Goal: Task Accomplishment & Management: Complete application form

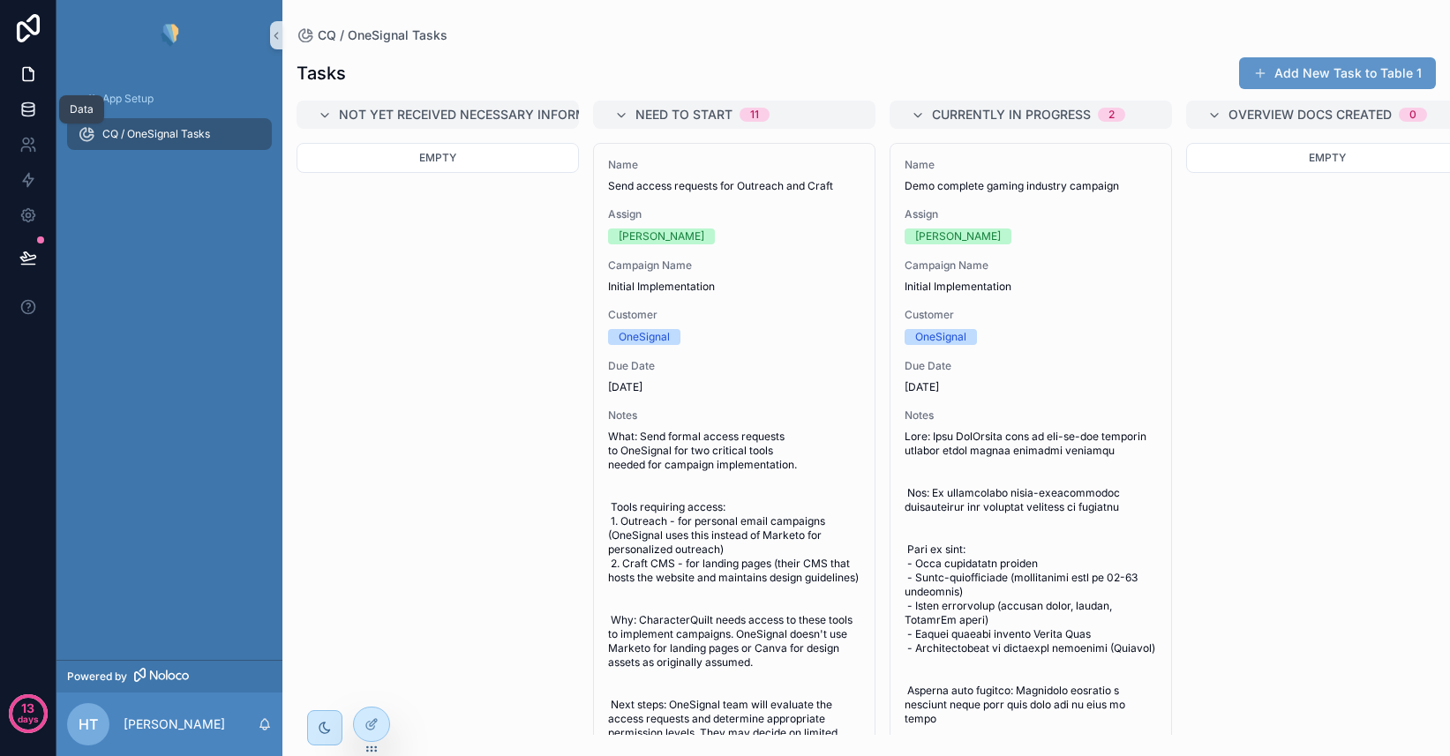
click at [29, 107] on icon at bounding box center [27, 105] width 11 height 4
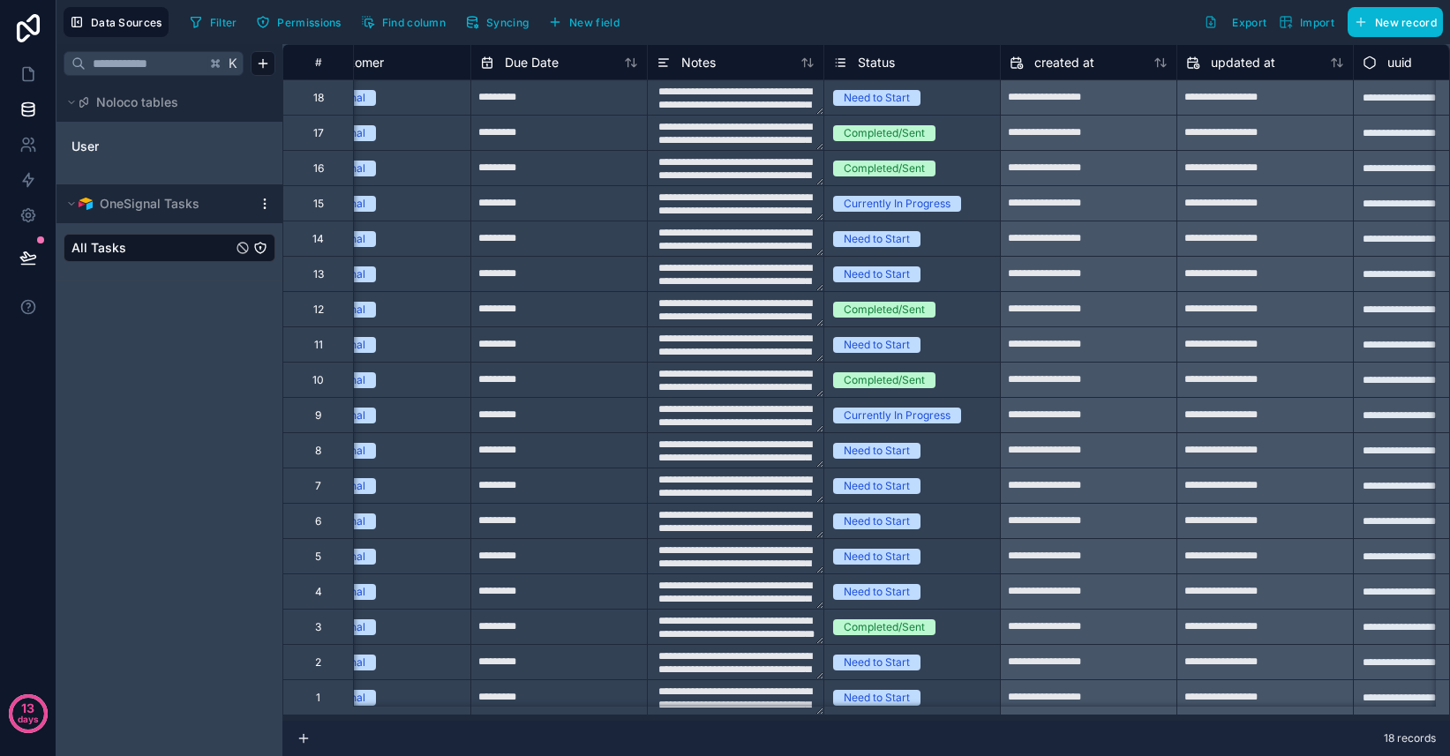
scroll to position [0, 682]
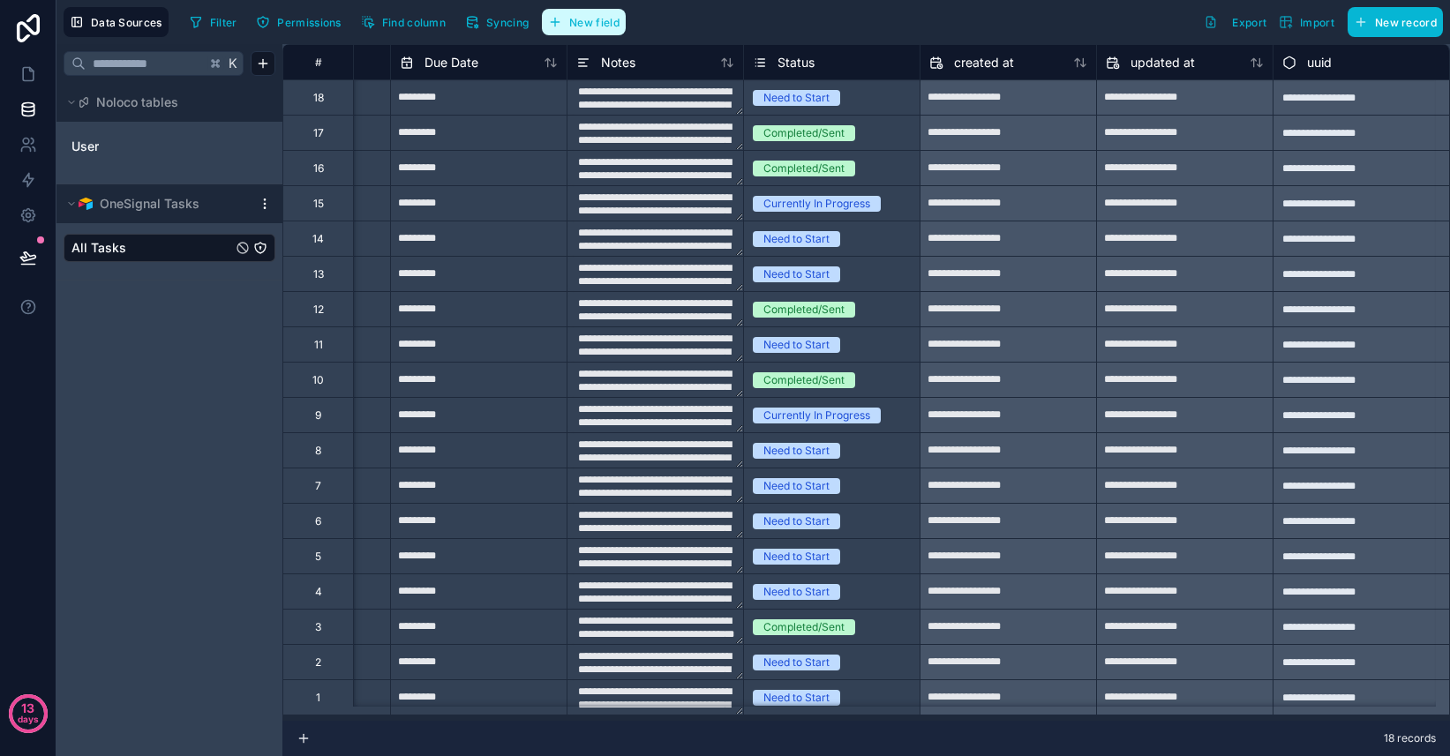
click at [585, 21] on span "New field" at bounding box center [594, 22] width 50 height 13
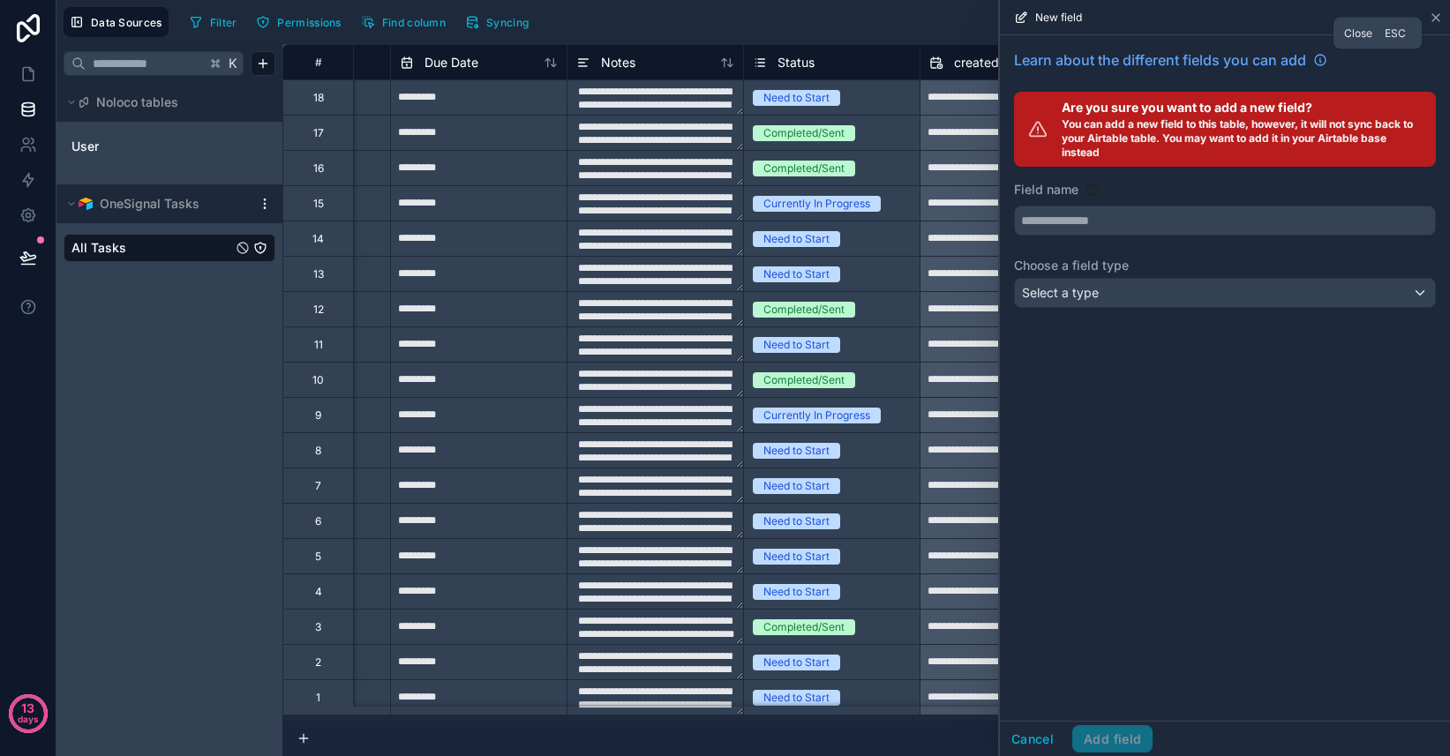
click at [1435, 16] on icon at bounding box center [1435, 17] width 7 height 7
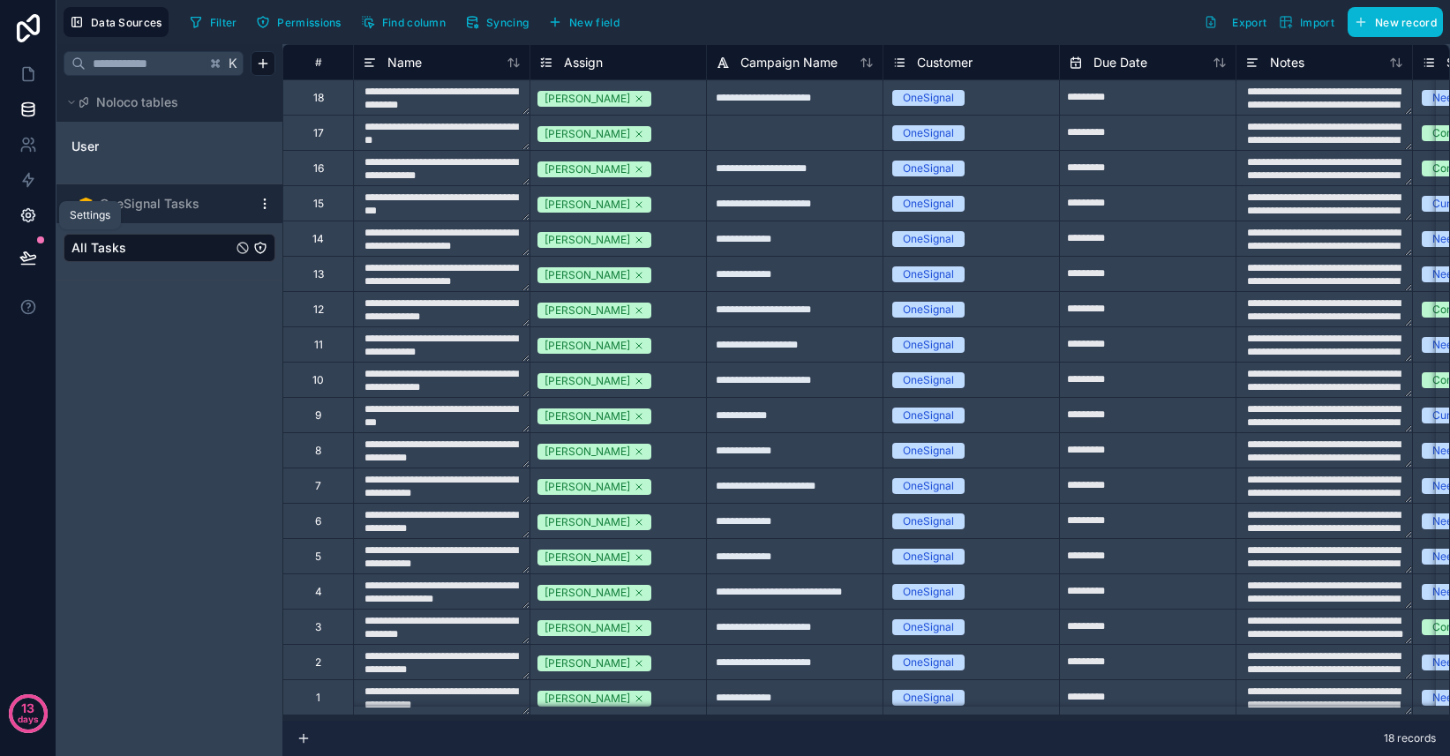
click at [26, 216] on icon at bounding box center [28, 216] width 4 height 4
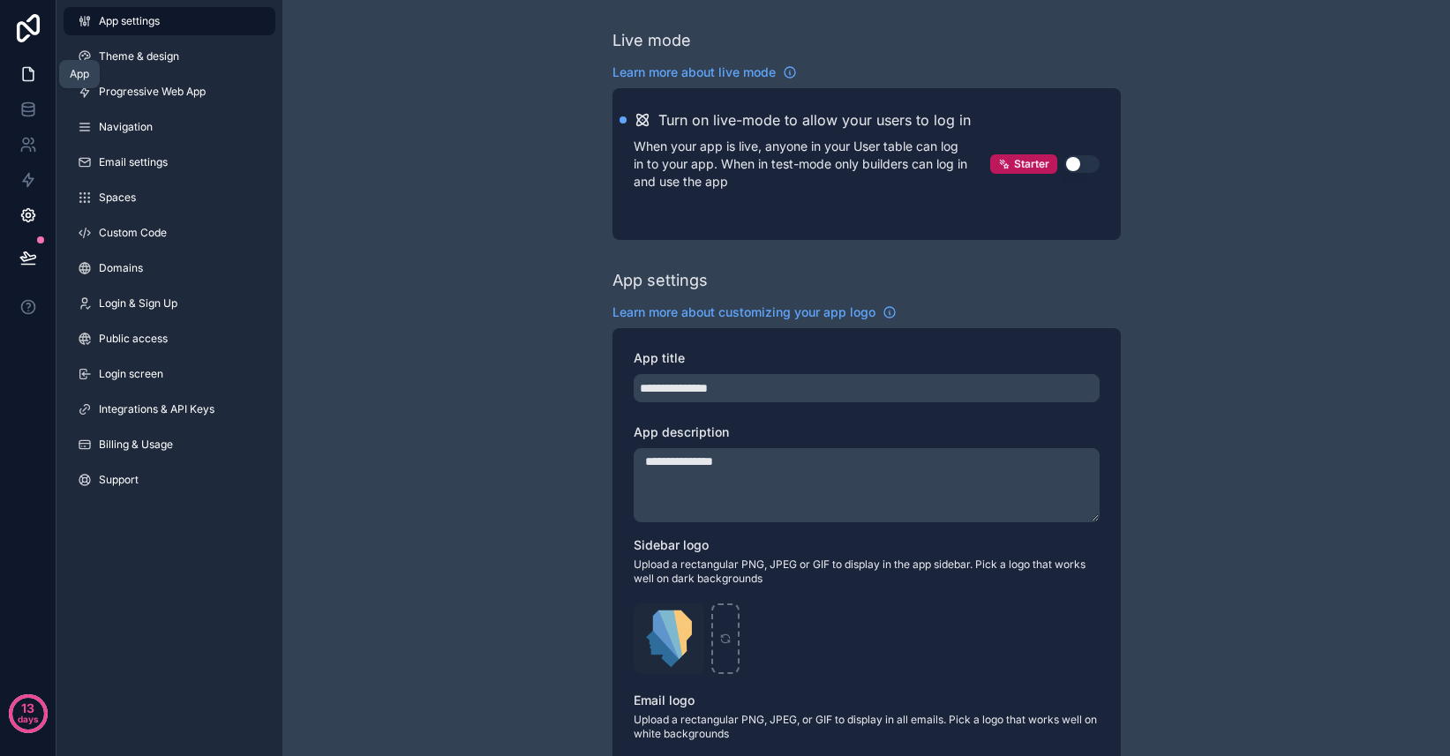
click at [31, 70] on icon at bounding box center [31, 70] width 4 height 4
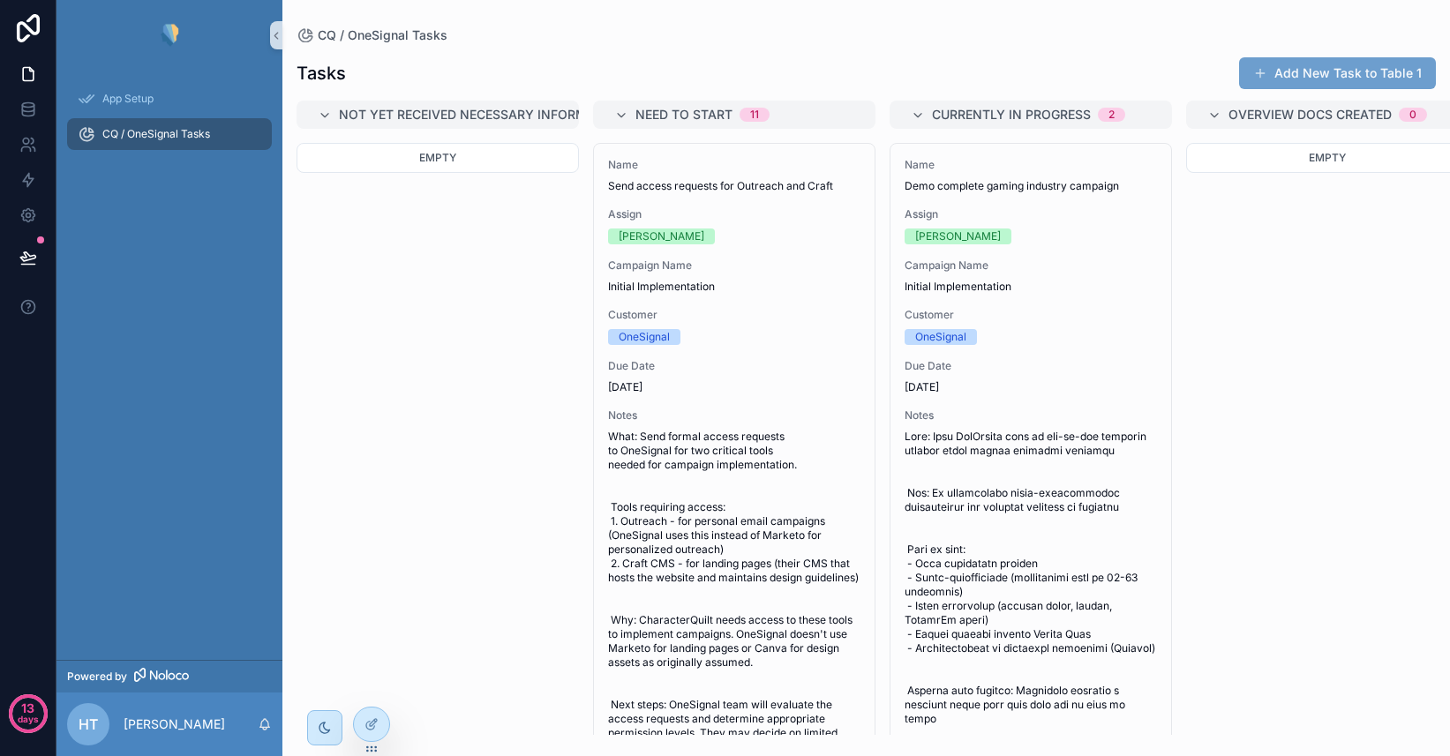
click at [1306, 65] on button "Add New Task to Table 1" at bounding box center [1337, 73] width 197 height 32
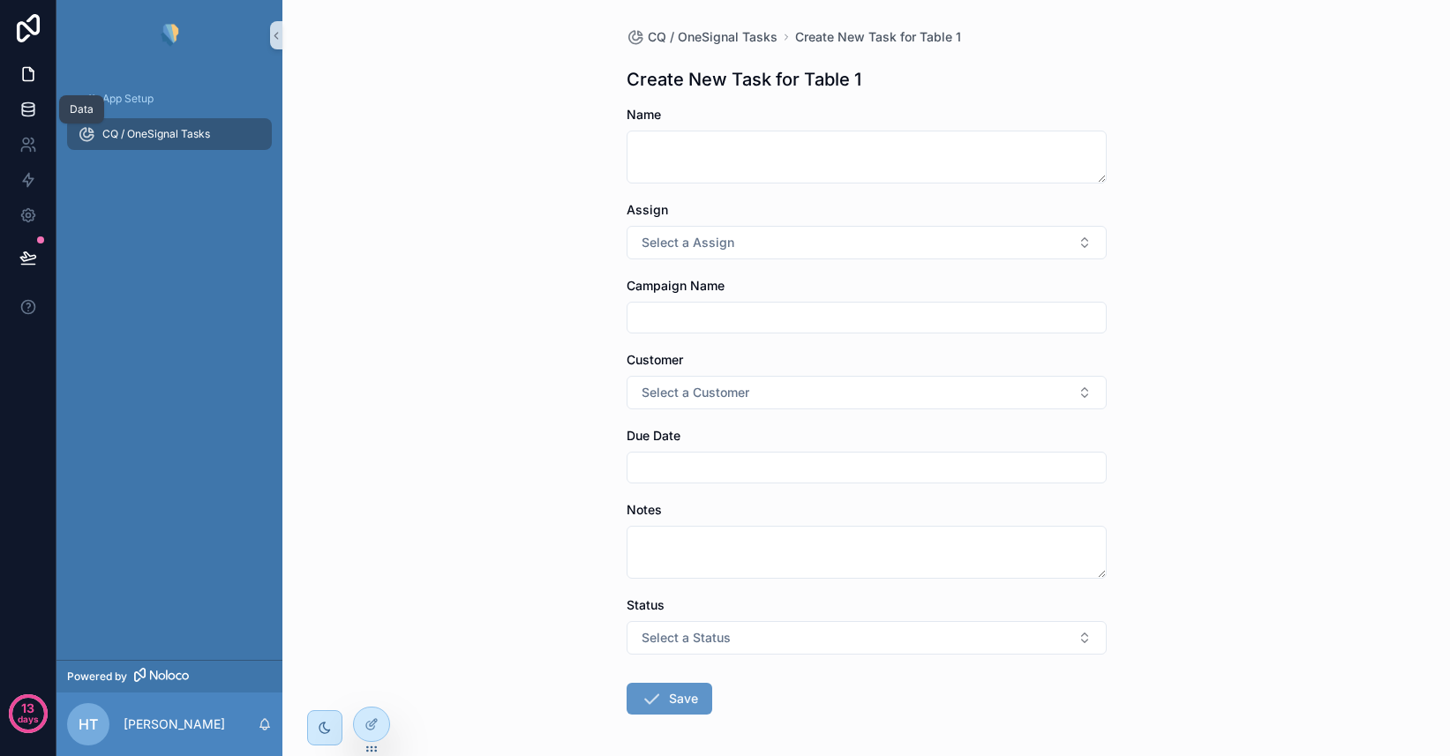
click at [32, 122] on link at bounding box center [28, 109] width 56 height 35
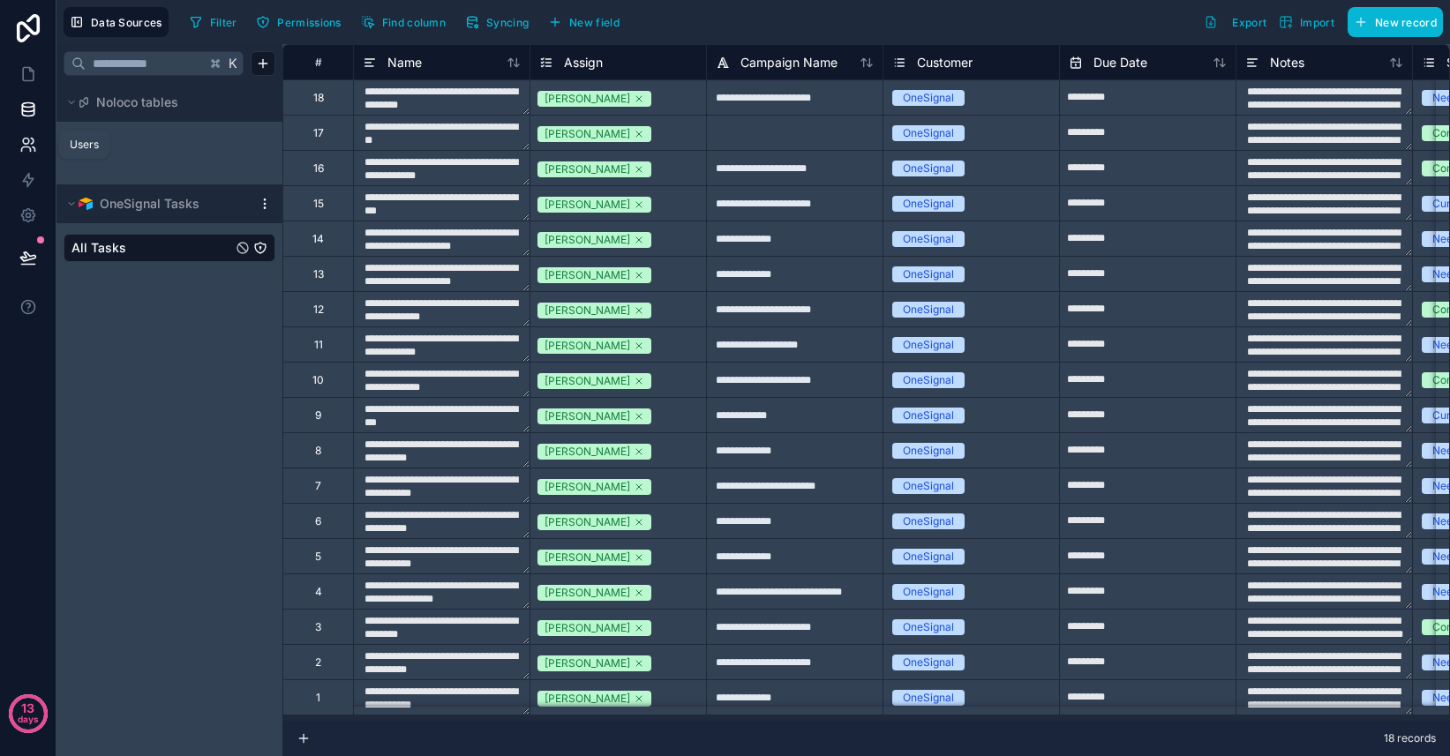
click at [28, 142] on icon at bounding box center [26, 142] width 6 height 6
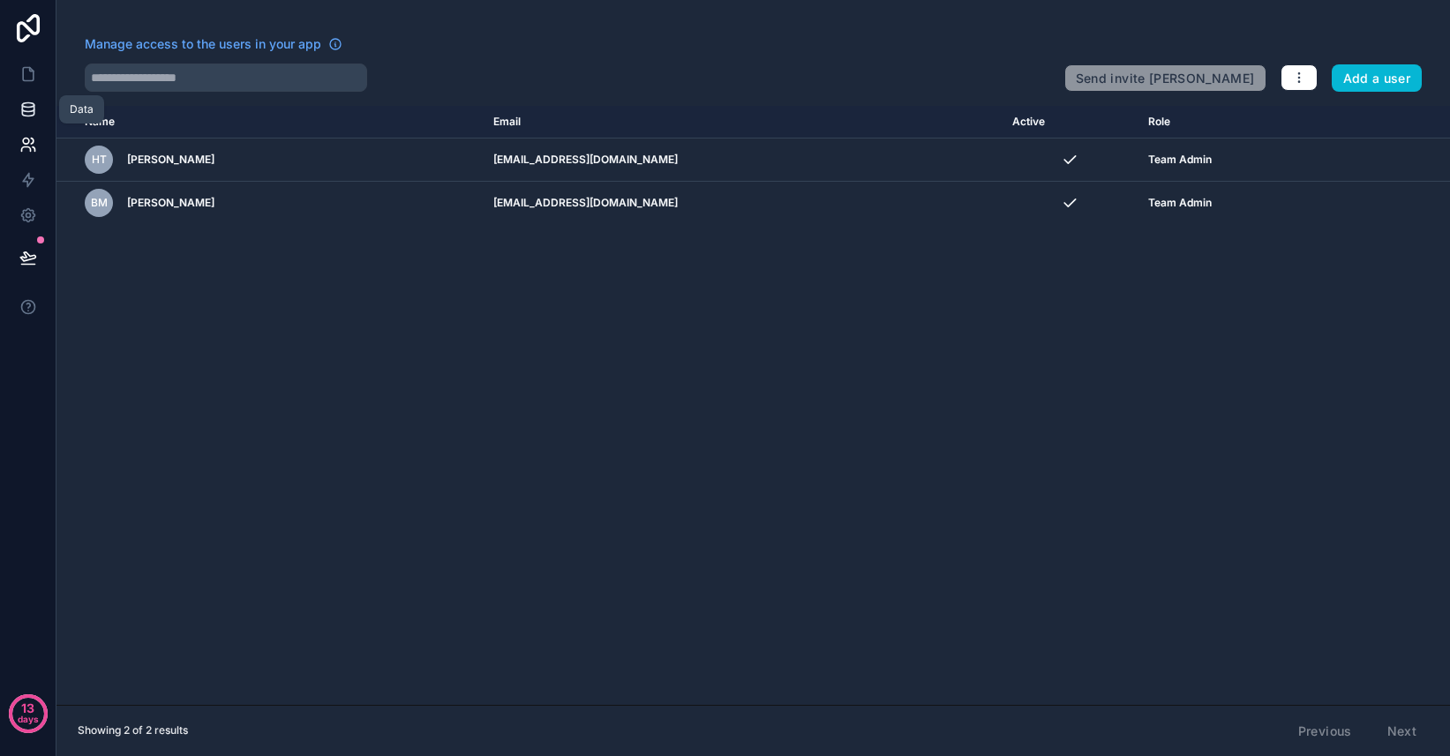
click at [26, 113] on icon at bounding box center [28, 110] width 18 height 18
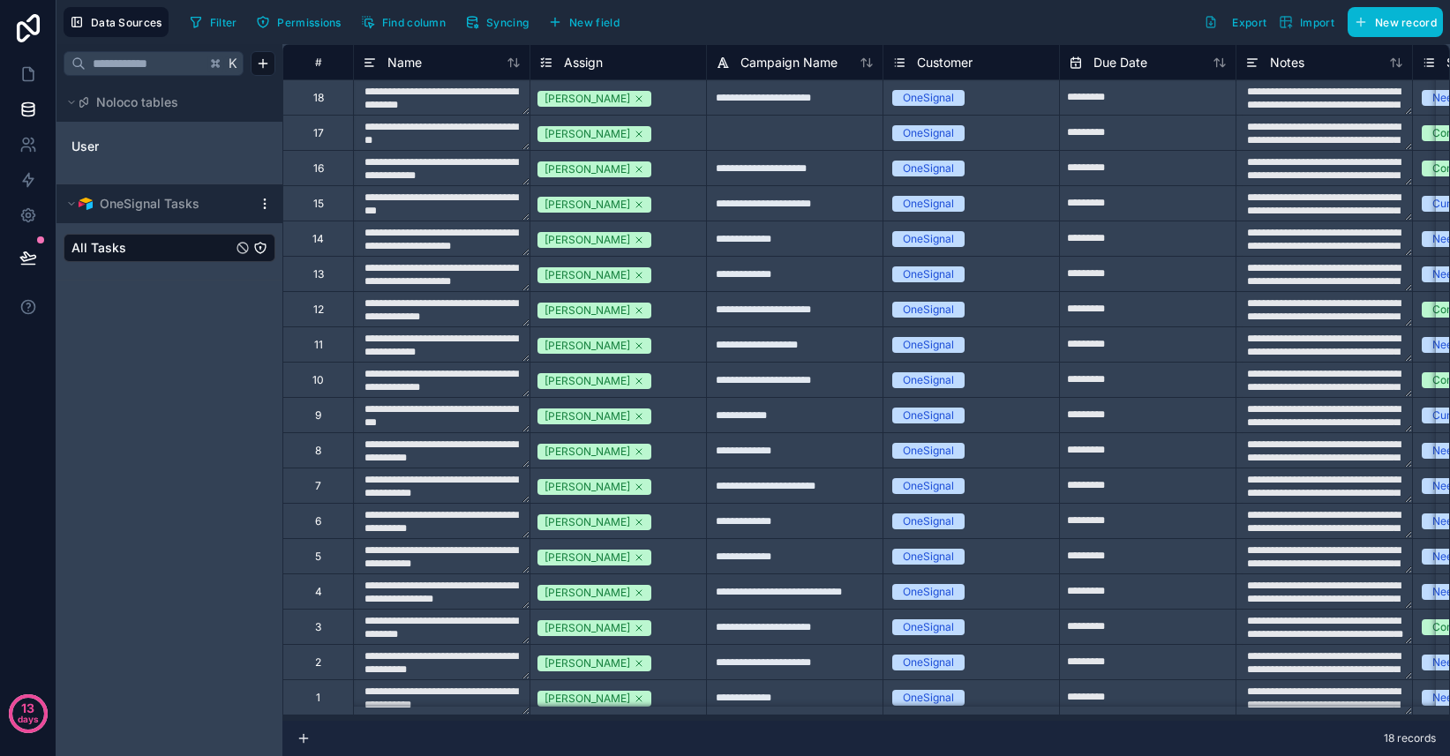
click at [263, 205] on html "**********" at bounding box center [725, 378] width 1450 height 756
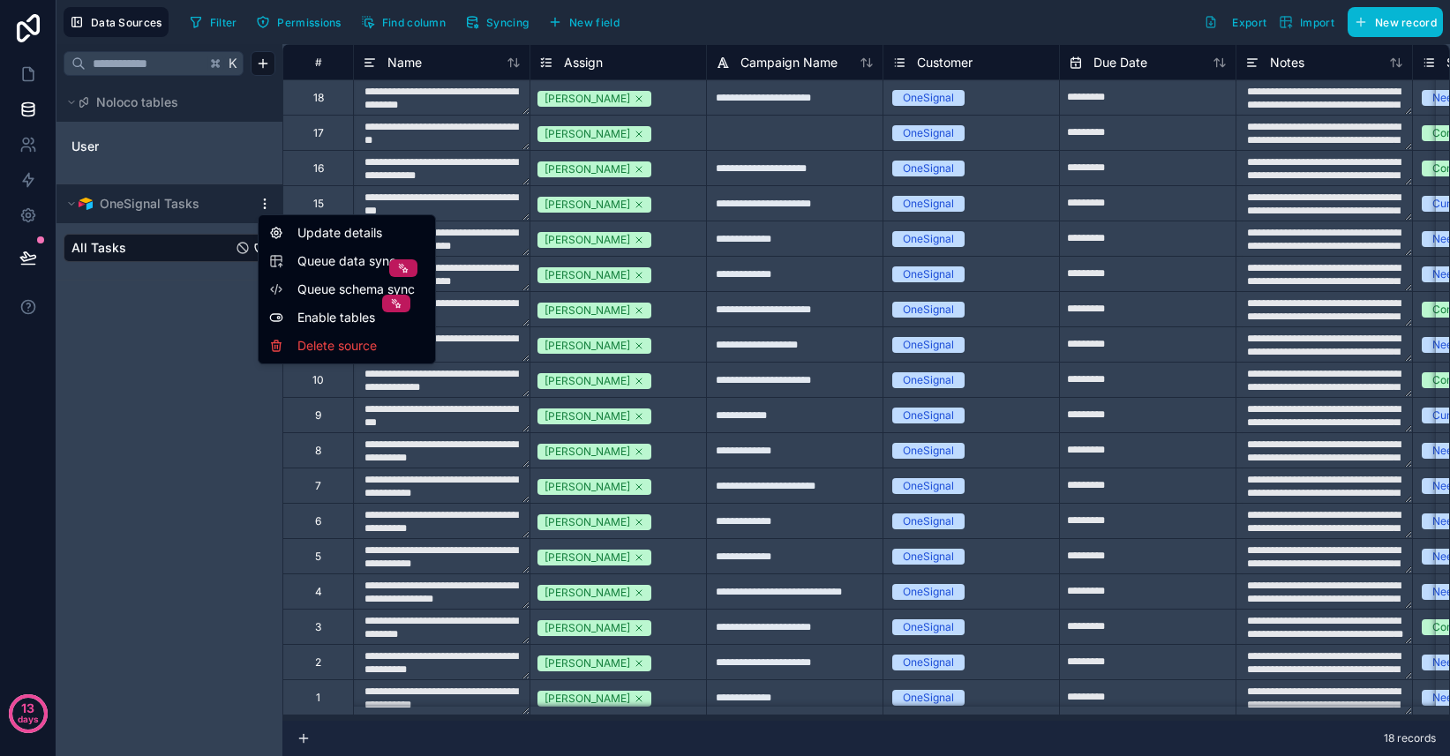
click at [322, 261] on span "Queue data sync" at bounding box center [360, 261] width 127 height 18
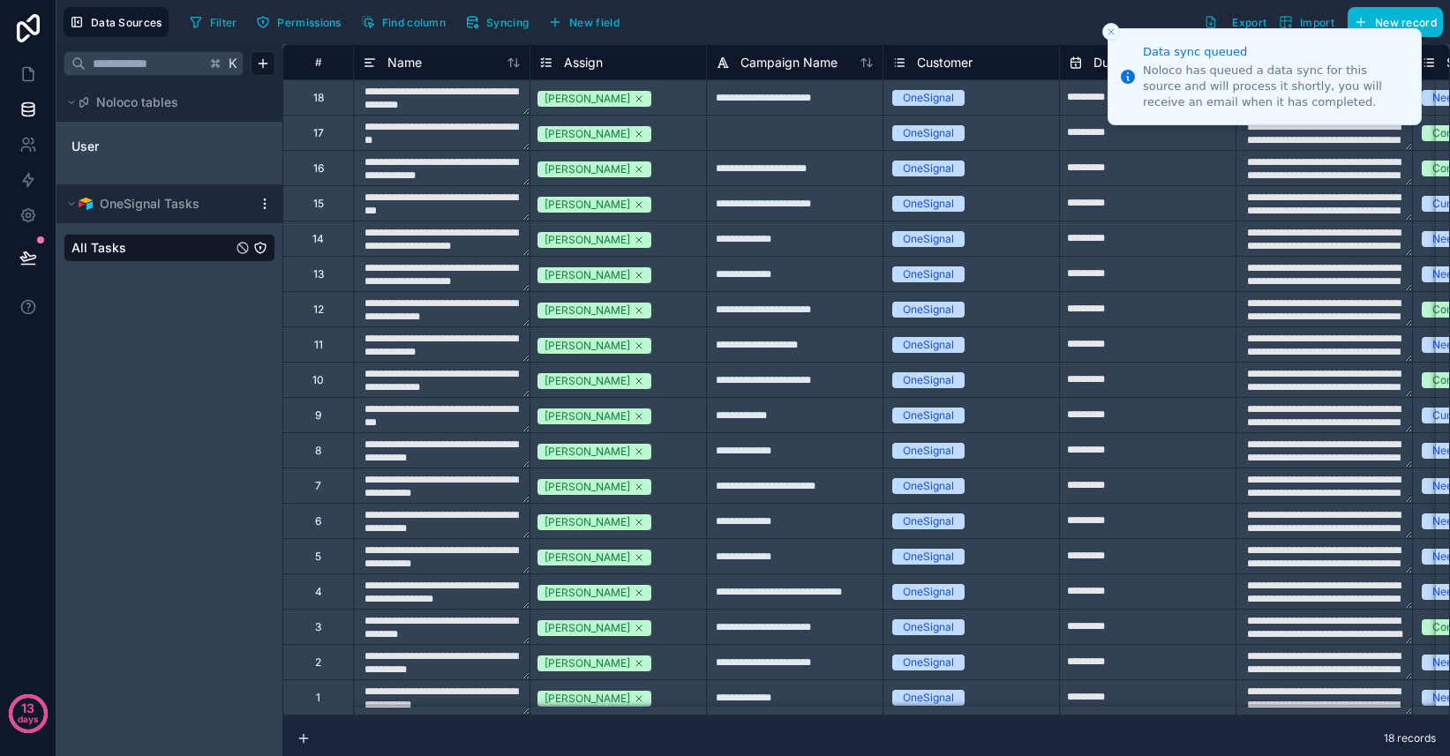
click at [1113, 31] on icon "Close toast" at bounding box center [1111, 31] width 11 height 11
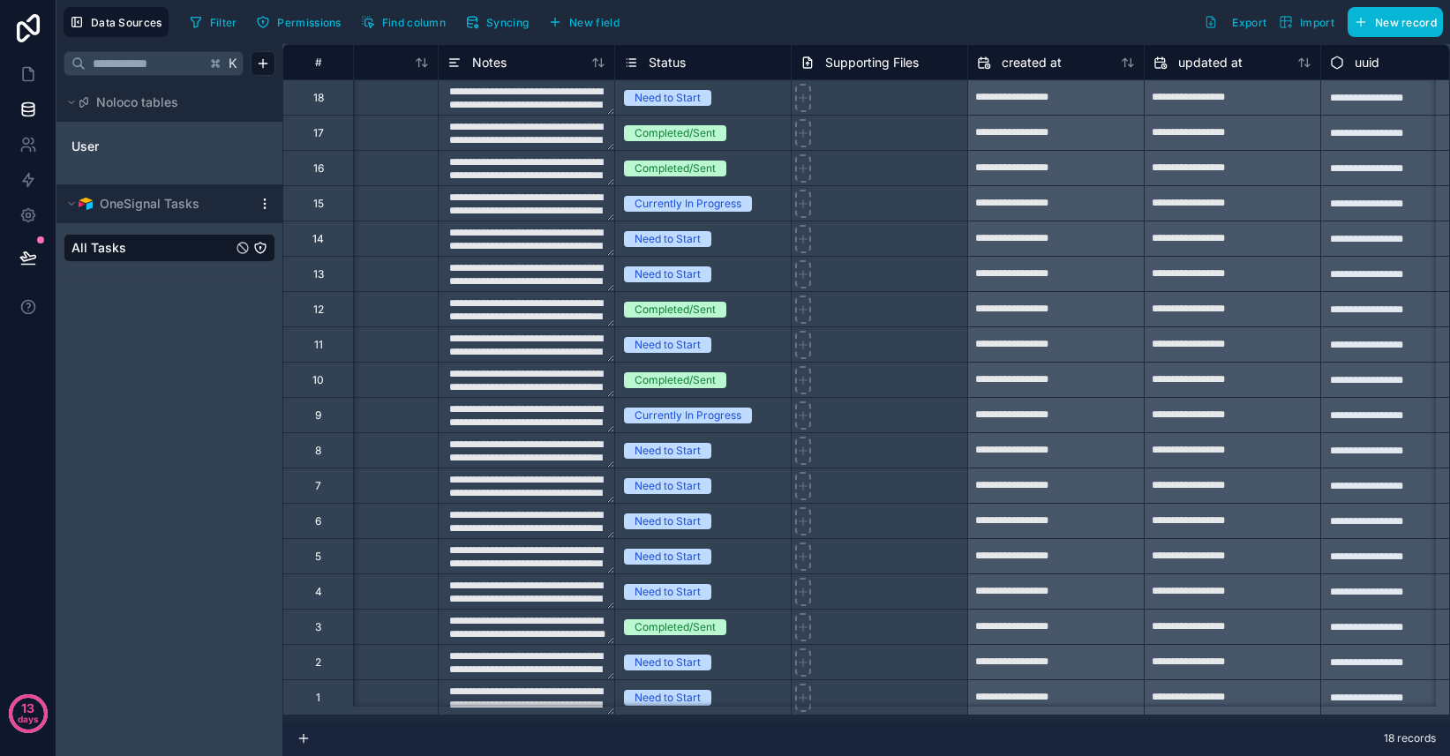
scroll to position [0, 762]
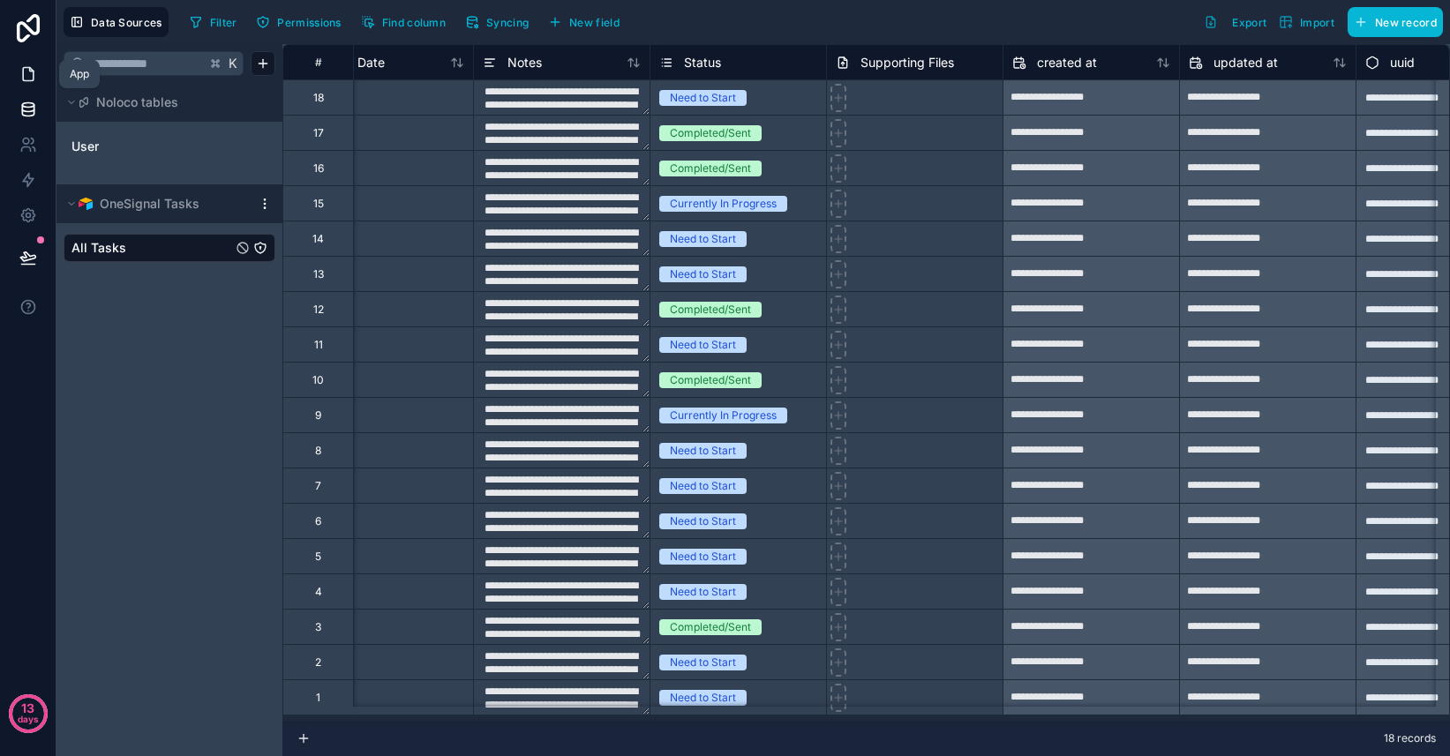
click at [19, 78] on icon at bounding box center [28, 74] width 18 height 18
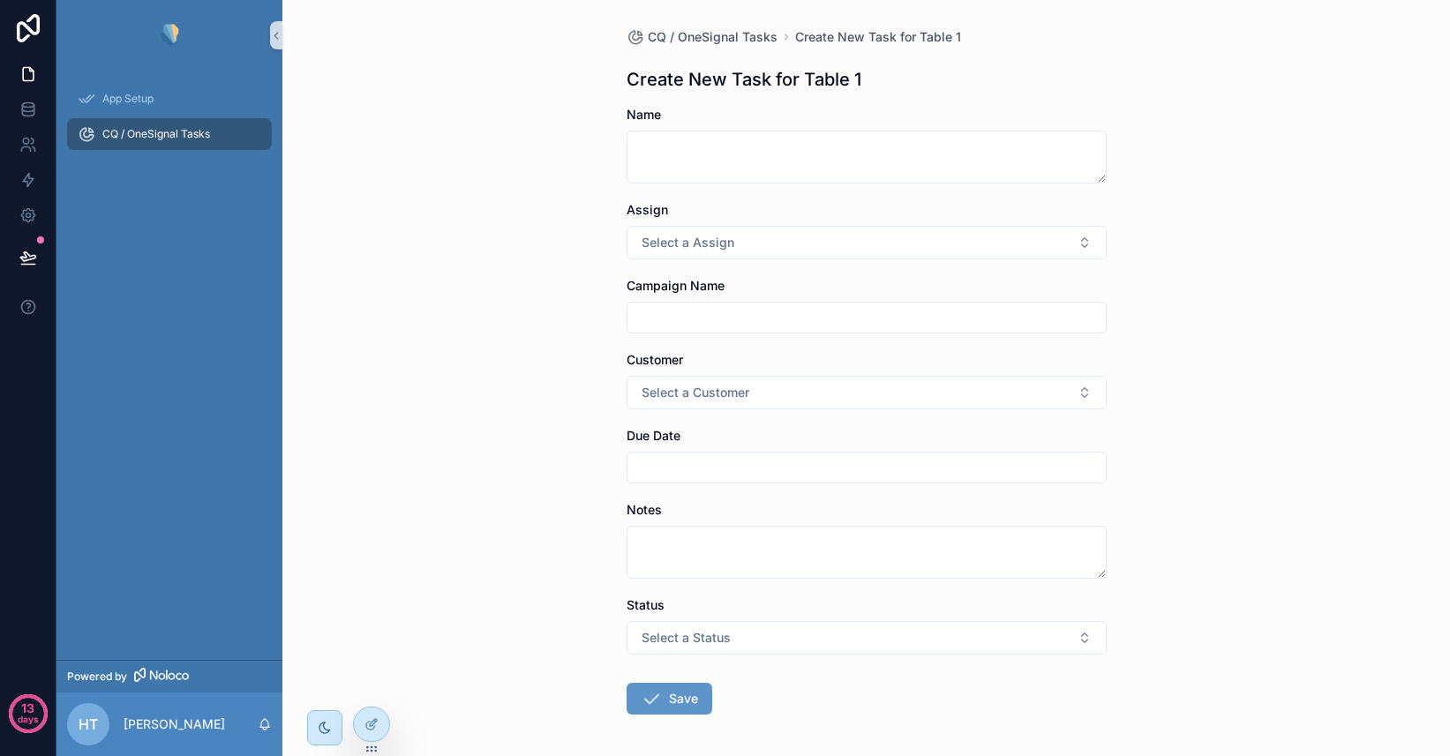
scroll to position [71, 0]
click at [371, 720] on icon at bounding box center [371, 724] width 14 height 14
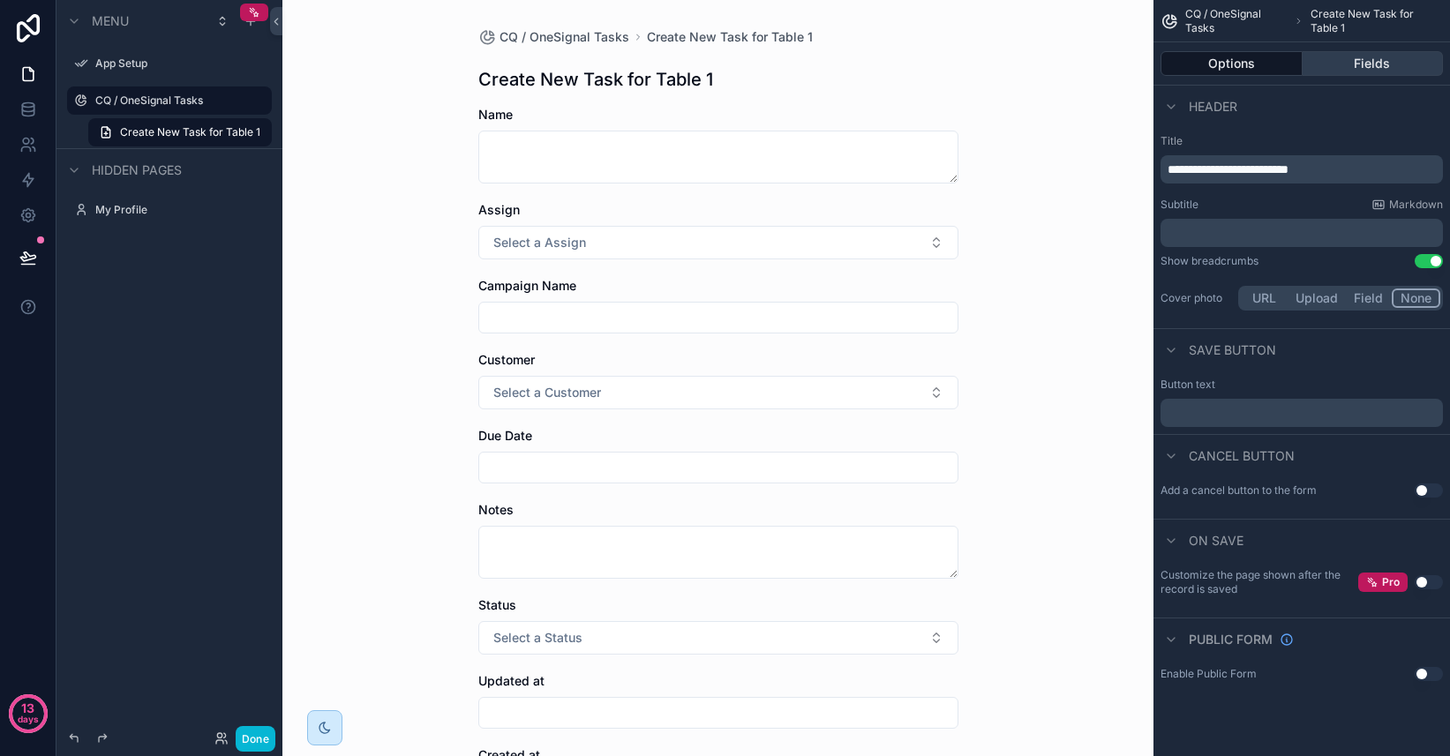
click at [1340, 70] on button "Fields" at bounding box center [1372, 63] width 141 height 25
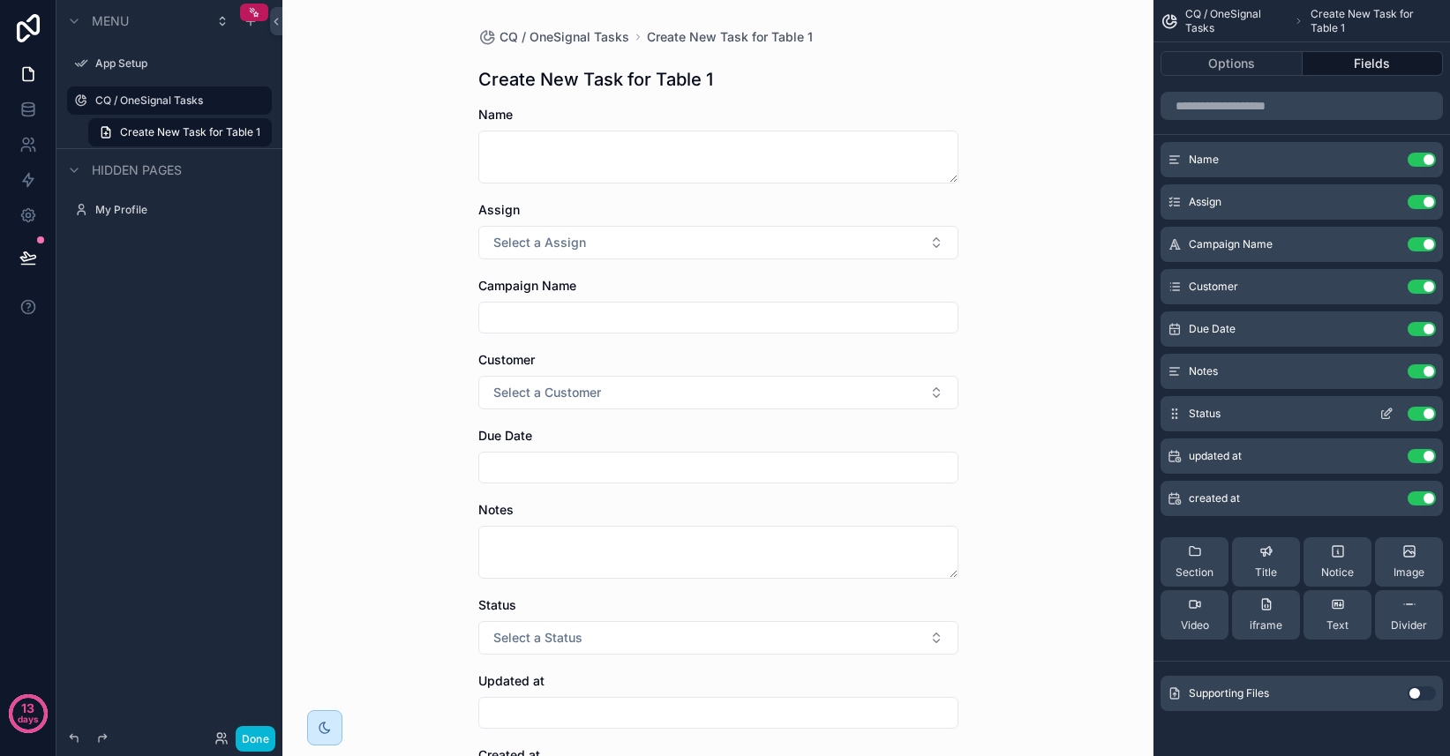
scroll to position [4, 0]
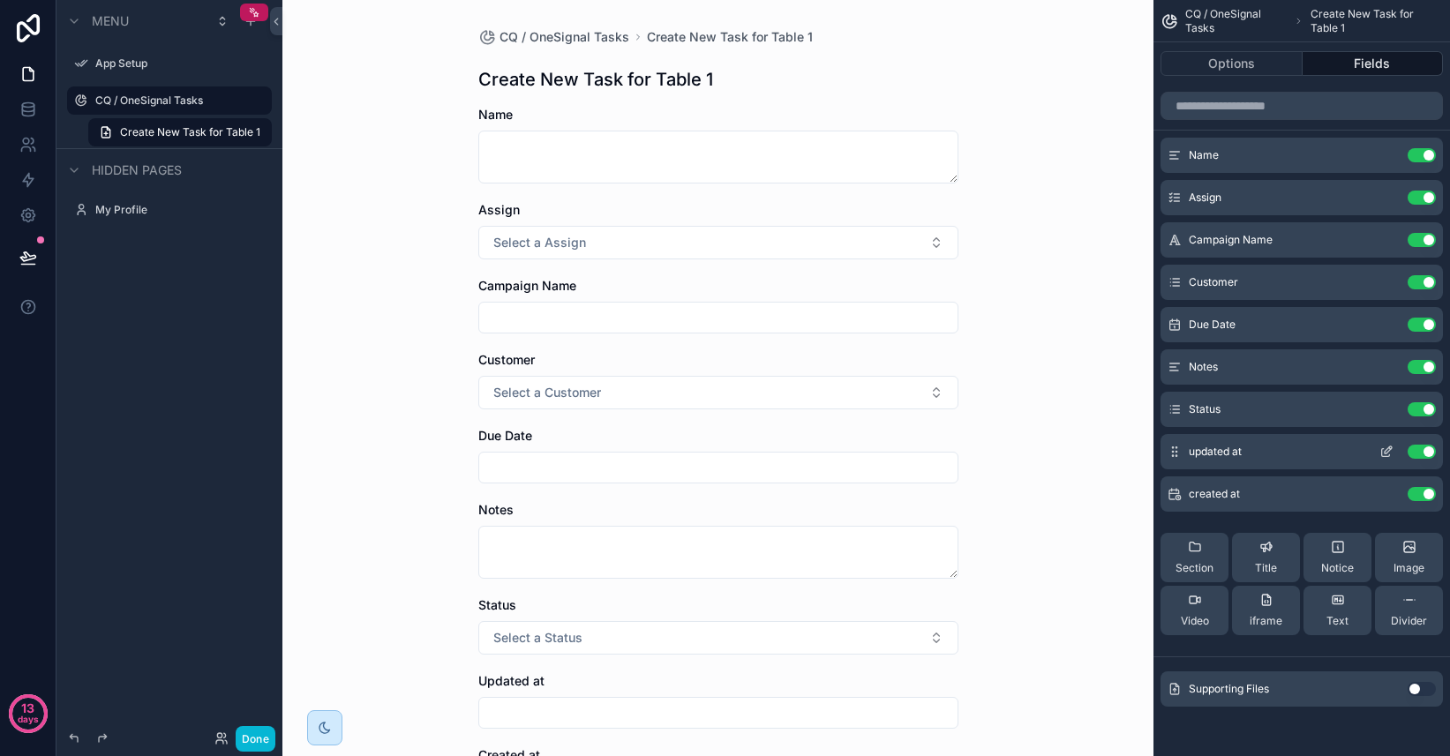
click at [1424, 450] on button "Use setting" at bounding box center [1421, 452] width 28 height 14
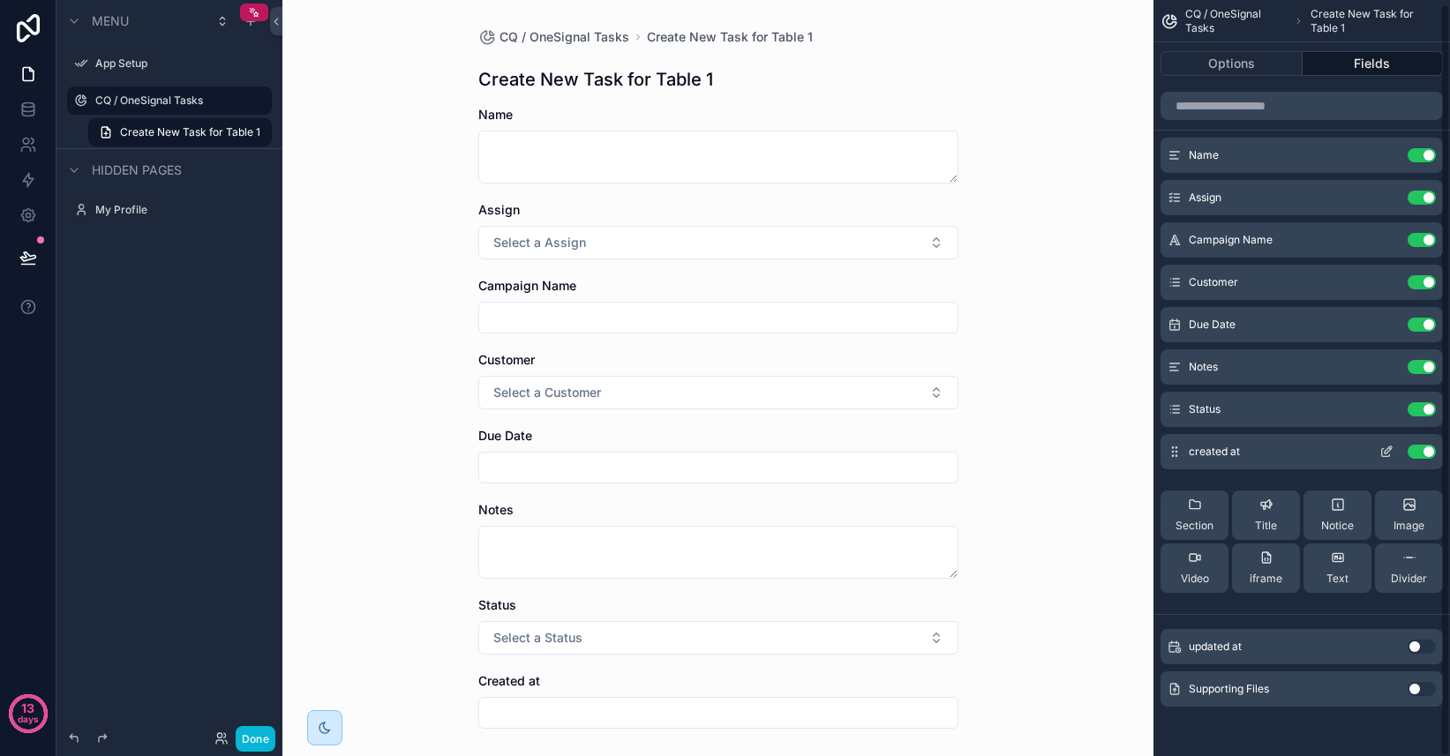
click at [1427, 454] on button "Use setting" at bounding box center [1421, 452] width 28 height 14
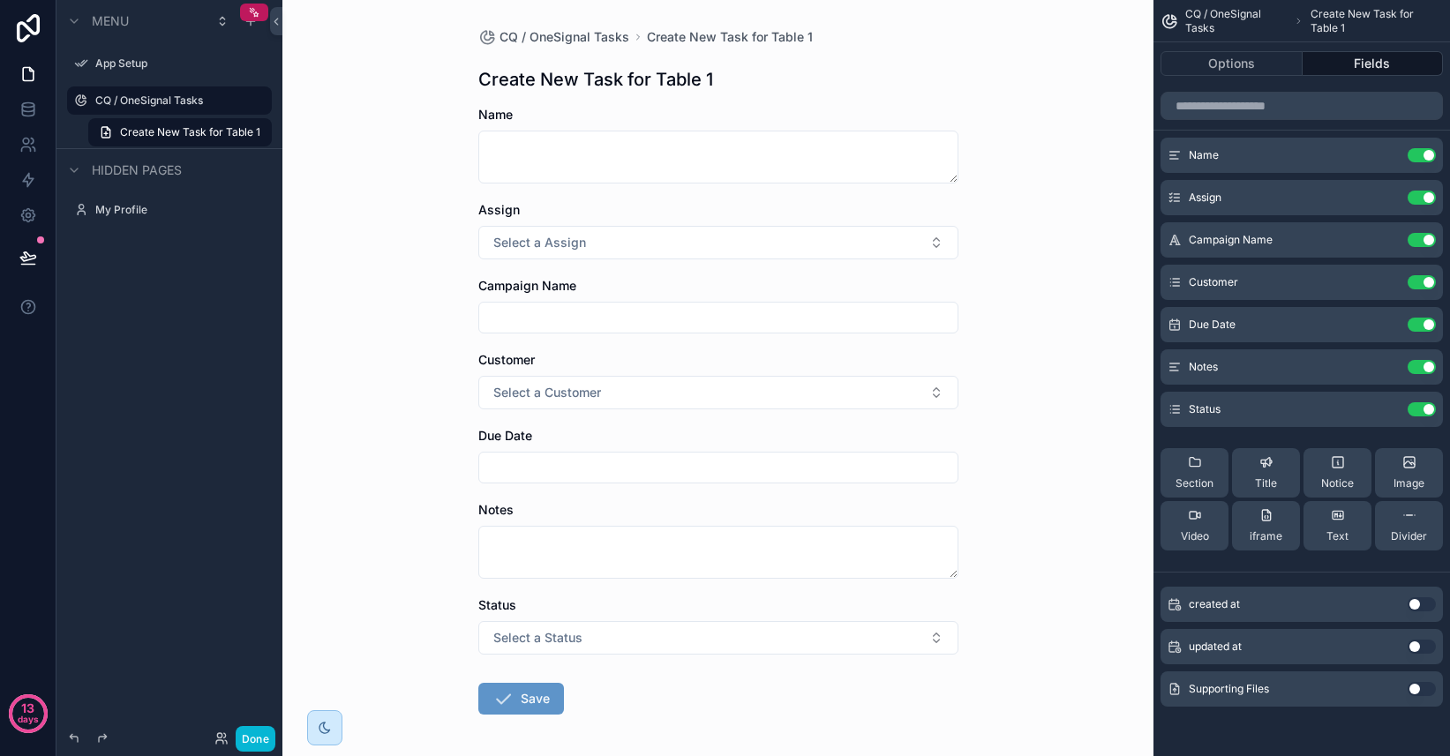
click at [1417, 691] on button "Use setting" at bounding box center [1421, 689] width 28 height 14
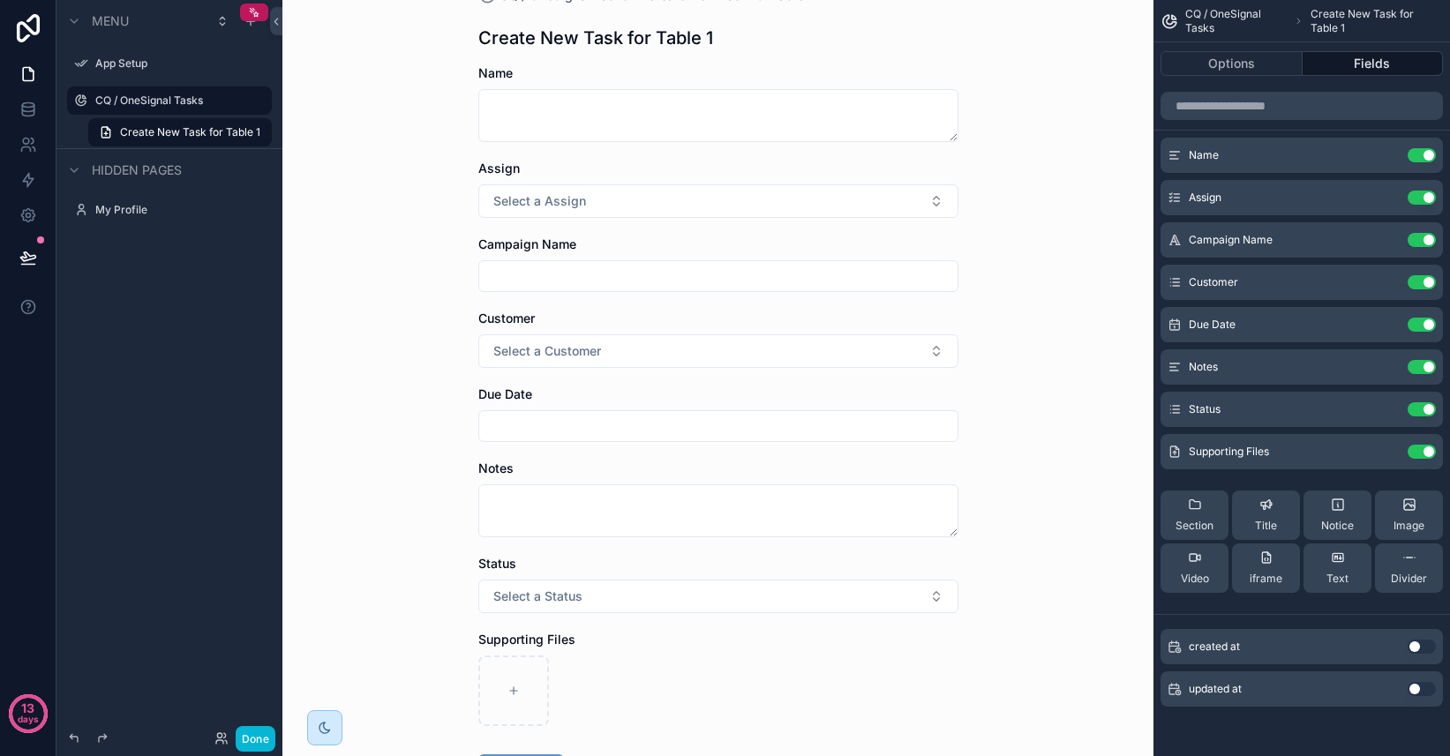
scroll to position [36, 0]
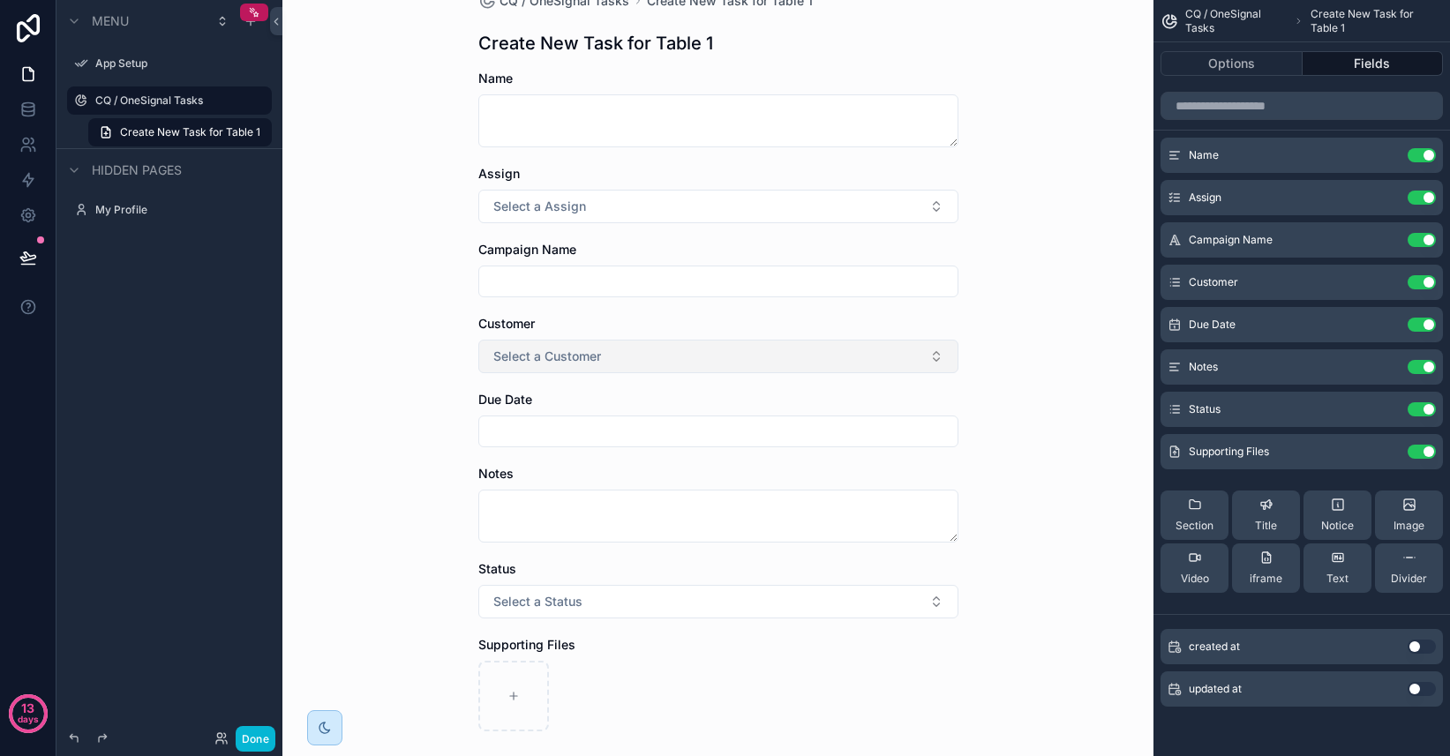
click at [928, 356] on button "Select a Customer" at bounding box center [718, 357] width 480 height 34
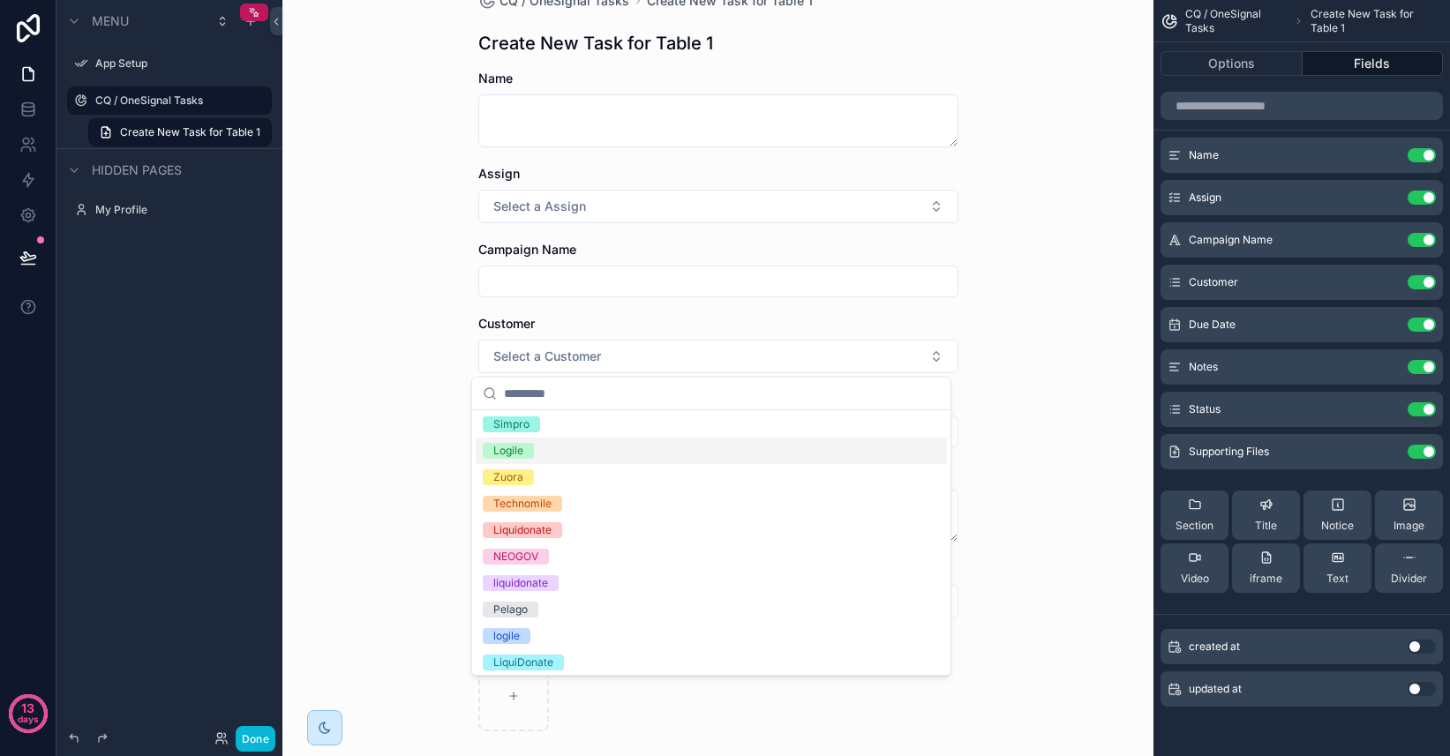
scroll to position [0, 0]
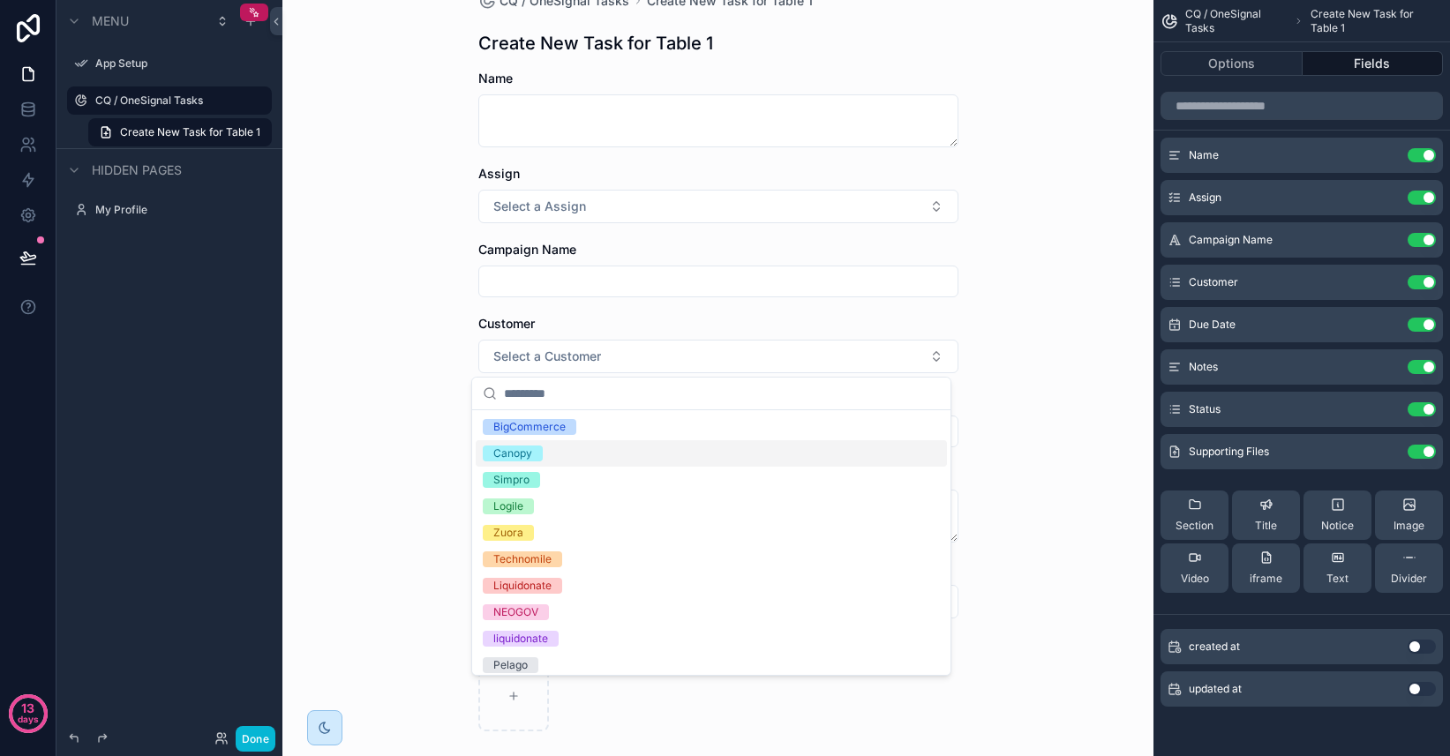
click at [1045, 217] on div "CQ / OneSignal Tasks Create New Task for Table 1 Create New Task for Table 1 Na…" at bounding box center [717, 342] width 871 height 756
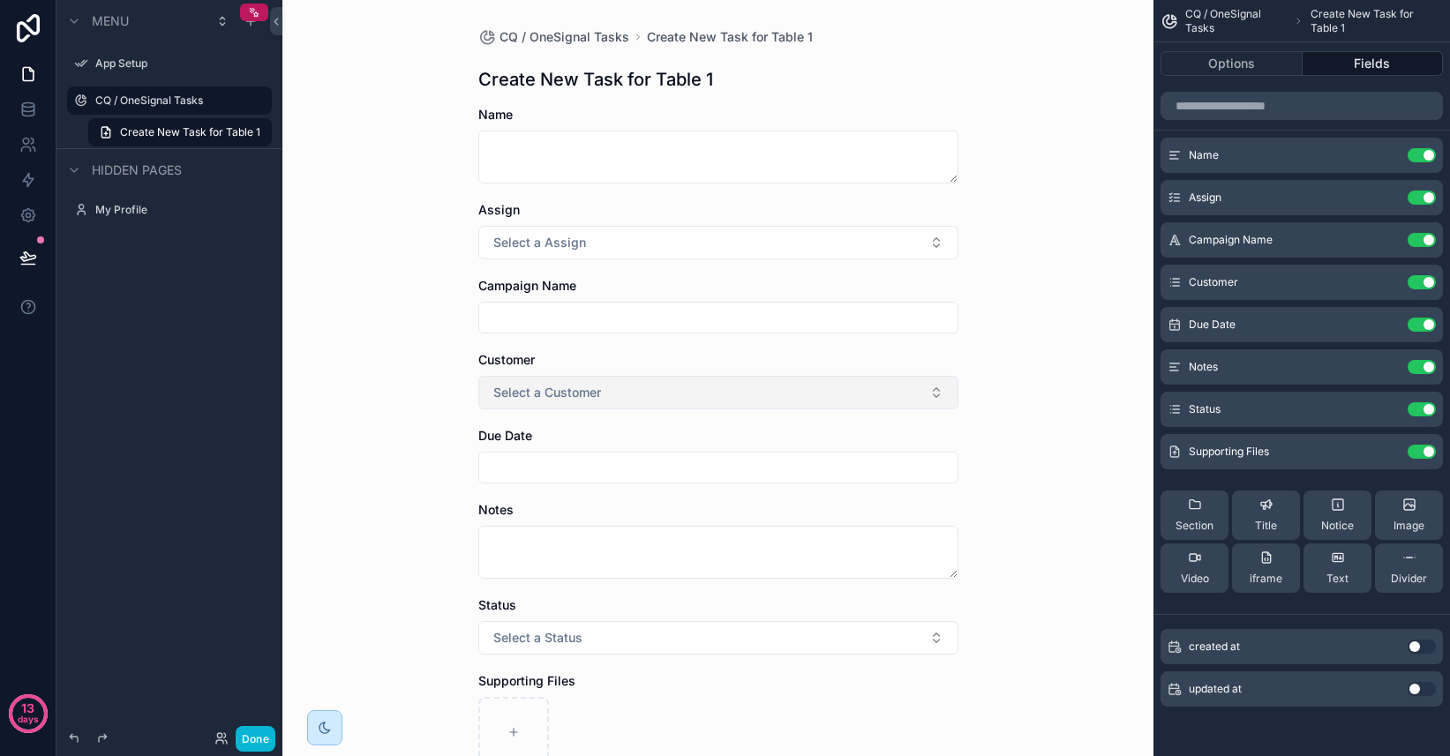
click at [768, 389] on button "Select a Customer" at bounding box center [718, 393] width 480 height 34
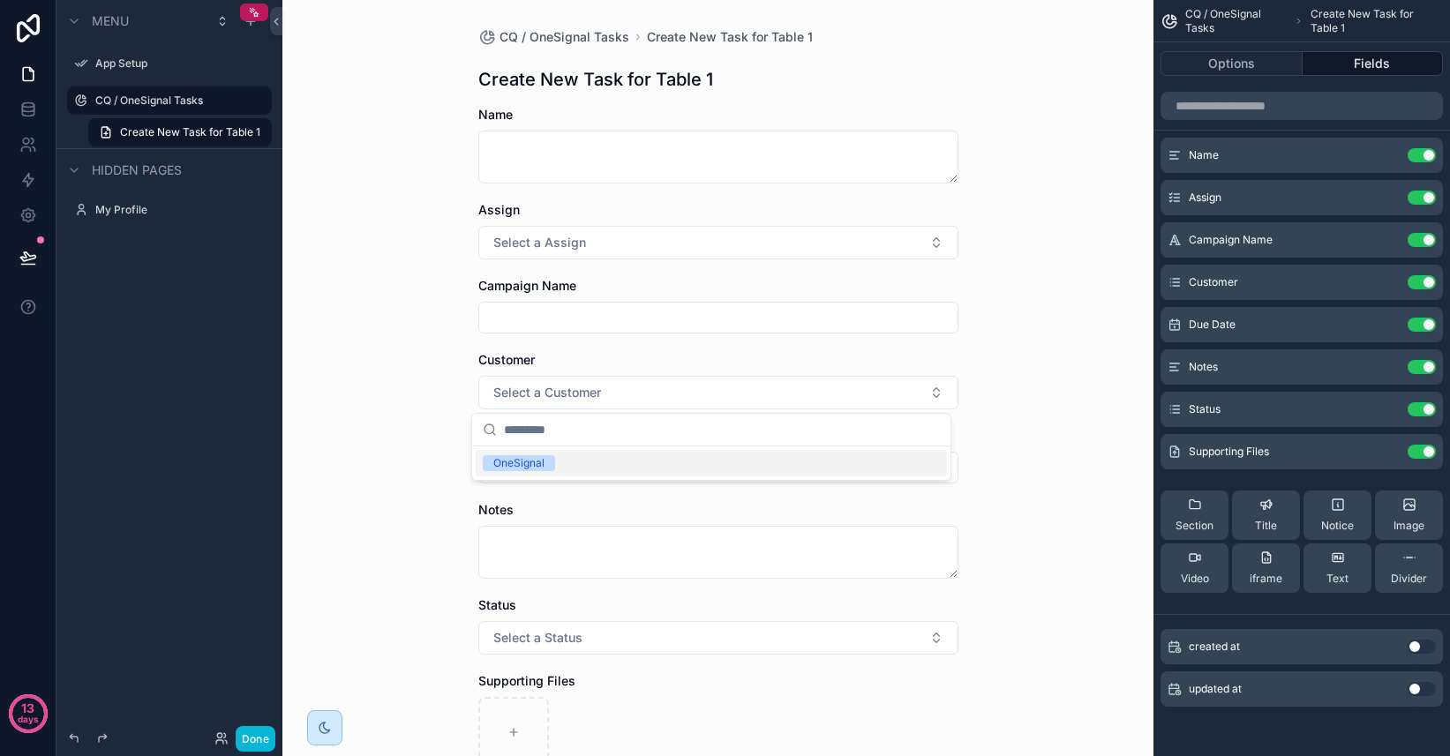
click at [1006, 381] on div "CQ / OneSignal Tasks Create New Task for Table 1 Create New Task for Table 1 Na…" at bounding box center [717, 378] width 871 height 756
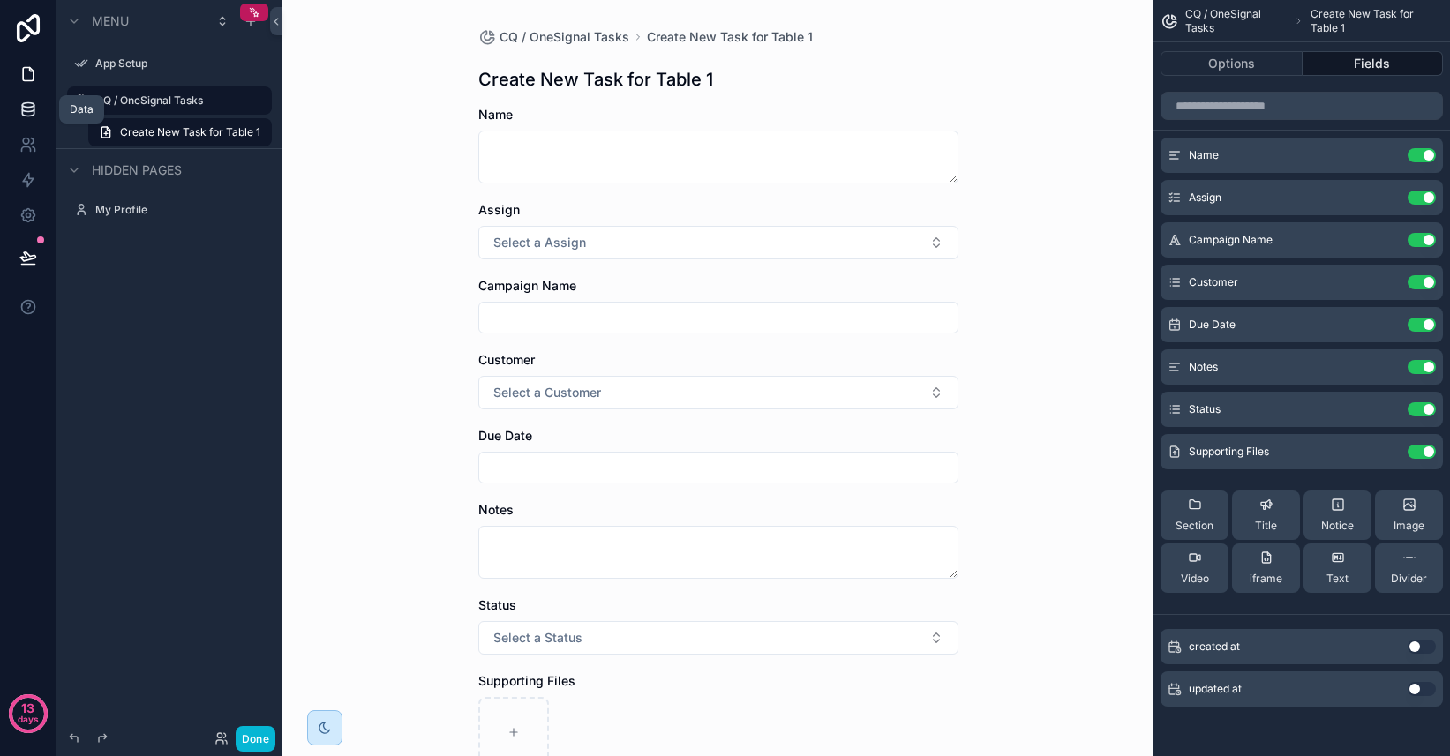
click at [27, 109] on icon at bounding box center [28, 110] width 18 height 18
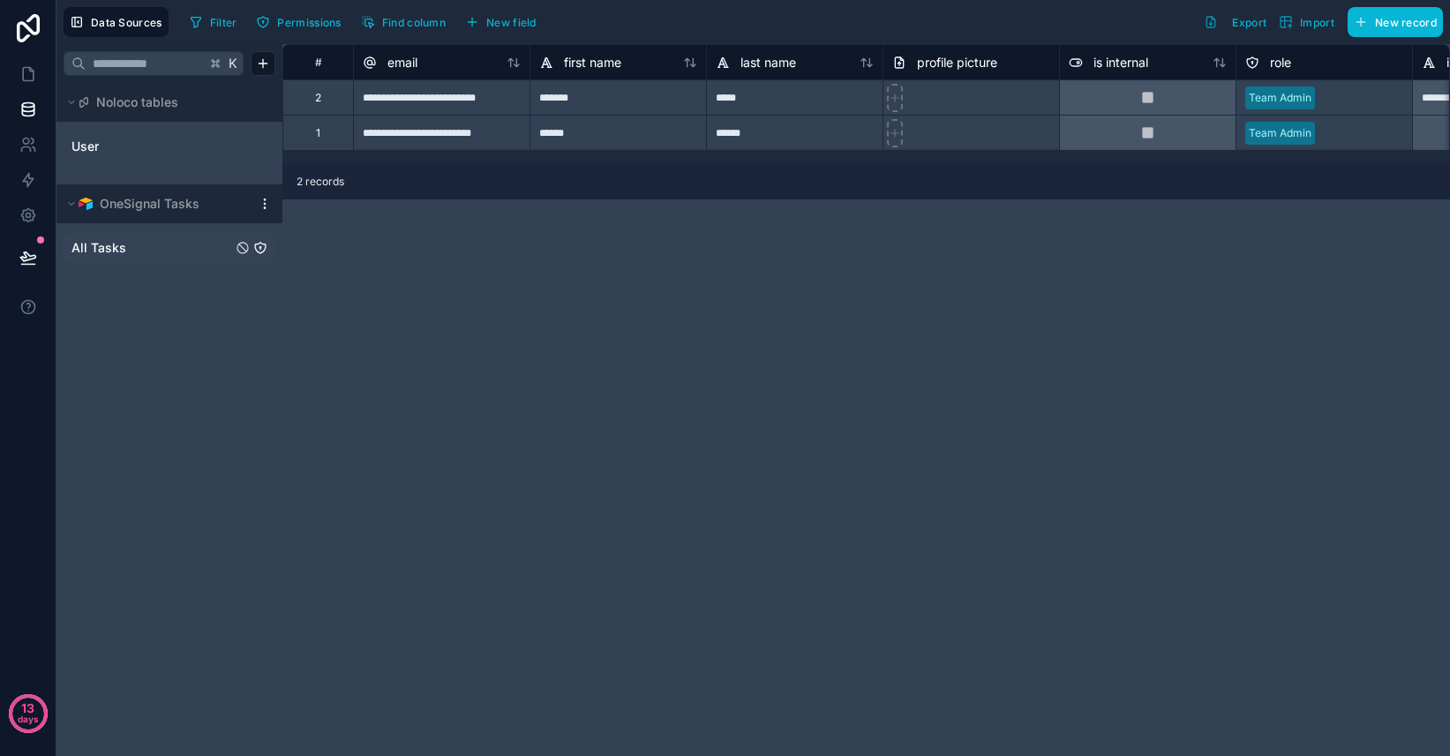
click at [116, 241] on span "All Tasks" at bounding box center [98, 248] width 55 height 18
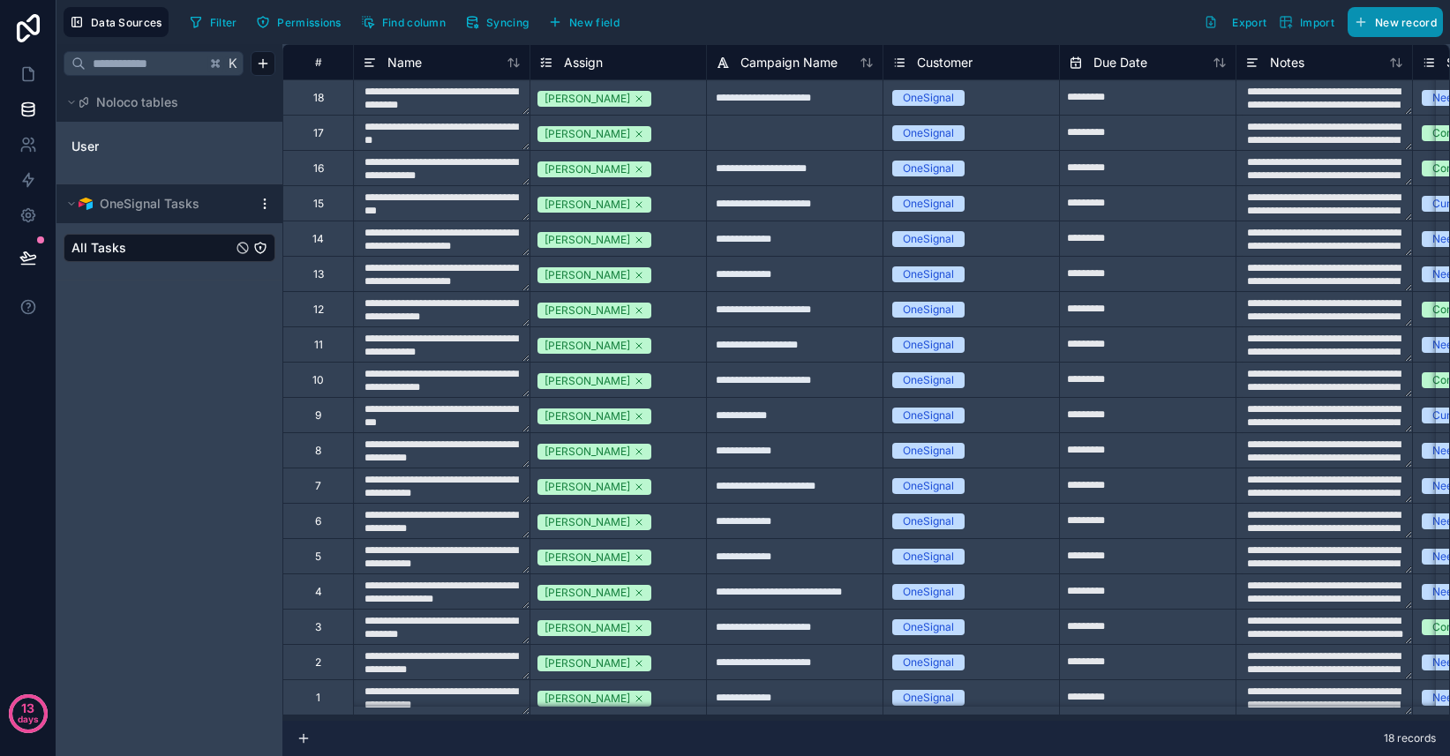
click at [1395, 25] on span "New record" at bounding box center [1406, 22] width 62 height 13
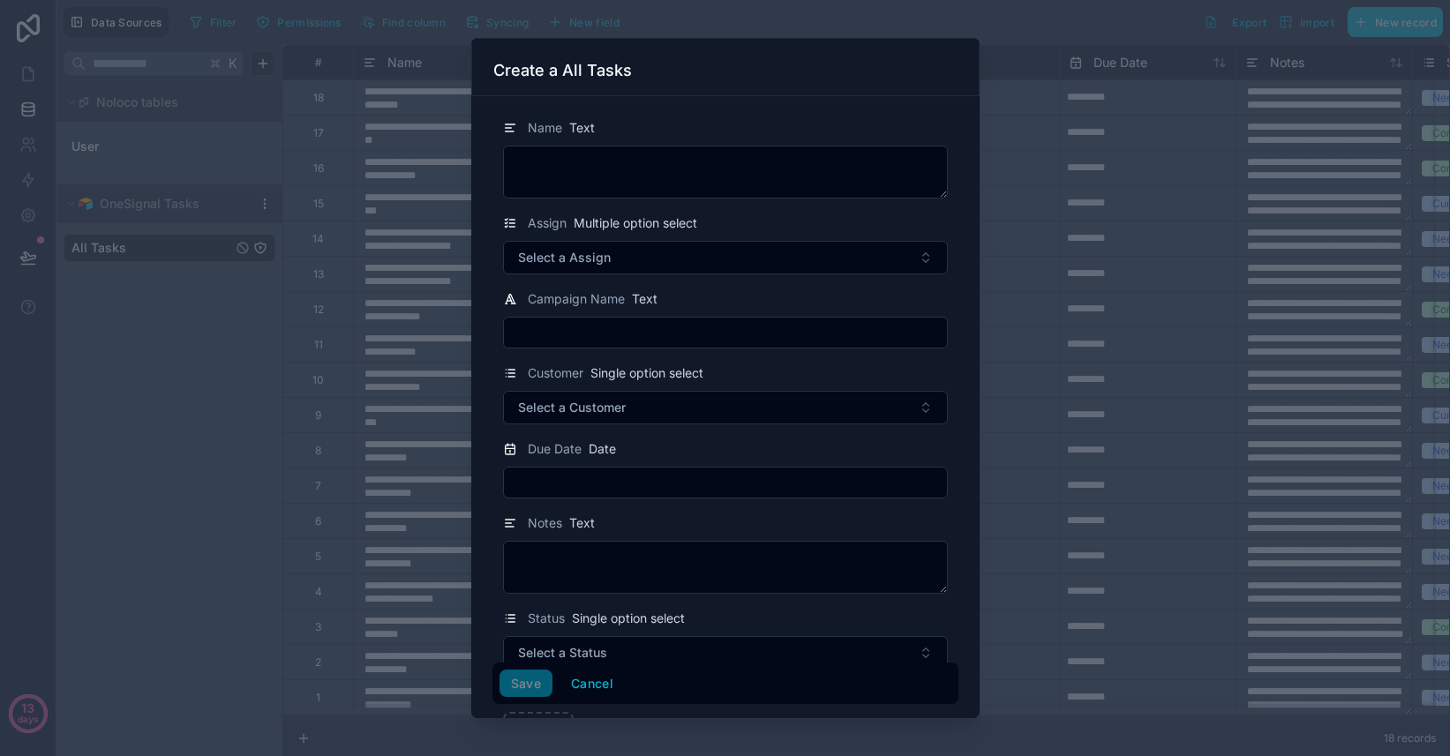
click at [191, 360] on div at bounding box center [725, 378] width 1450 height 756
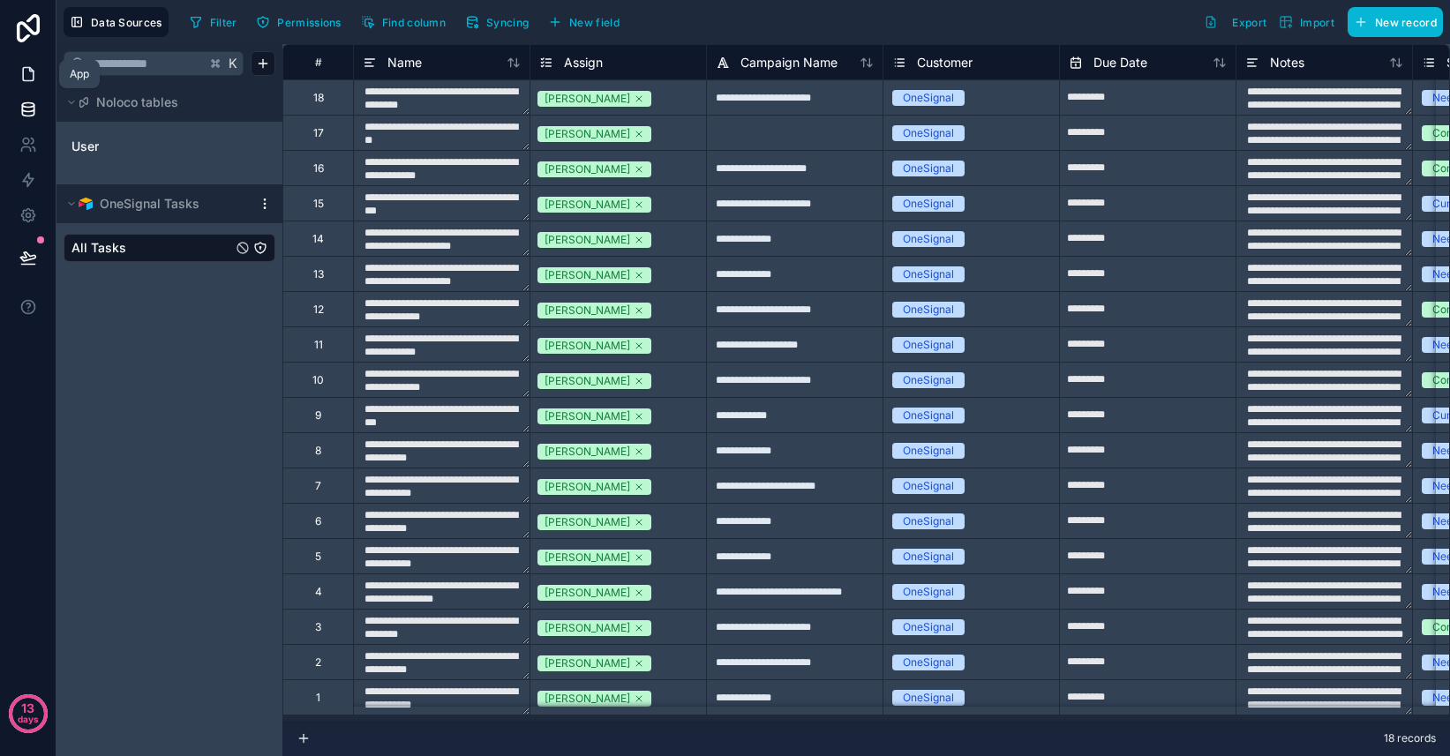
click at [36, 77] on link at bounding box center [28, 73] width 56 height 35
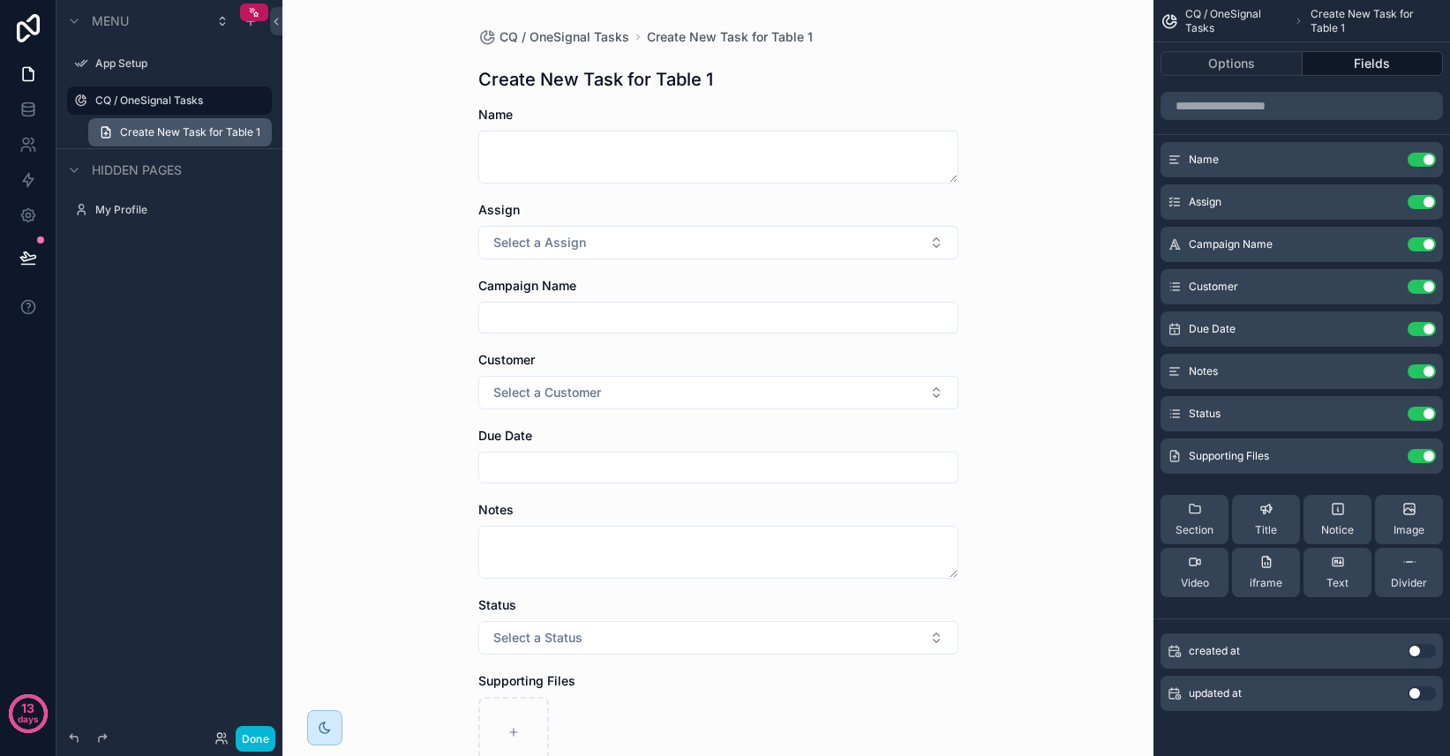
click at [133, 126] on span "Create New Task for Table 1" at bounding box center [190, 132] width 140 height 14
click at [134, 91] on div "CQ / OneSignal Tasks" at bounding box center [169, 100] width 148 height 21
click at [136, 96] on label "CQ / OneSignal Tasks" at bounding box center [165, 101] width 141 height 14
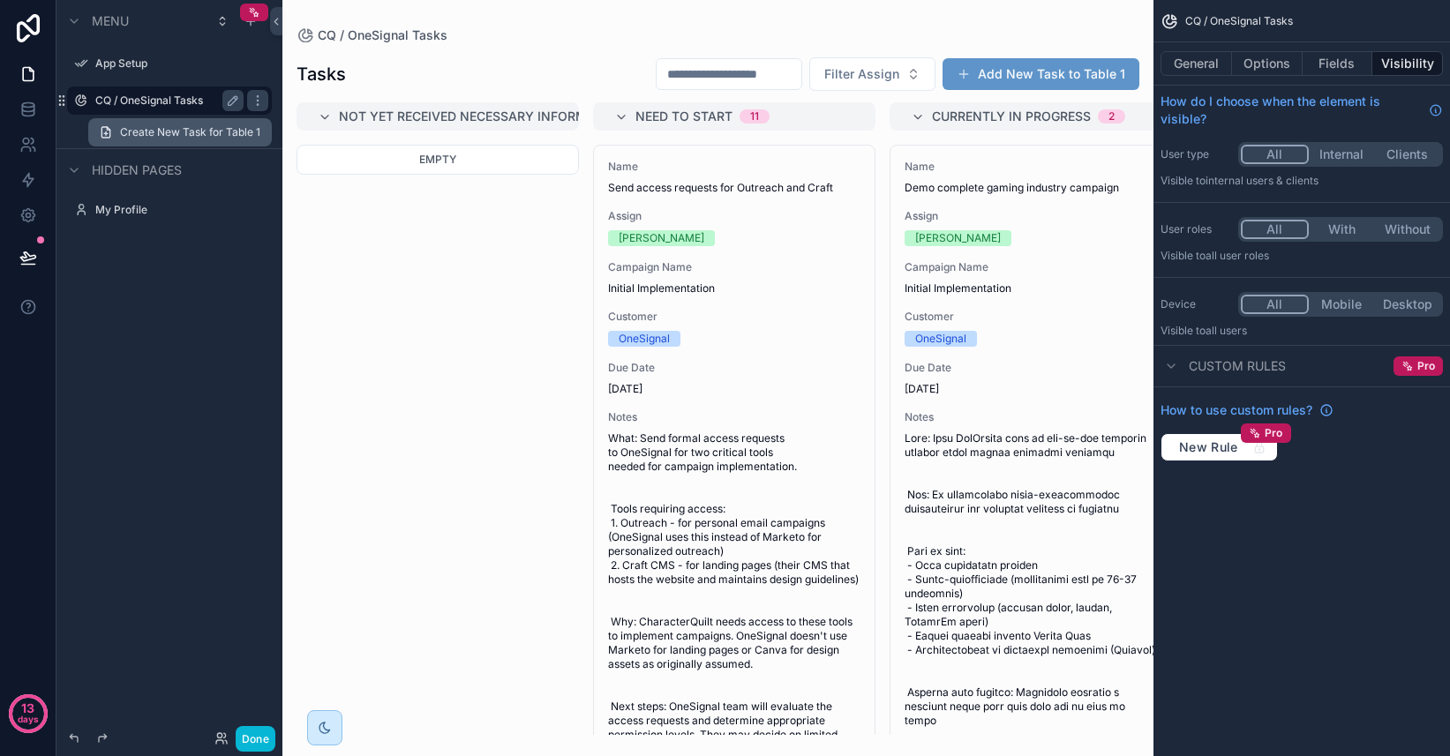
click at [173, 133] on span "Create New Task for Table 1" at bounding box center [190, 132] width 140 height 14
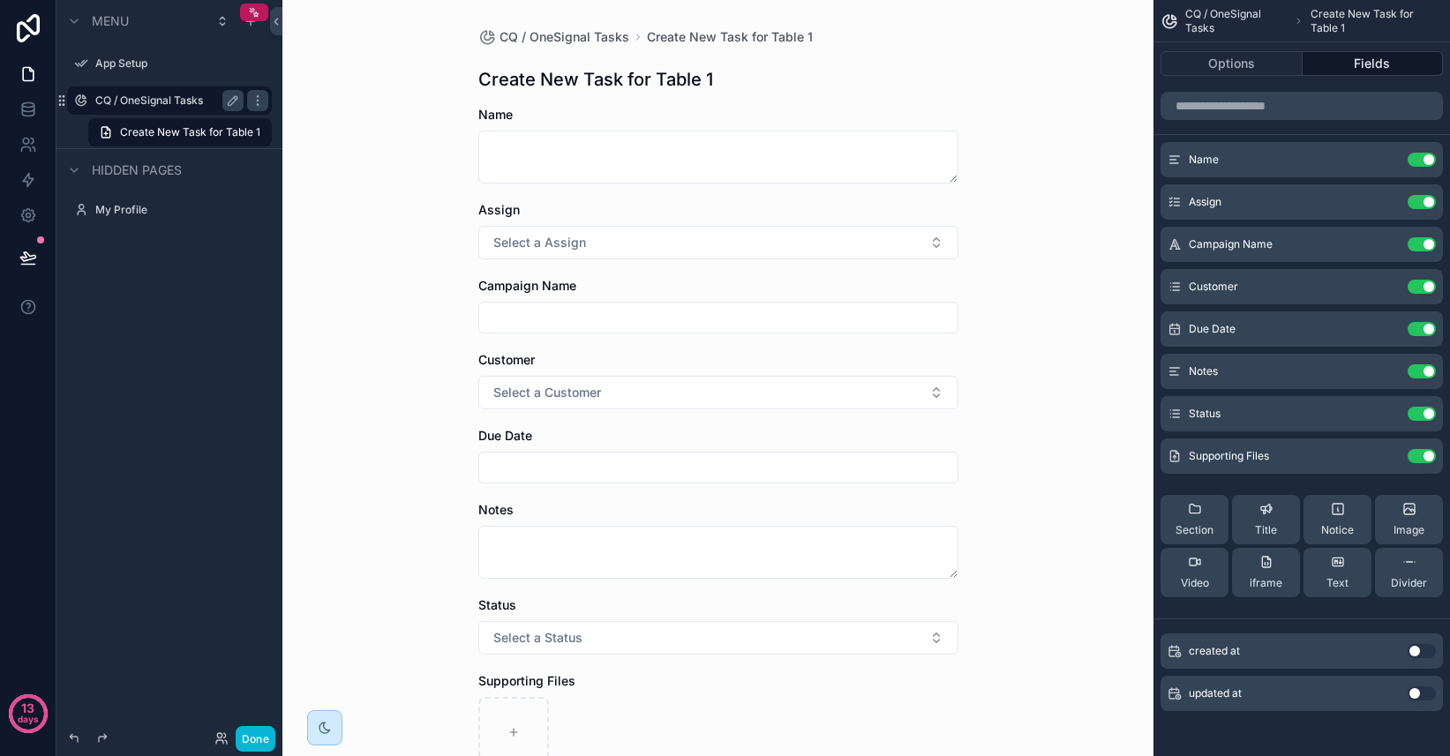
click at [139, 102] on label "CQ / OneSignal Tasks" at bounding box center [165, 101] width 141 height 14
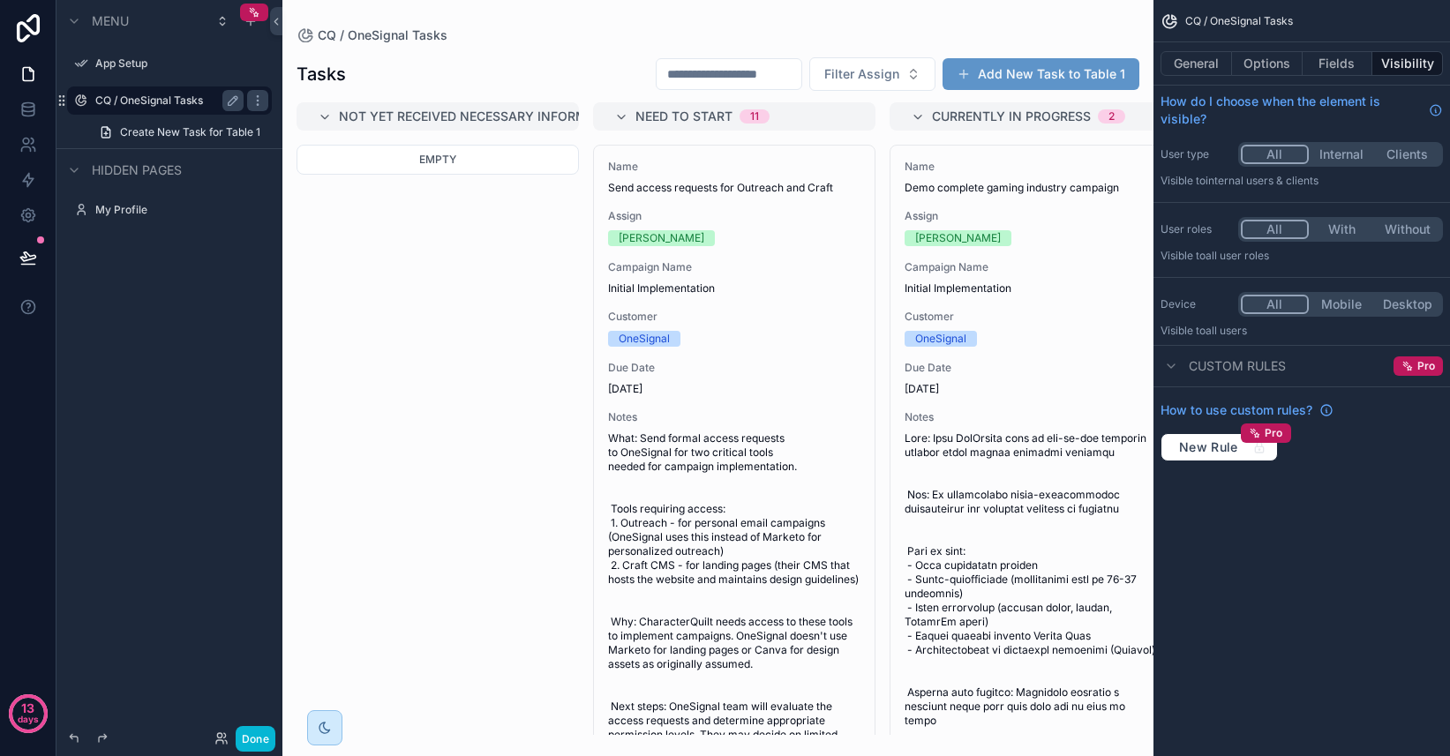
click at [1047, 64] on div "scrollable content" at bounding box center [717, 378] width 871 height 756
click at [1054, 71] on button "Add New Task to Table 1" at bounding box center [1040, 74] width 197 height 32
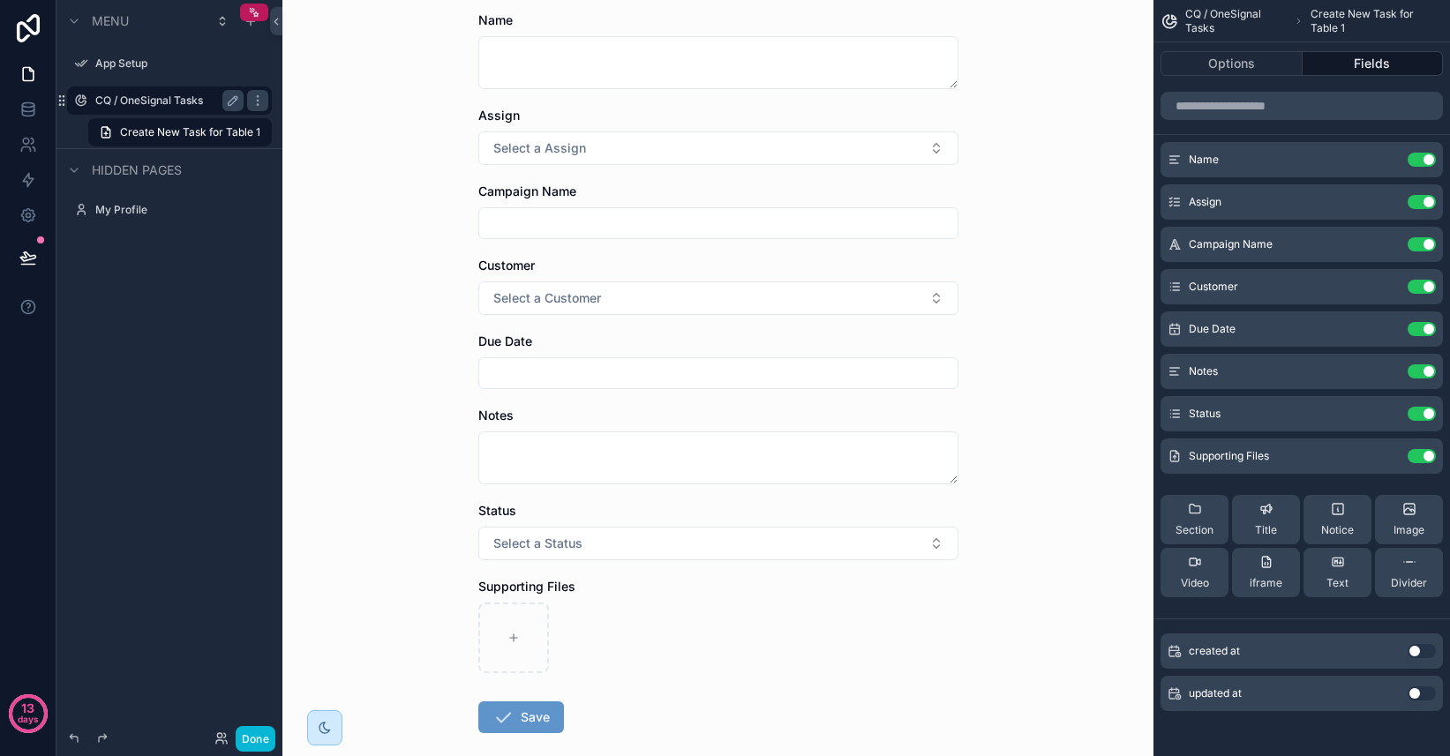
scroll to position [93, 0]
click at [253, 743] on button "Done" at bounding box center [256, 739] width 40 height 26
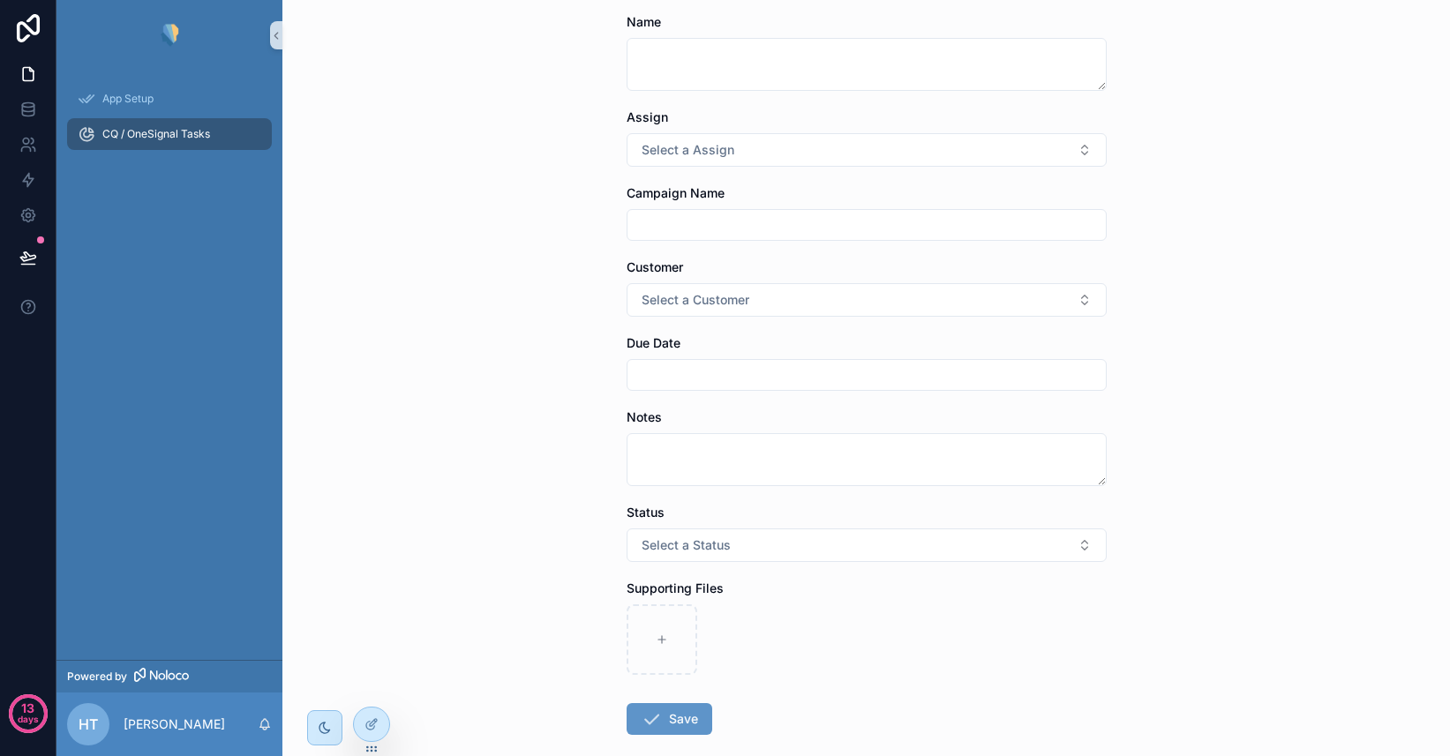
scroll to position [0, 0]
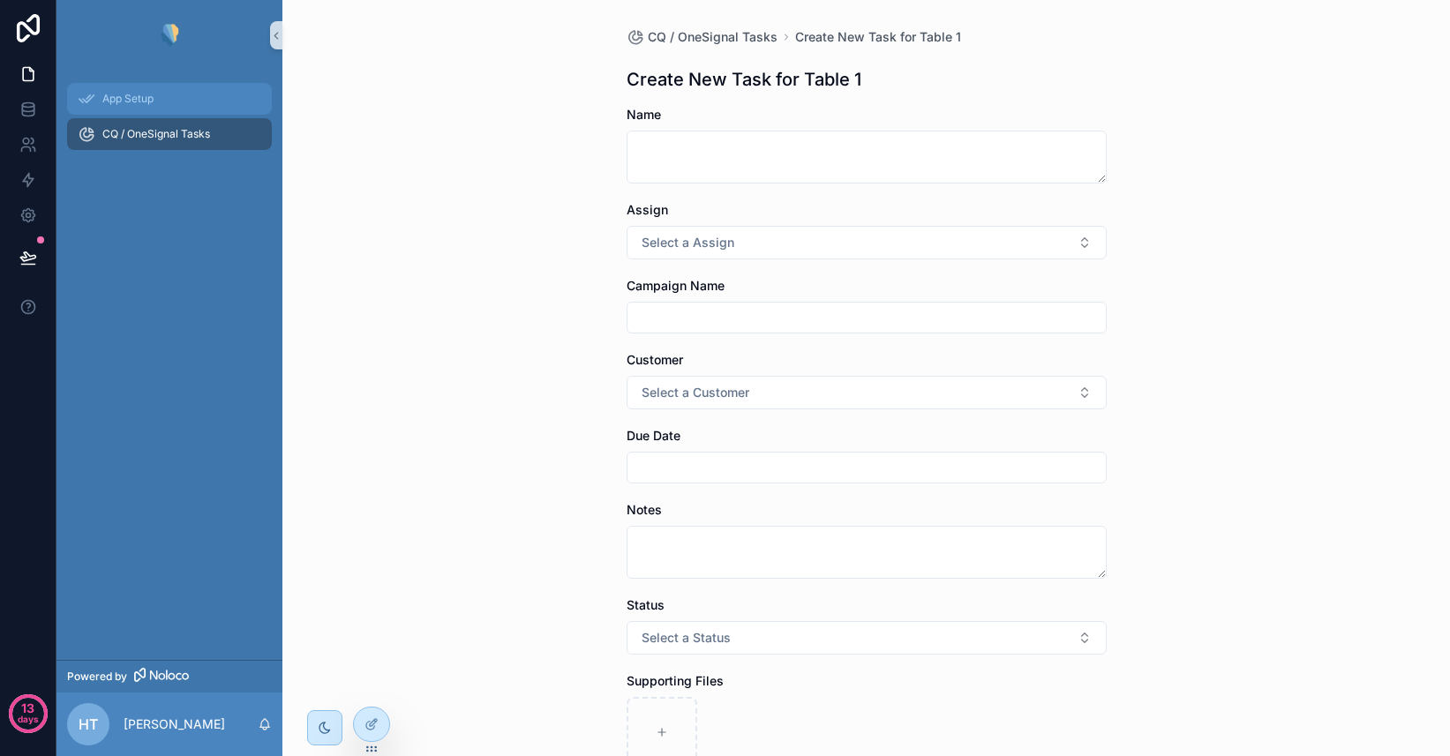
click at [132, 94] on span "App Setup" at bounding box center [127, 99] width 51 height 14
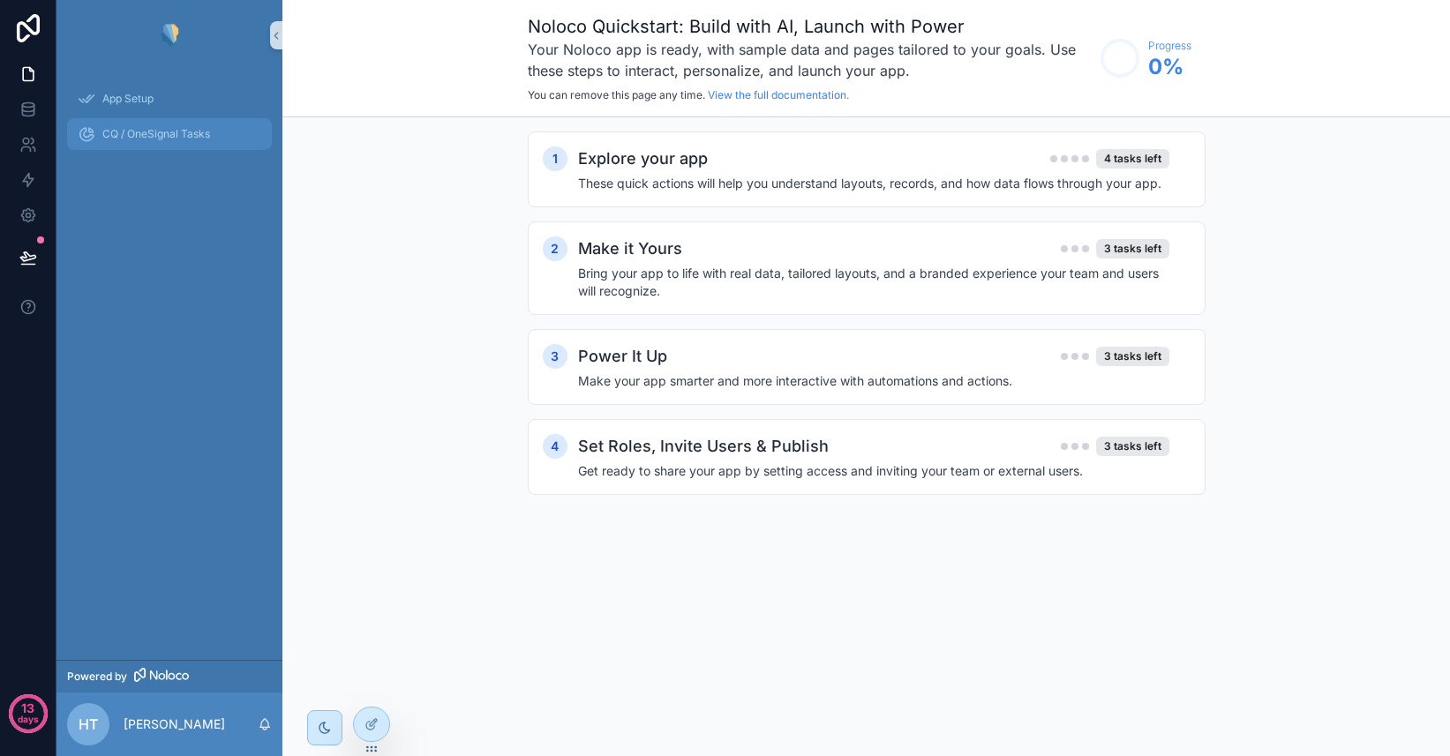
click at [164, 133] on span "CQ / OneSignal Tasks" at bounding box center [156, 134] width 108 height 14
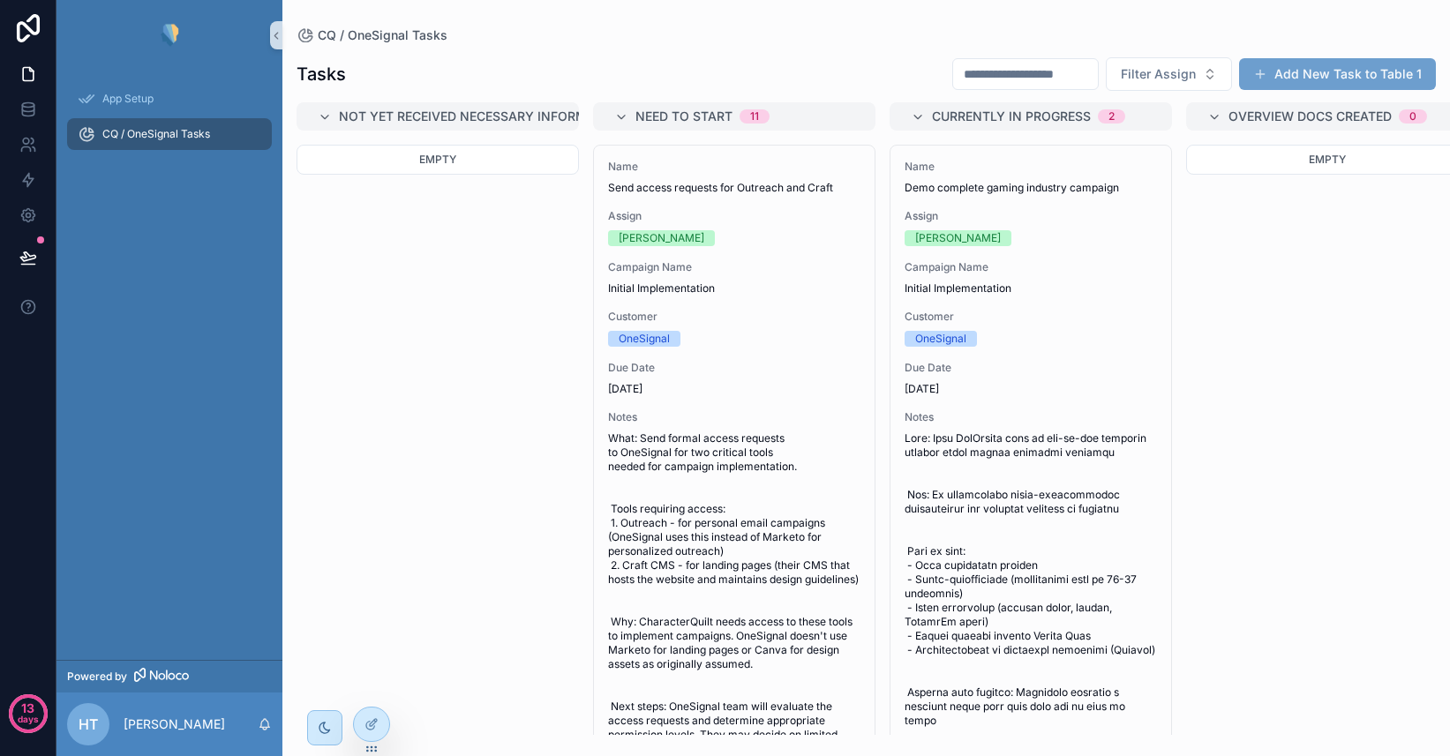
click at [1328, 79] on button "Add New Task to Table 1" at bounding box center [1337, 74] width 197 height 32
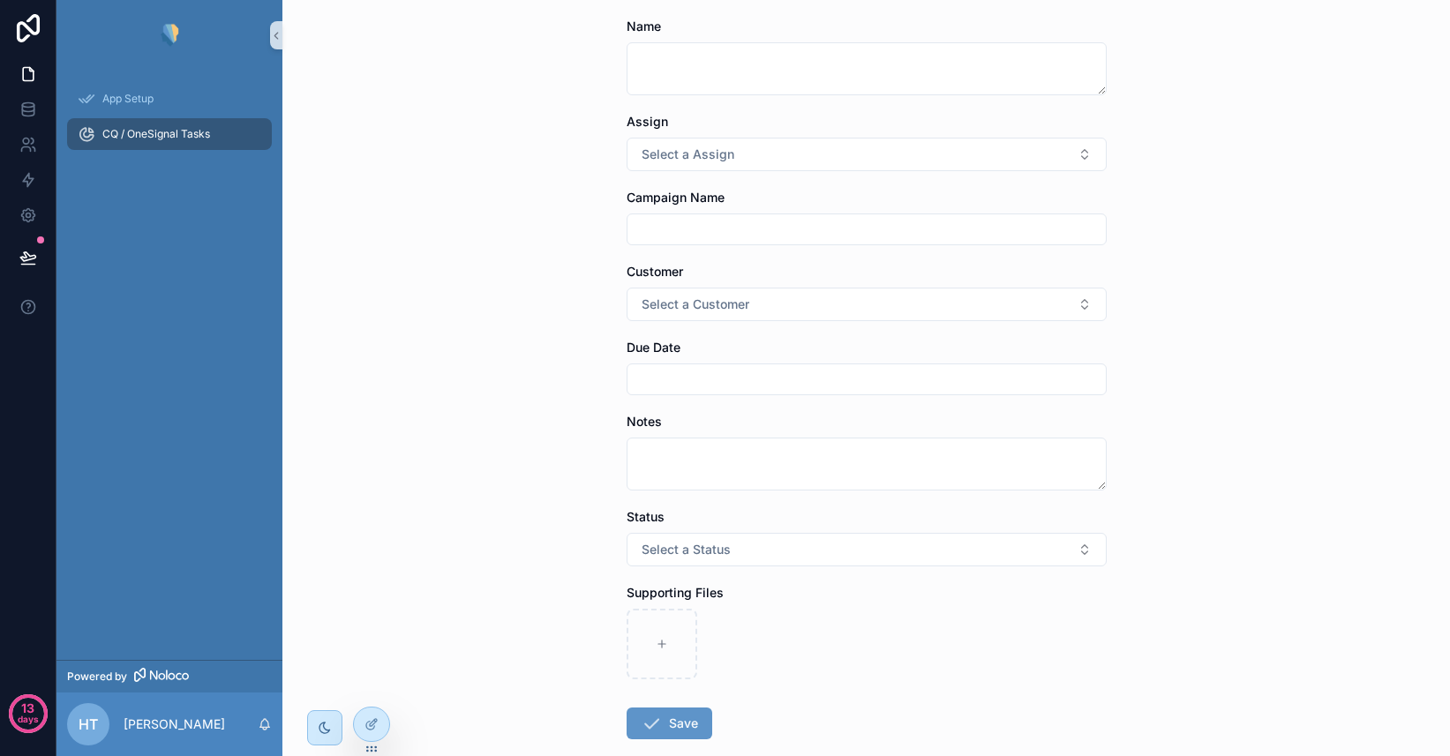
scroll to position [89, 0]
click at [25, 103] on icon at bounding box center [27, 105] width 11 height 4
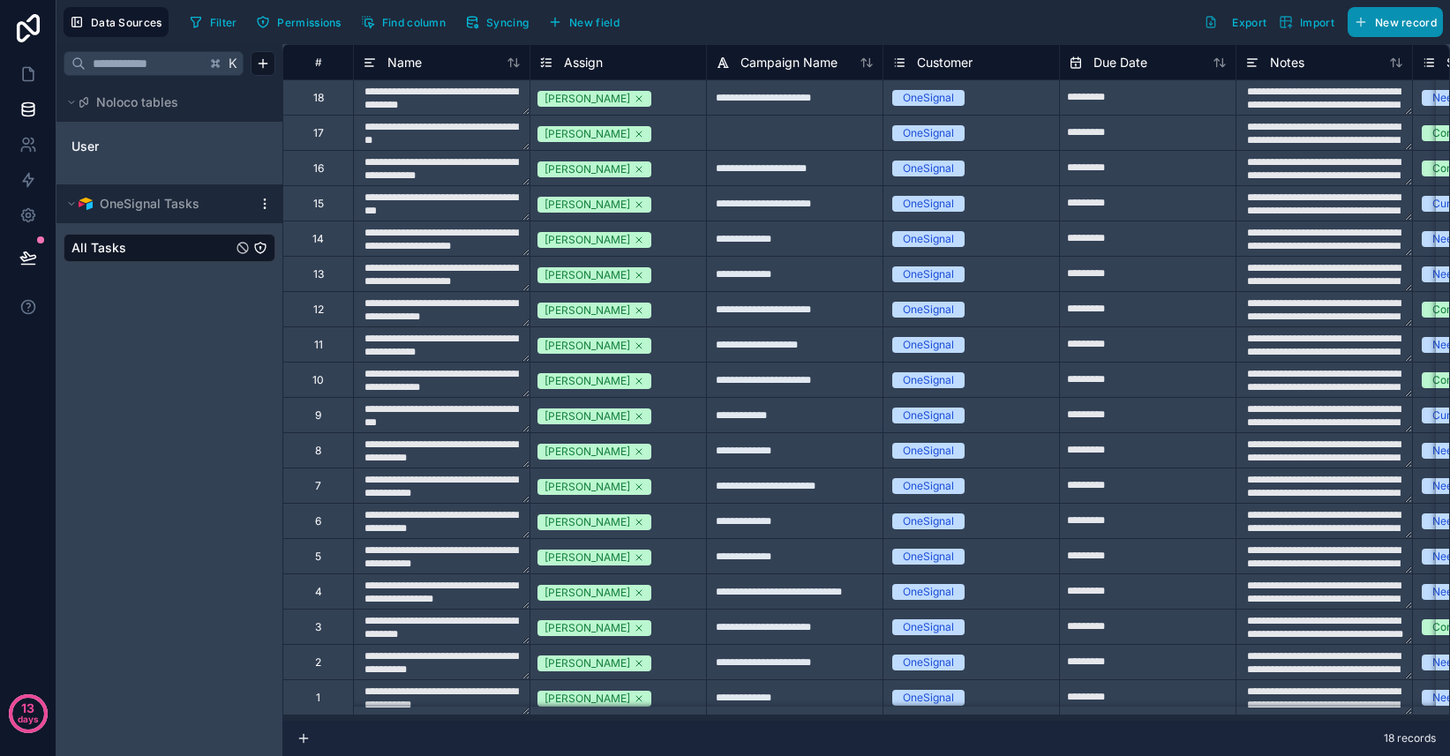
click at [1393, 20] on span "New record" at bounding box center [1406, 22] width 62 height 13
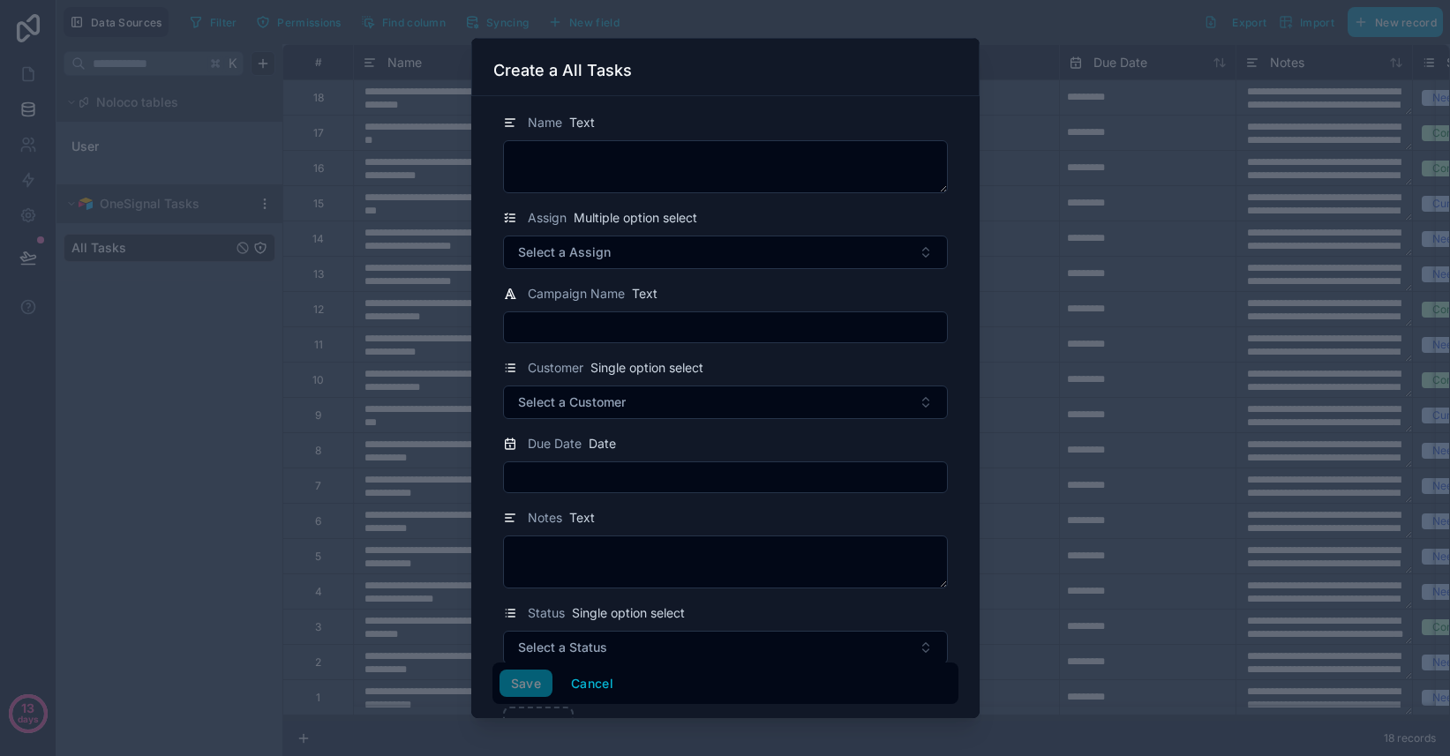
scroll to position [6, 0]
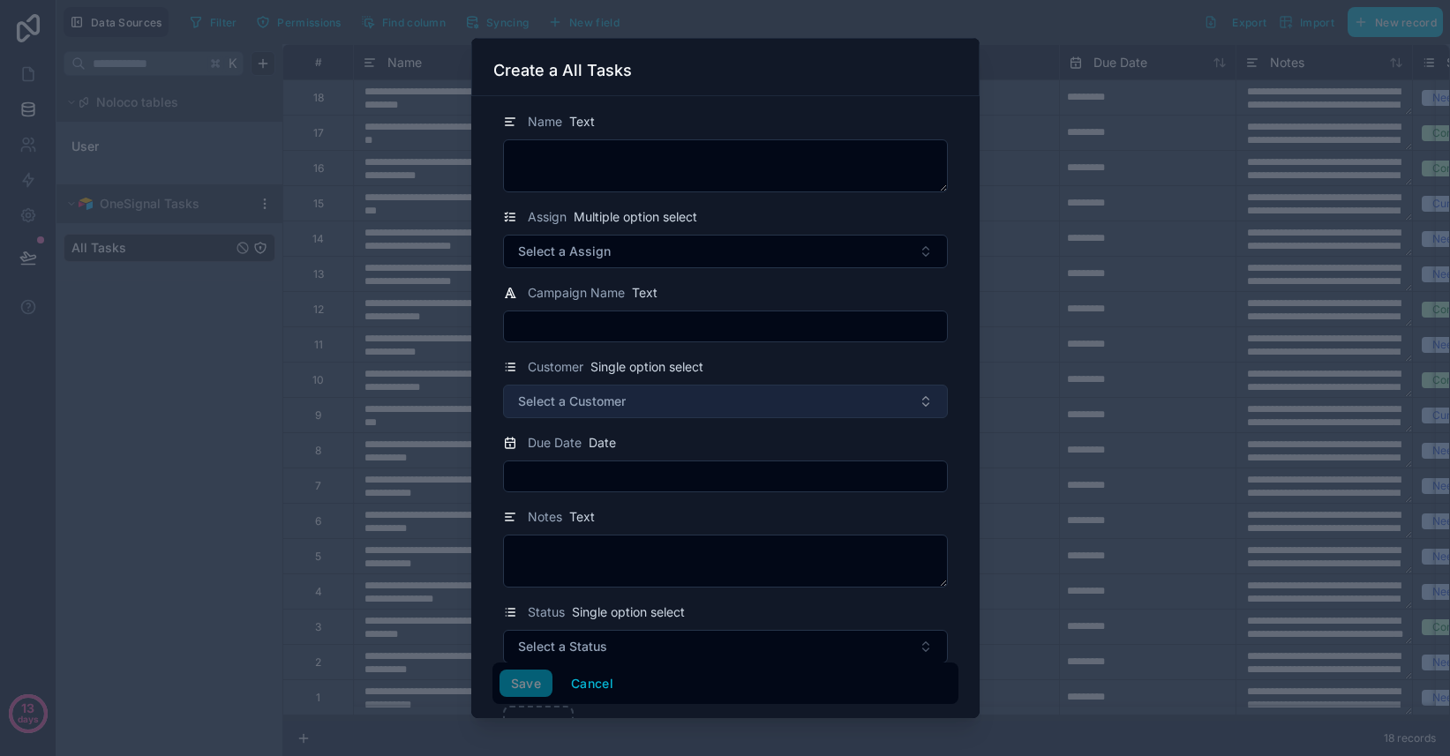
click at [808, 409] on button "Select a Customer" at bounding box center [725, 402] width 445 height 34
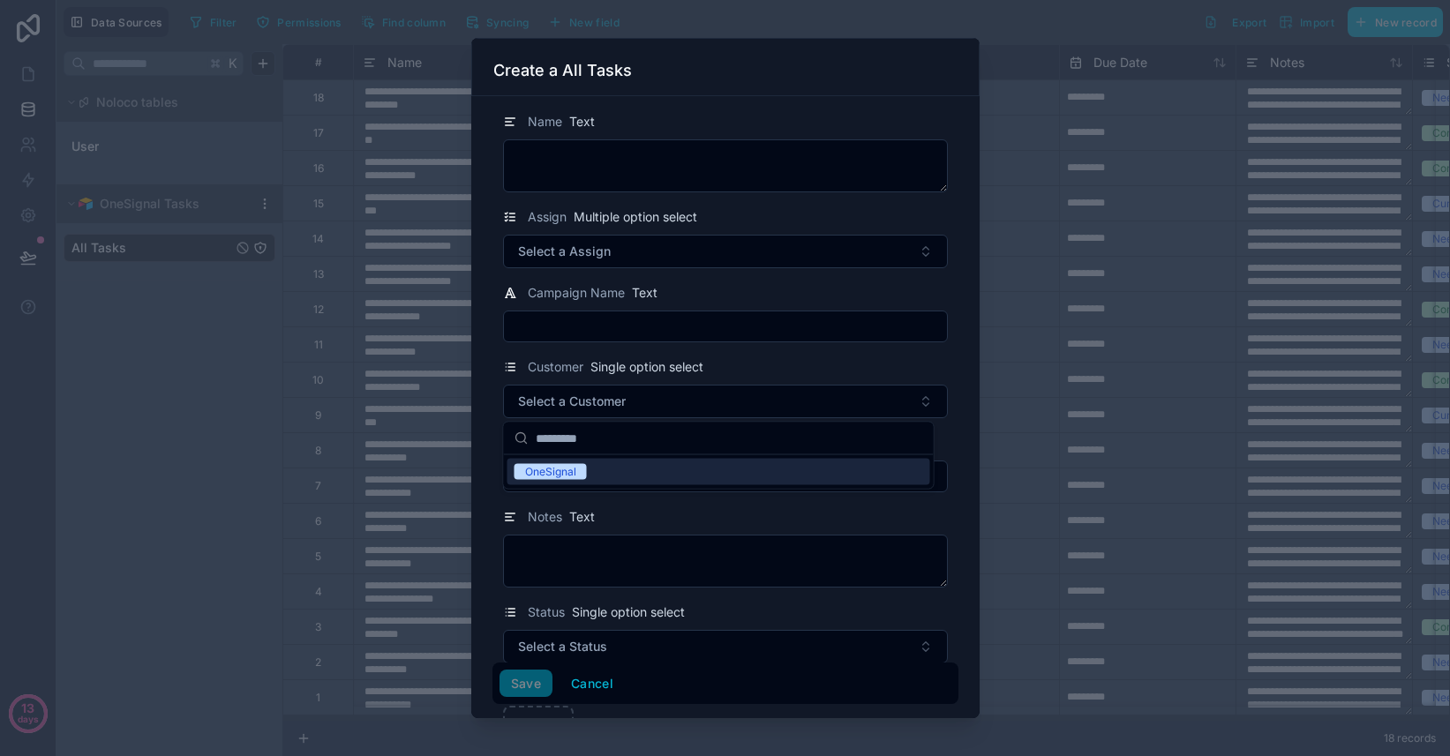
click at [797, 356] on div "Customer Single option select" at bounding box center [725, 366] width 445 height 21
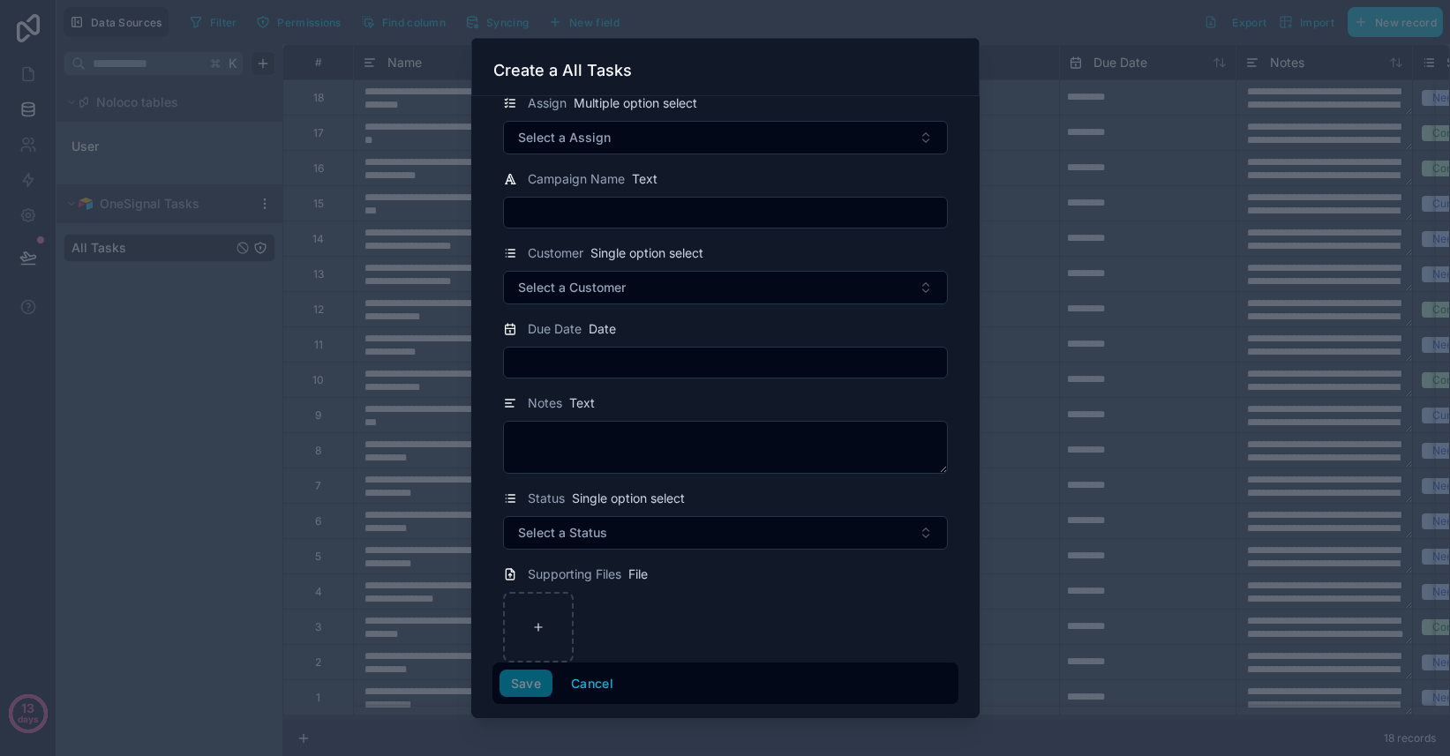
scroll to position [134, 0]
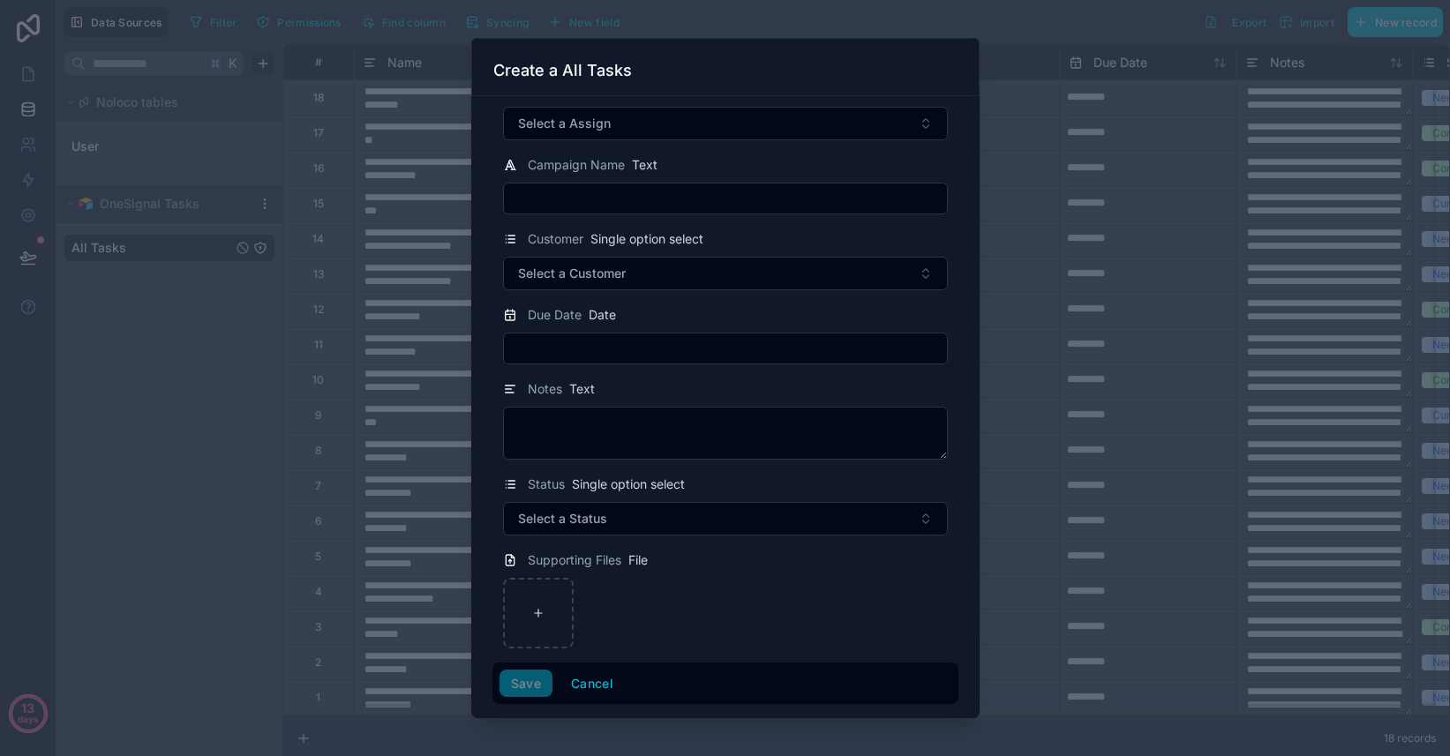
click at [1008, 41] on div at bounding box center [725, 378] width 1450 height 756
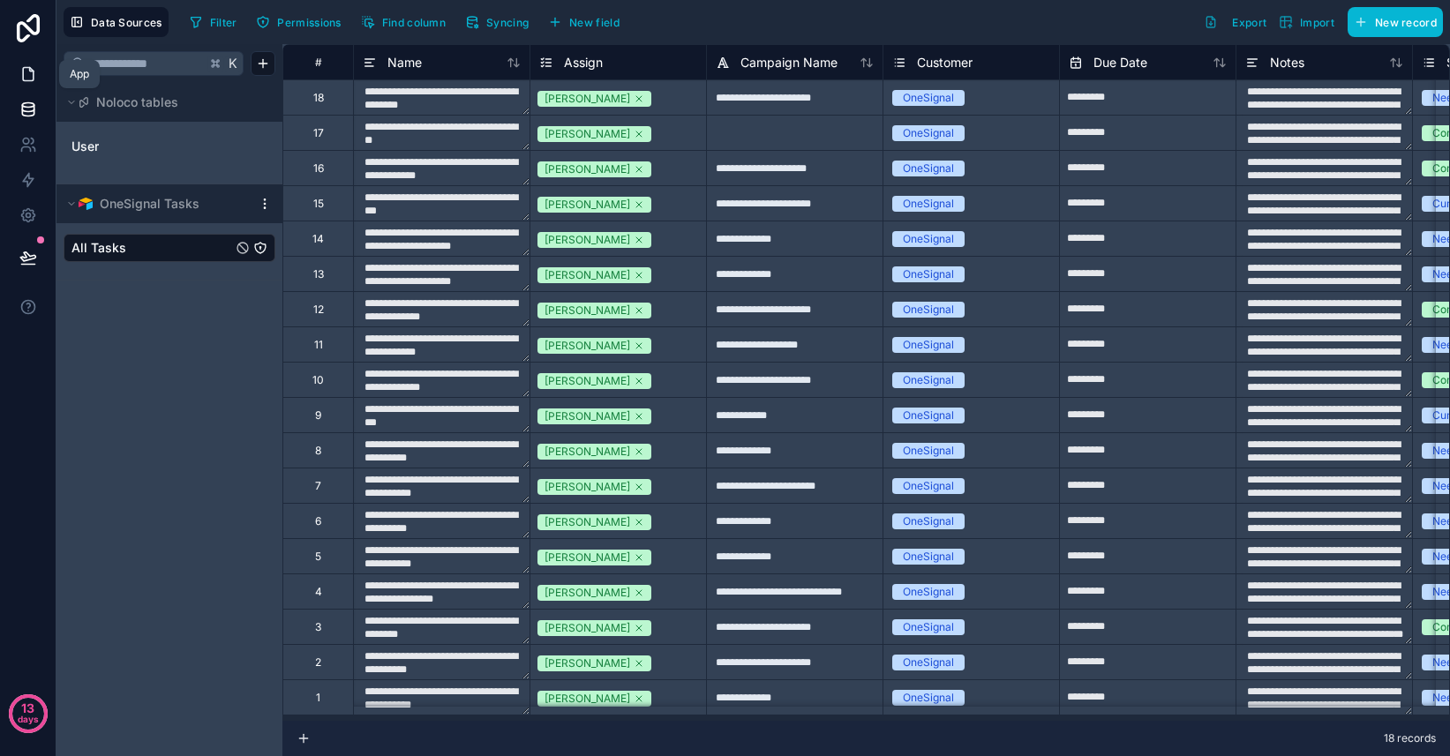
click at [31, 73] on icon at bounding box center [28, 74] width 18 height 18
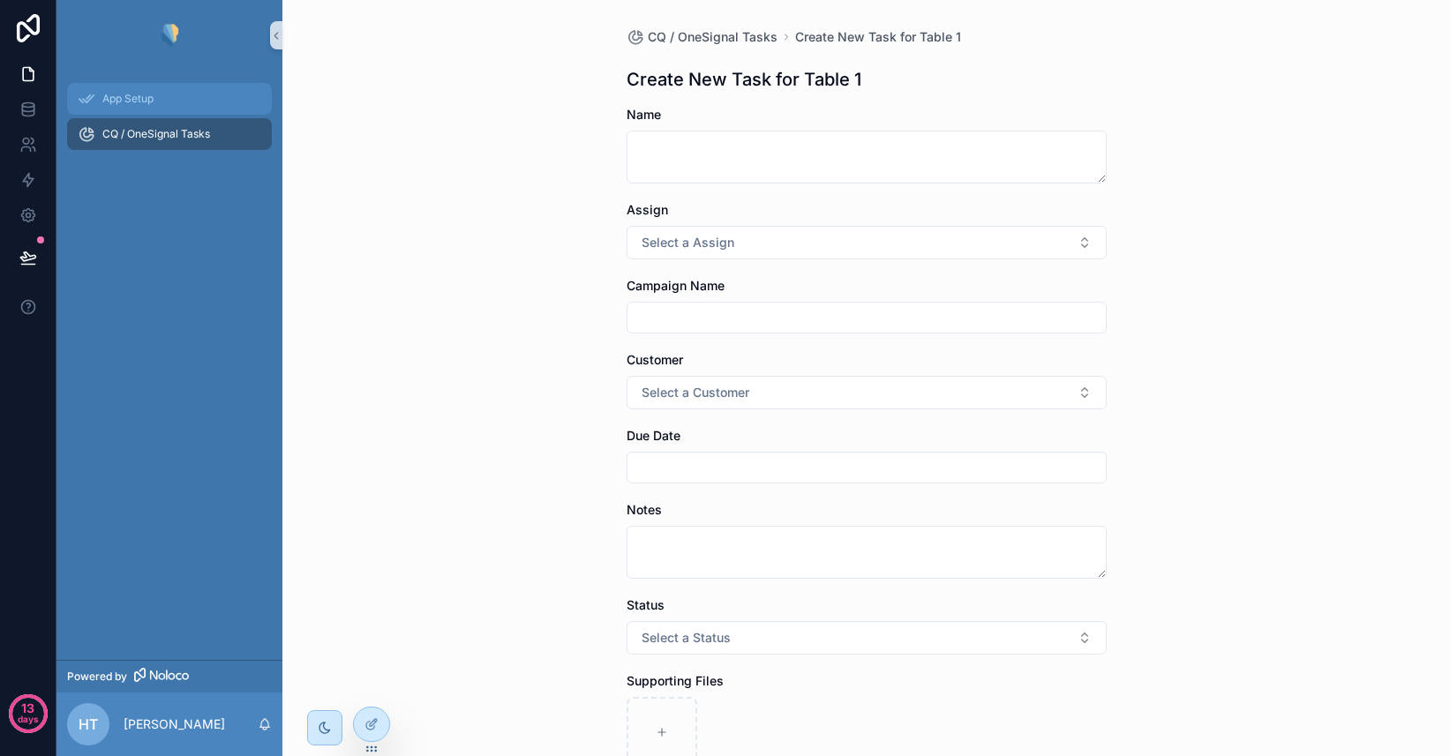
click at [144, 94] on span "App Setup" at bounding box center [127, 99] width 51 height 14
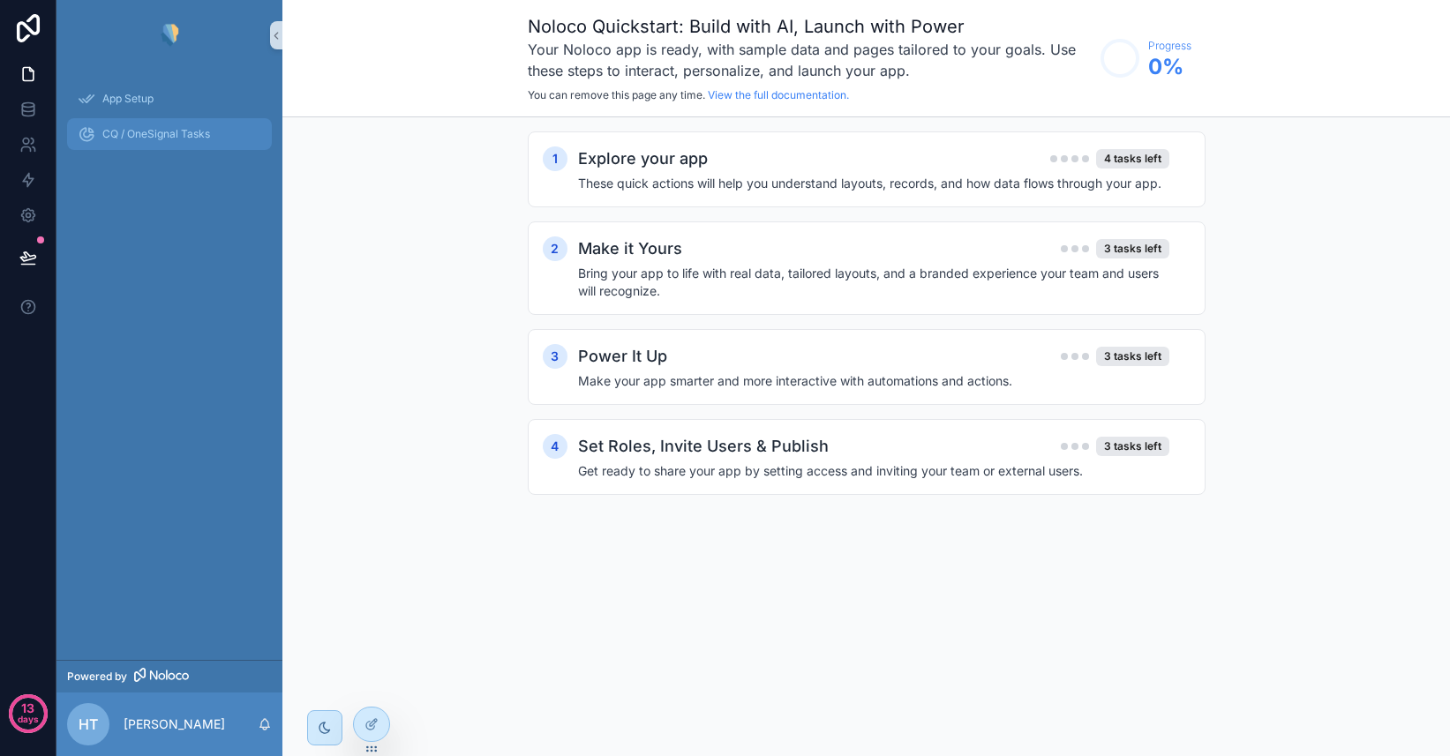
click at [193, 132] on span "CQ / OneSignal Tasks" at bounding box center [156, 134] width 108 height 14
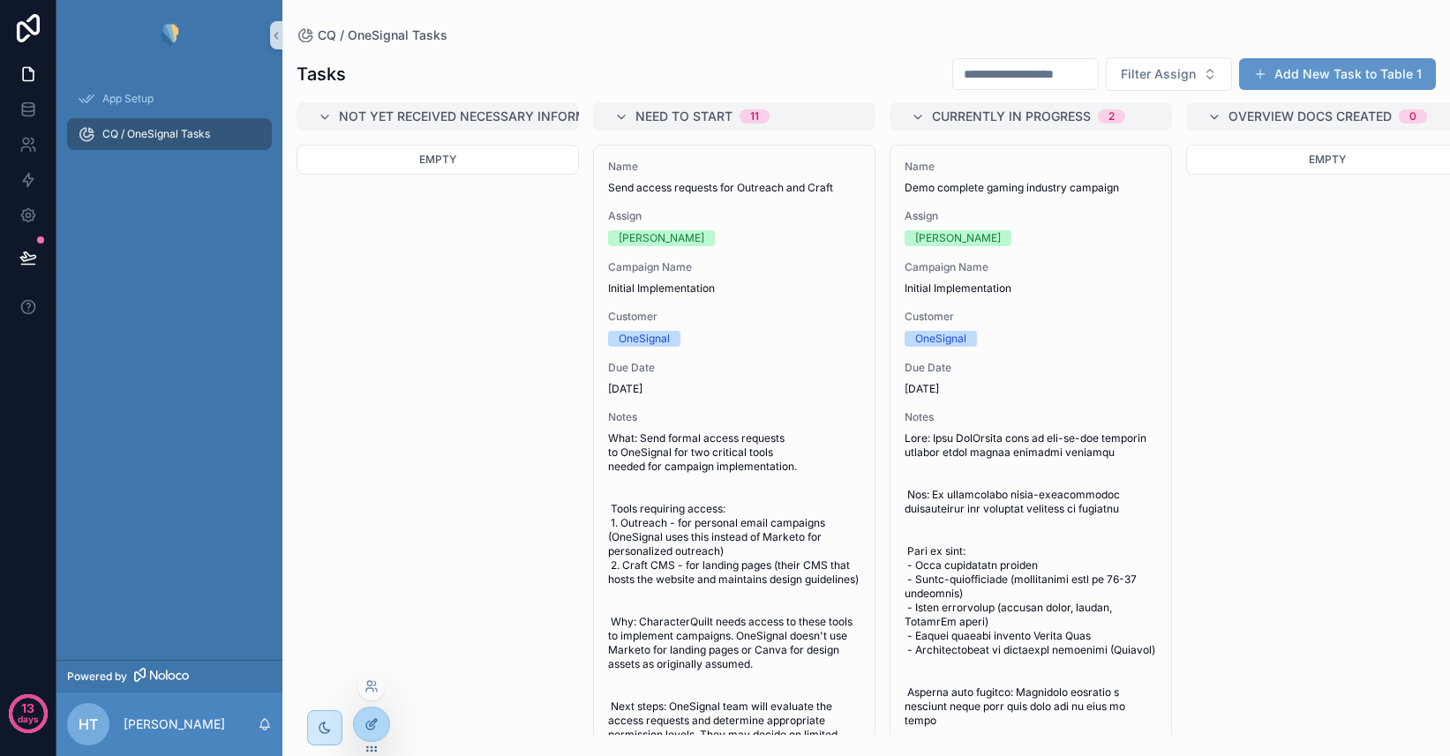
click at [374, 720] on icon at bounding box center [375, 721] width 2 height 2
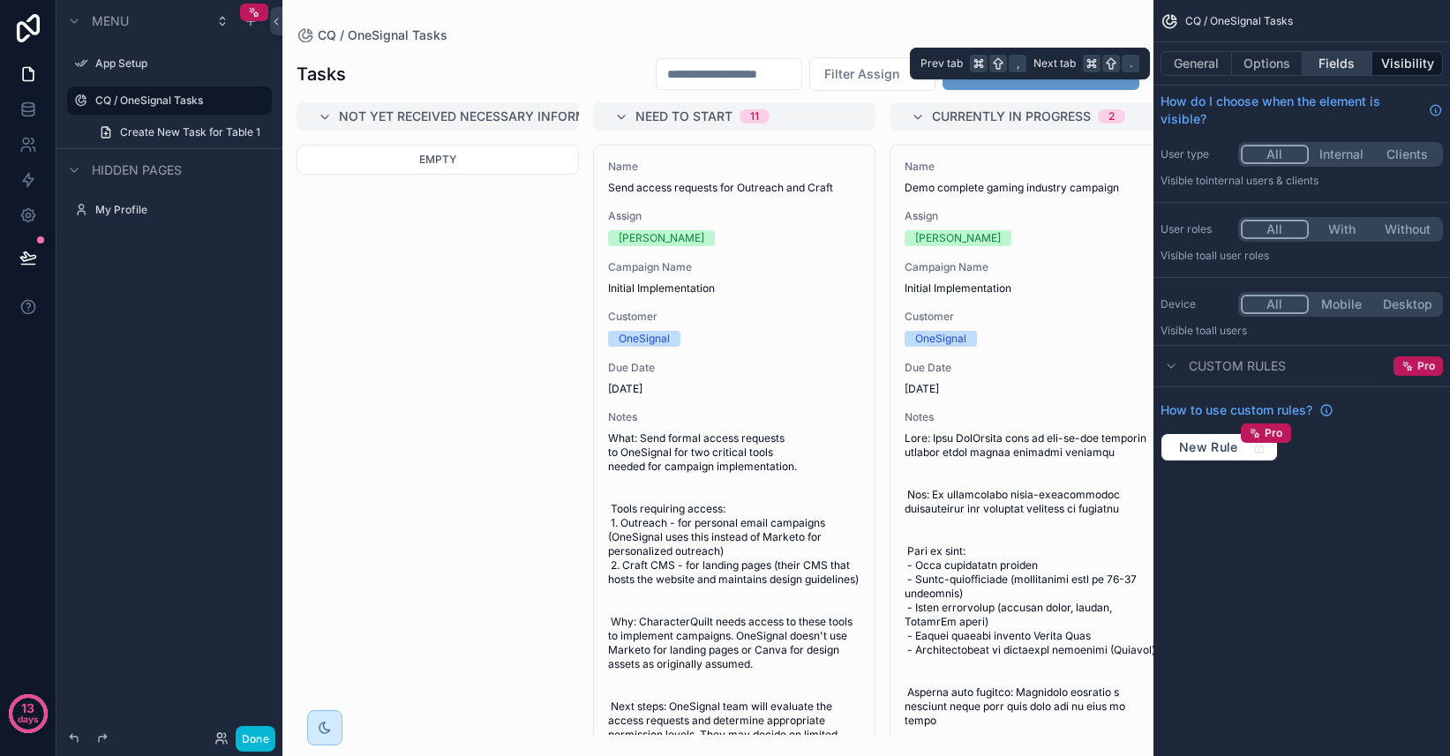
click at [1345, 64] on button "Fields" at bounding box center [1337, 63] width 71 height 25
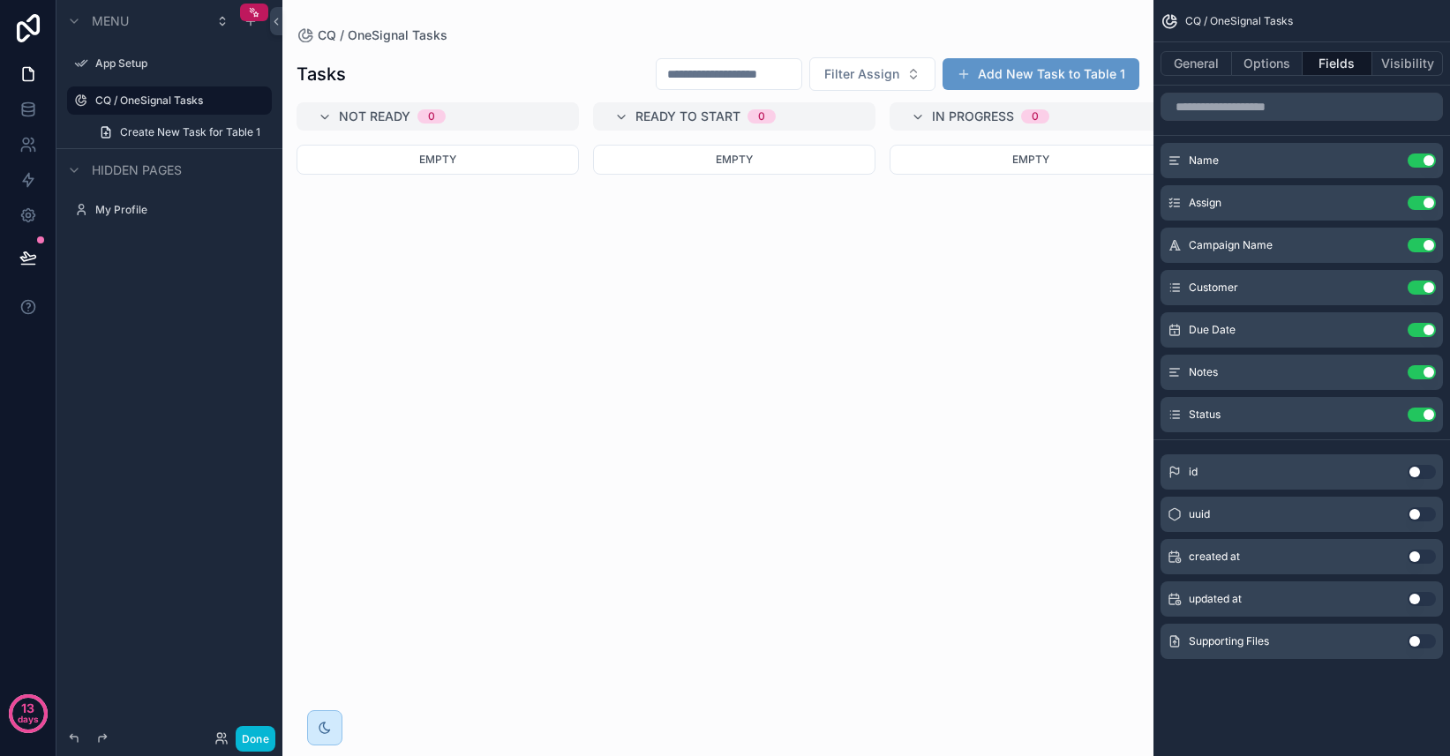
click at [1422, 647] on button "Use setting" at bounding box center [1421, 641] width 28 height 14
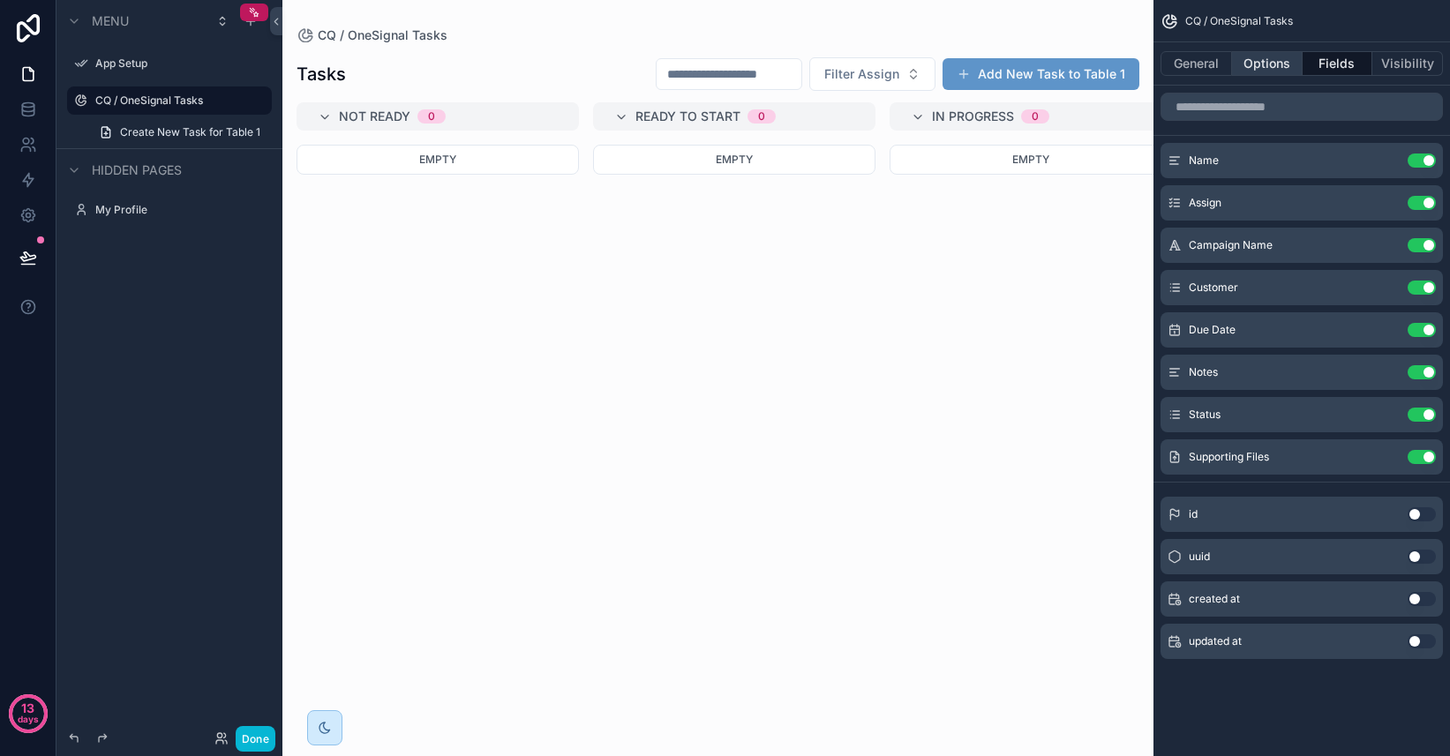
click at [1272, 56] on button "Options" at bounding box center [1267, 63] width 71 height 25
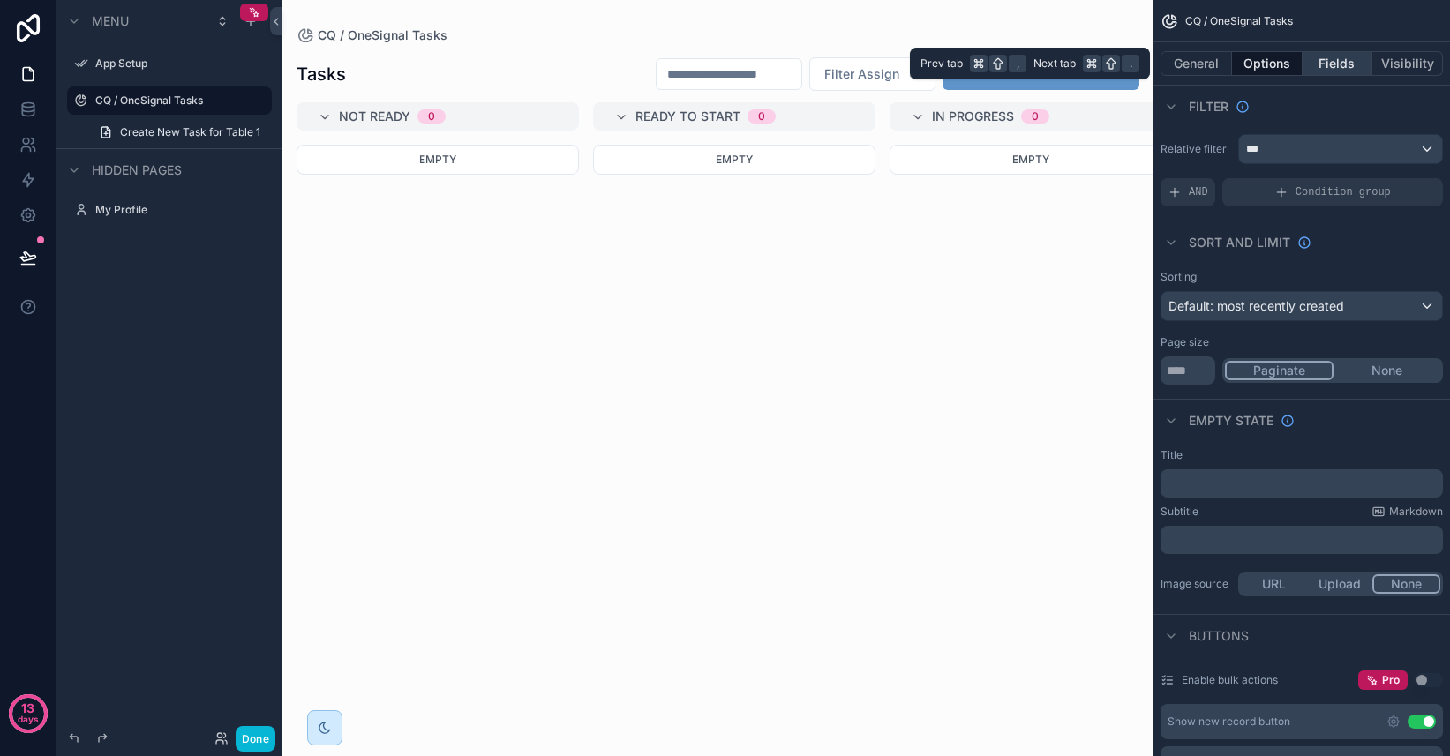
click at [1314, 62] on button "Fields" at bounding box center [1337, 63] width 71 height 25
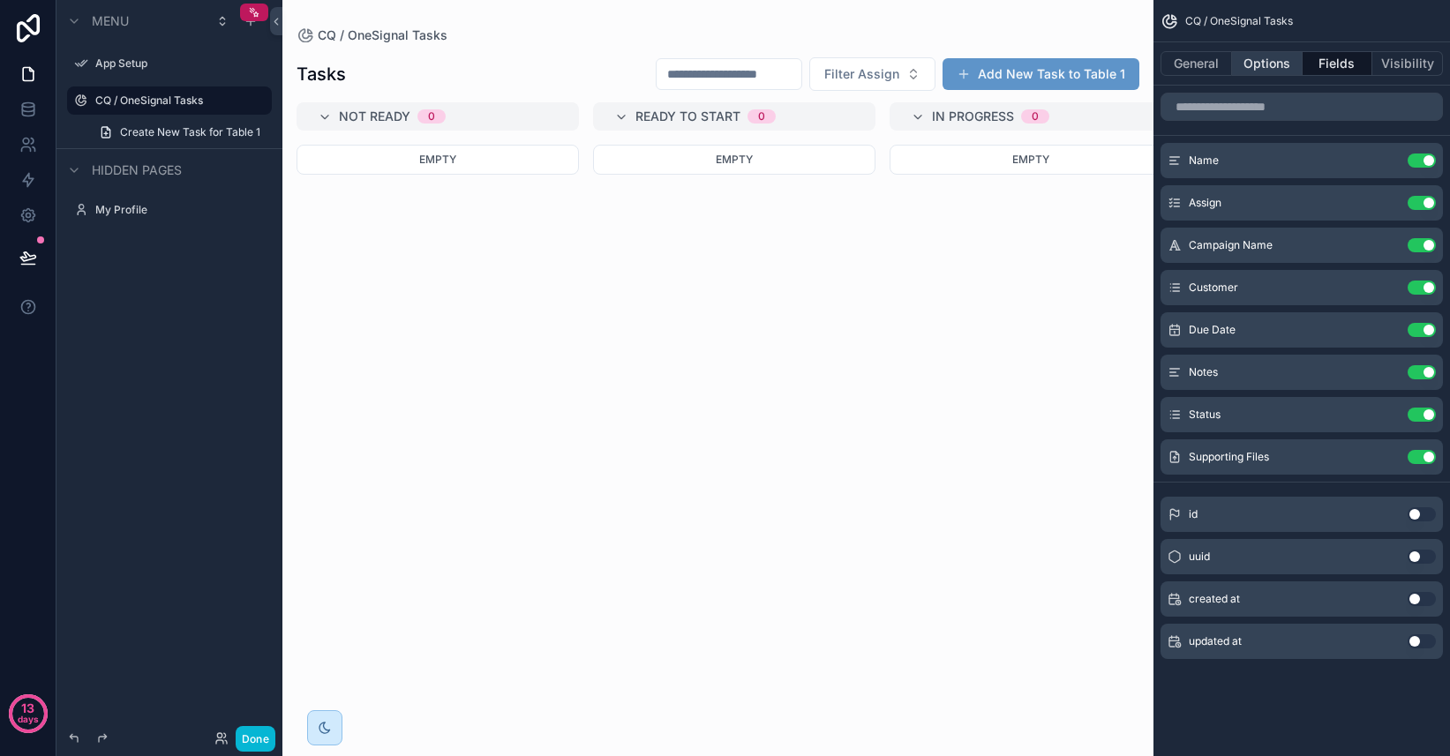
click at [1272, 60] on button "Options" at bounding box center [1267, 63] width 71 height 25
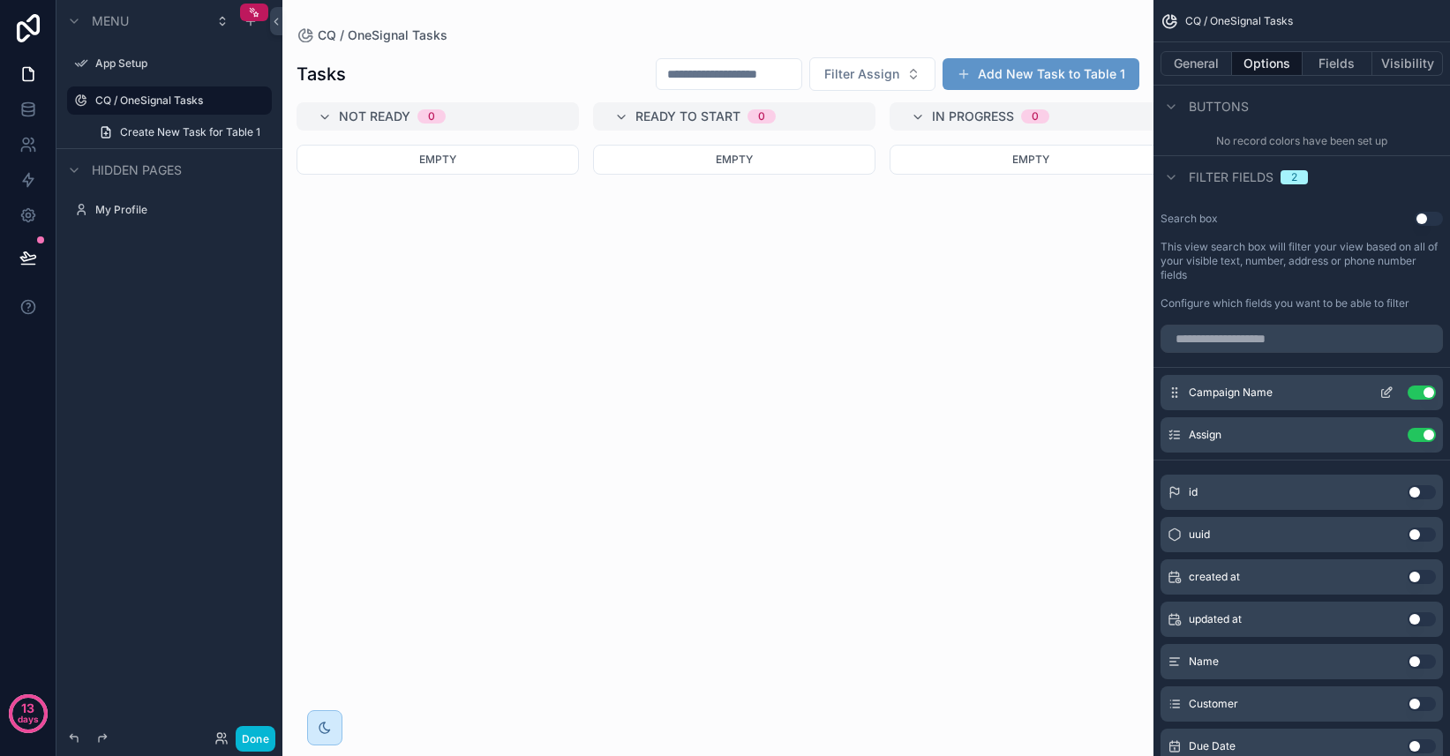
scroll to position [884, 0]
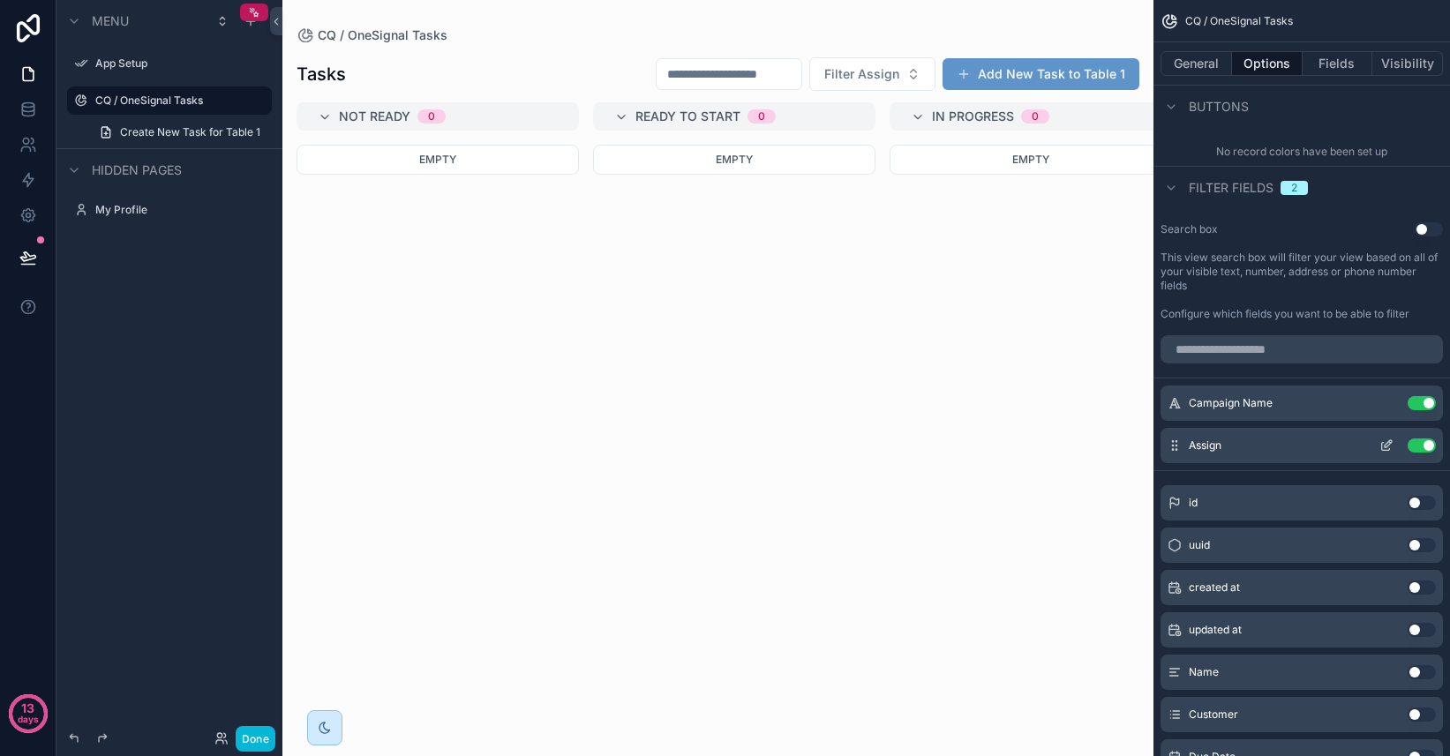
click at [1429, 449] on button "Use setting" at bounding box center [1421, 446] width 28 height 14
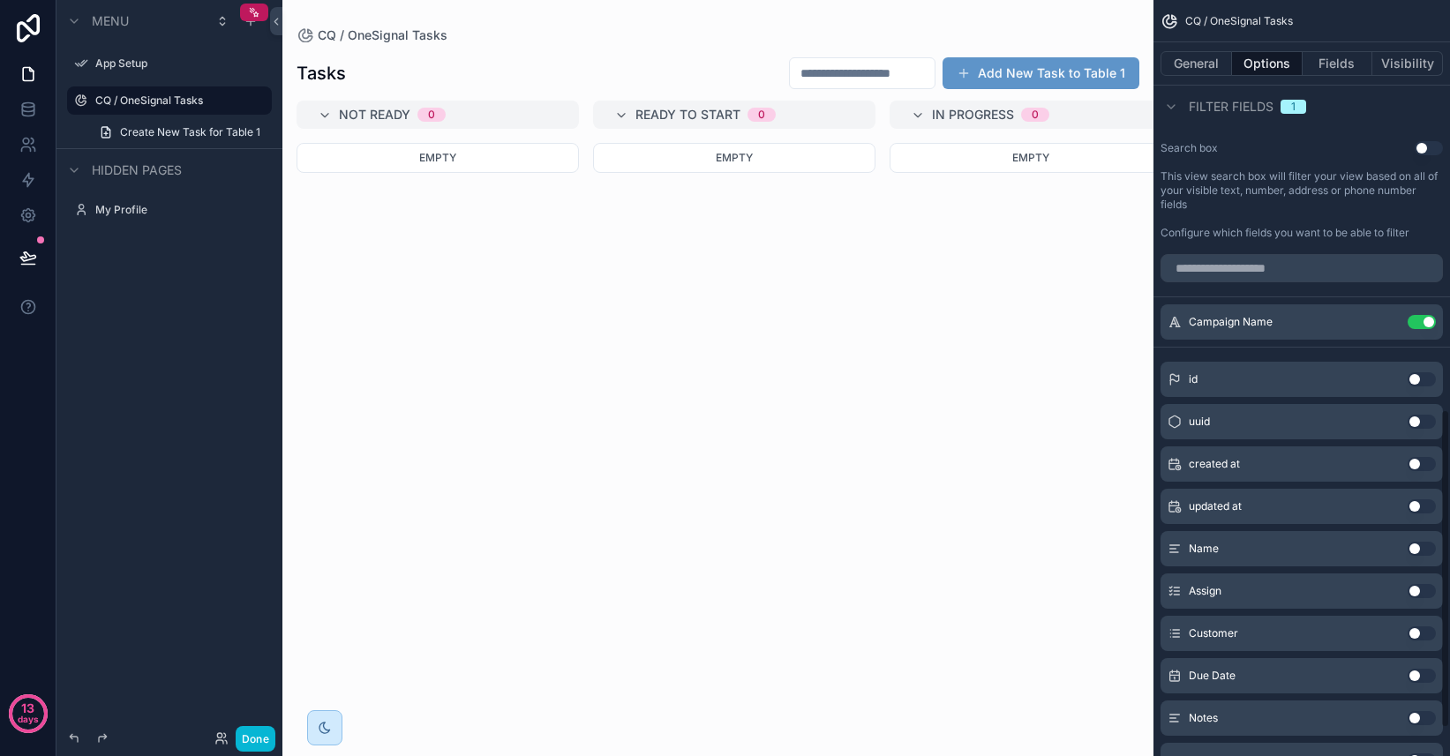
scroll to position [971, 0]
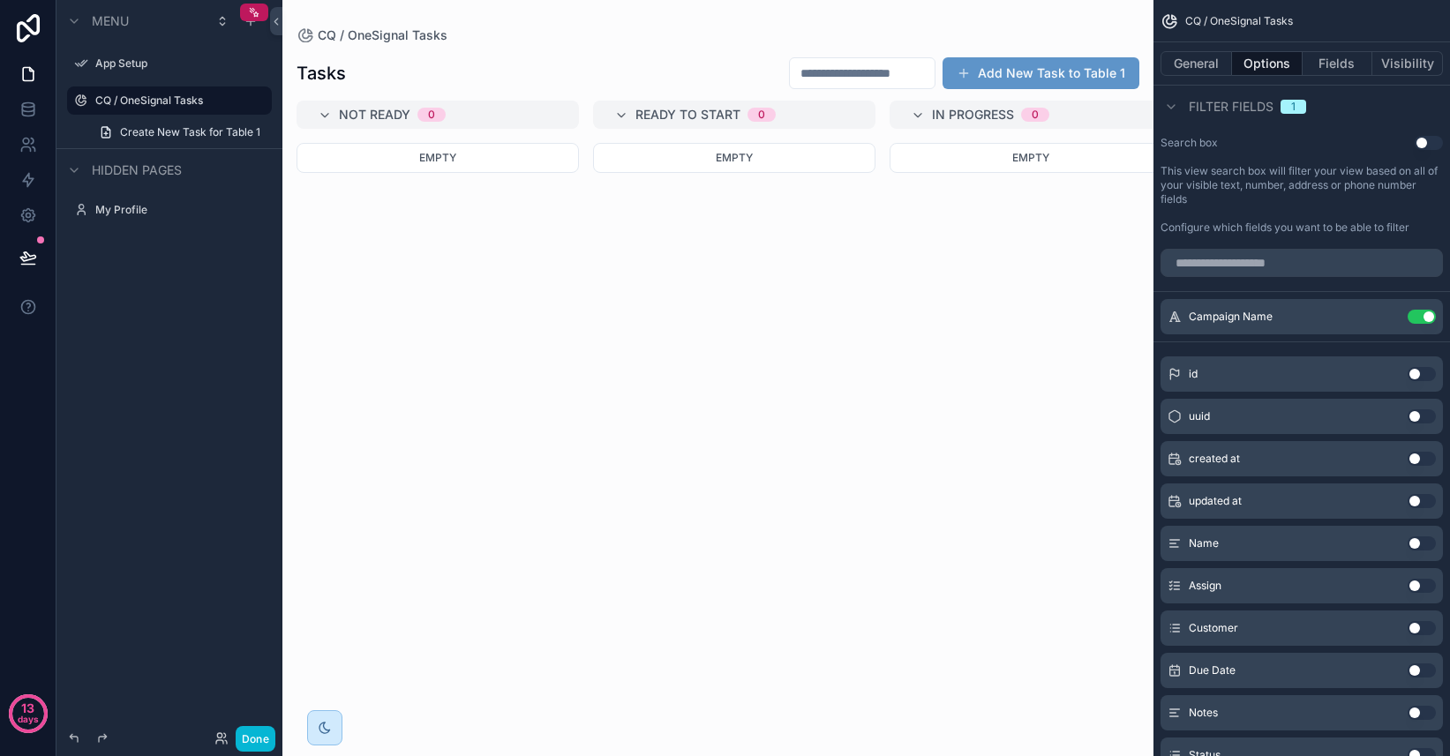
click at [1415, 545] on button "Use setting" at bounding box center [1421, 544] width 28 height 14
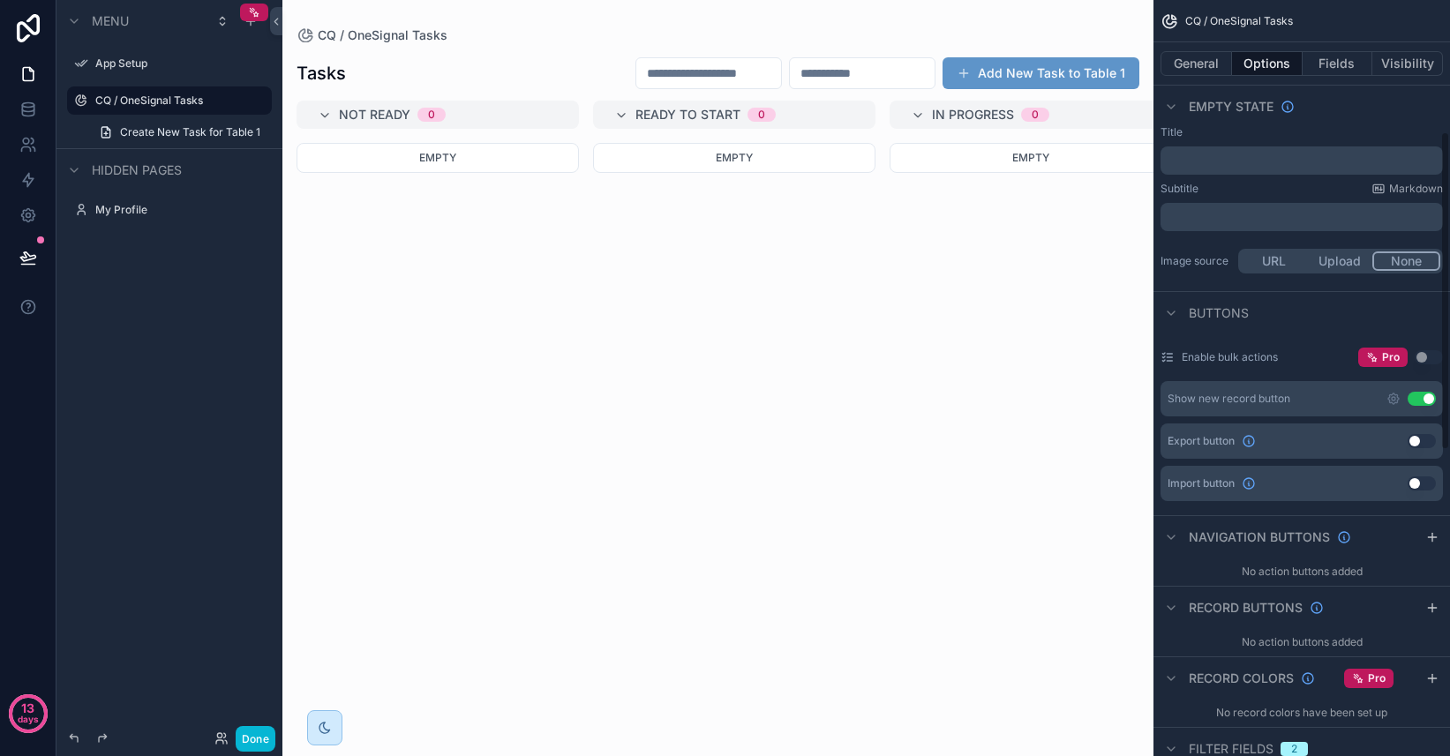
scroll to position [311, 0]
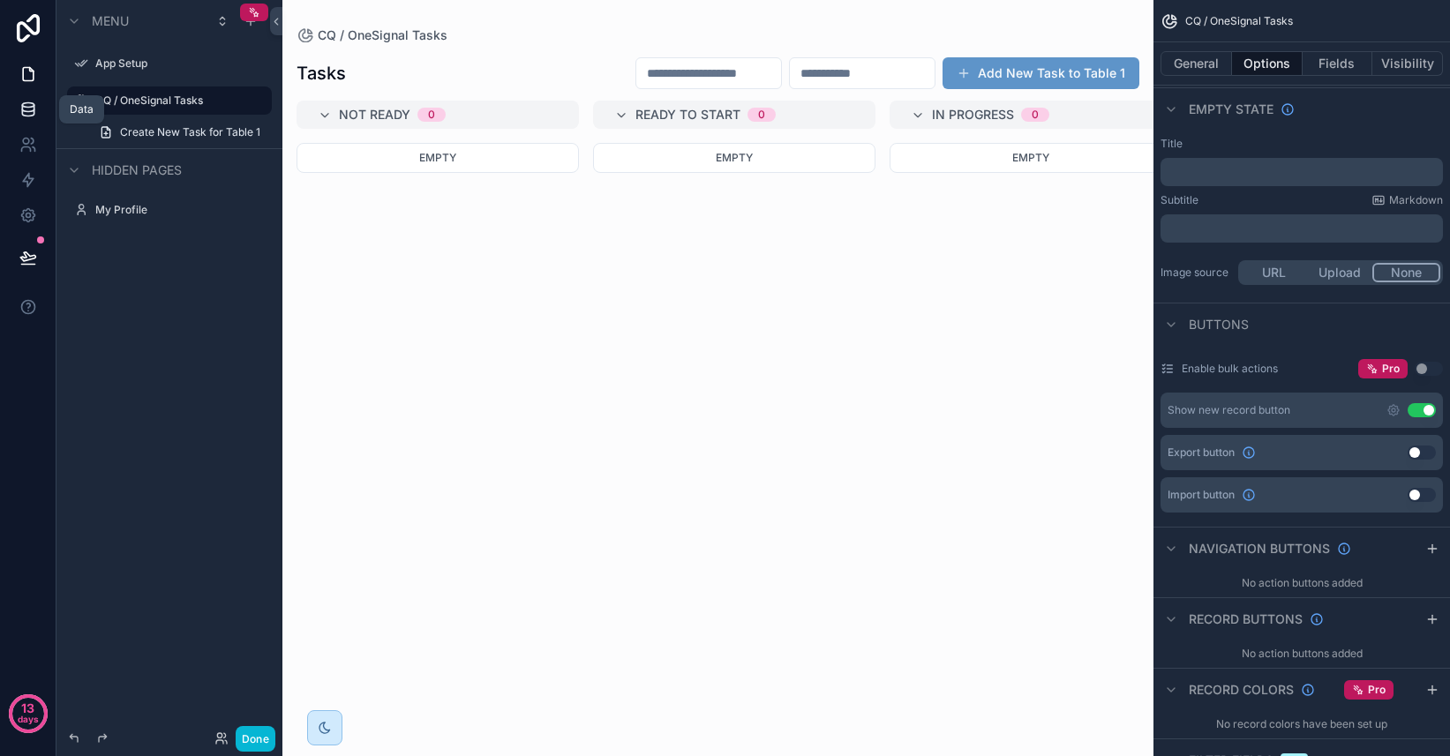
click at [31, 104] on icon at bounding box center [28, 110] width 18 height 18
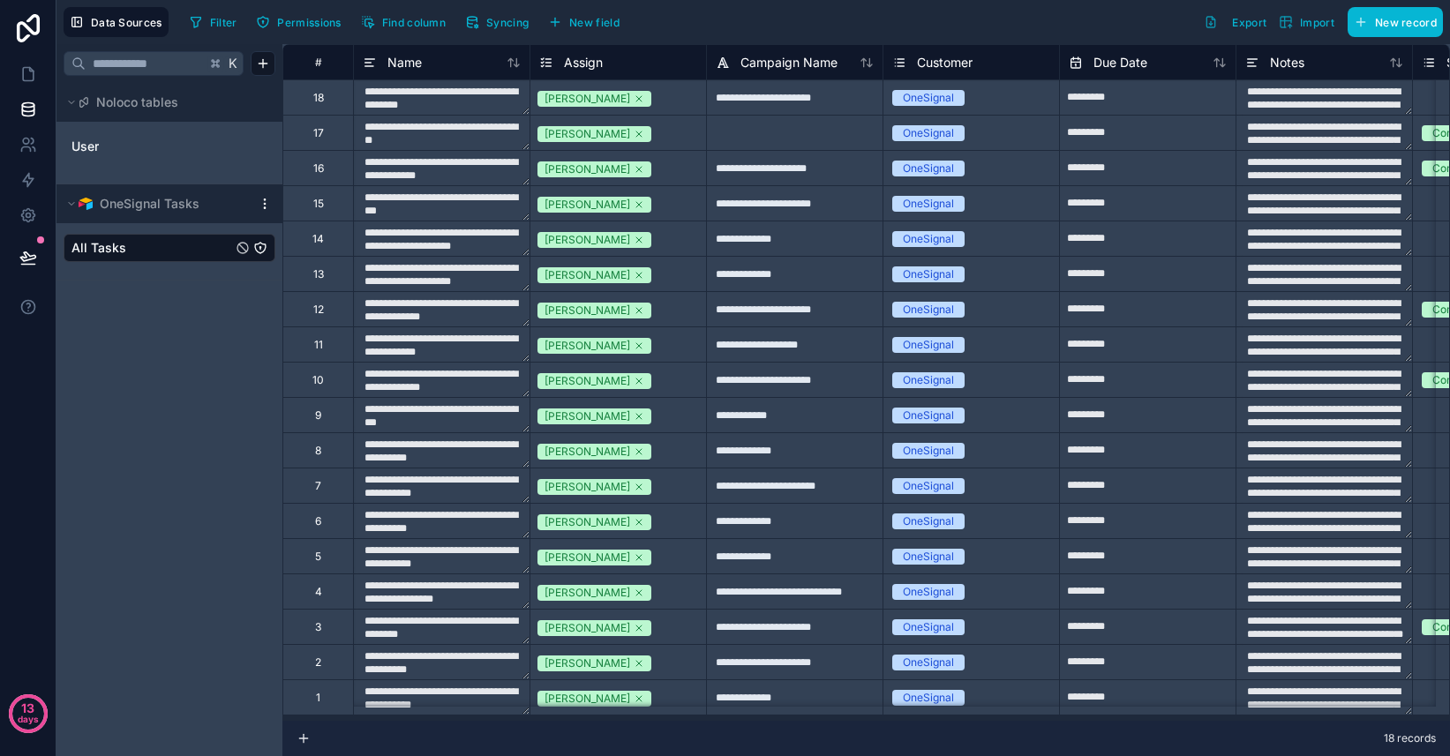
click at [260, 249] on icon "All Tasks" at bounding box center [260, 249] width 0 height 2
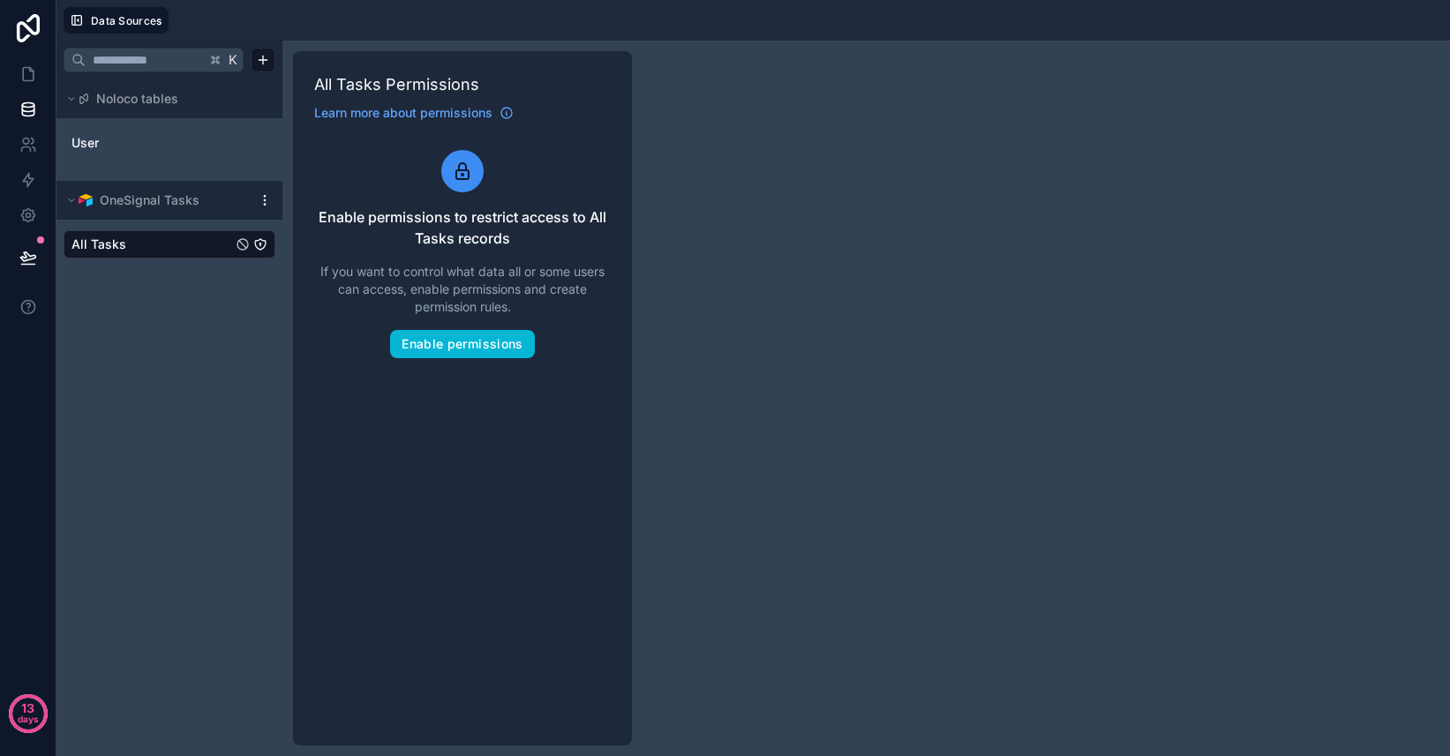
click at [262, 199] on html "13 days Data Sources K Noloco tables User OneSignal Tasks All Tasks All Tasks P…" at bounding box center [725, 378] width 1450 height 756
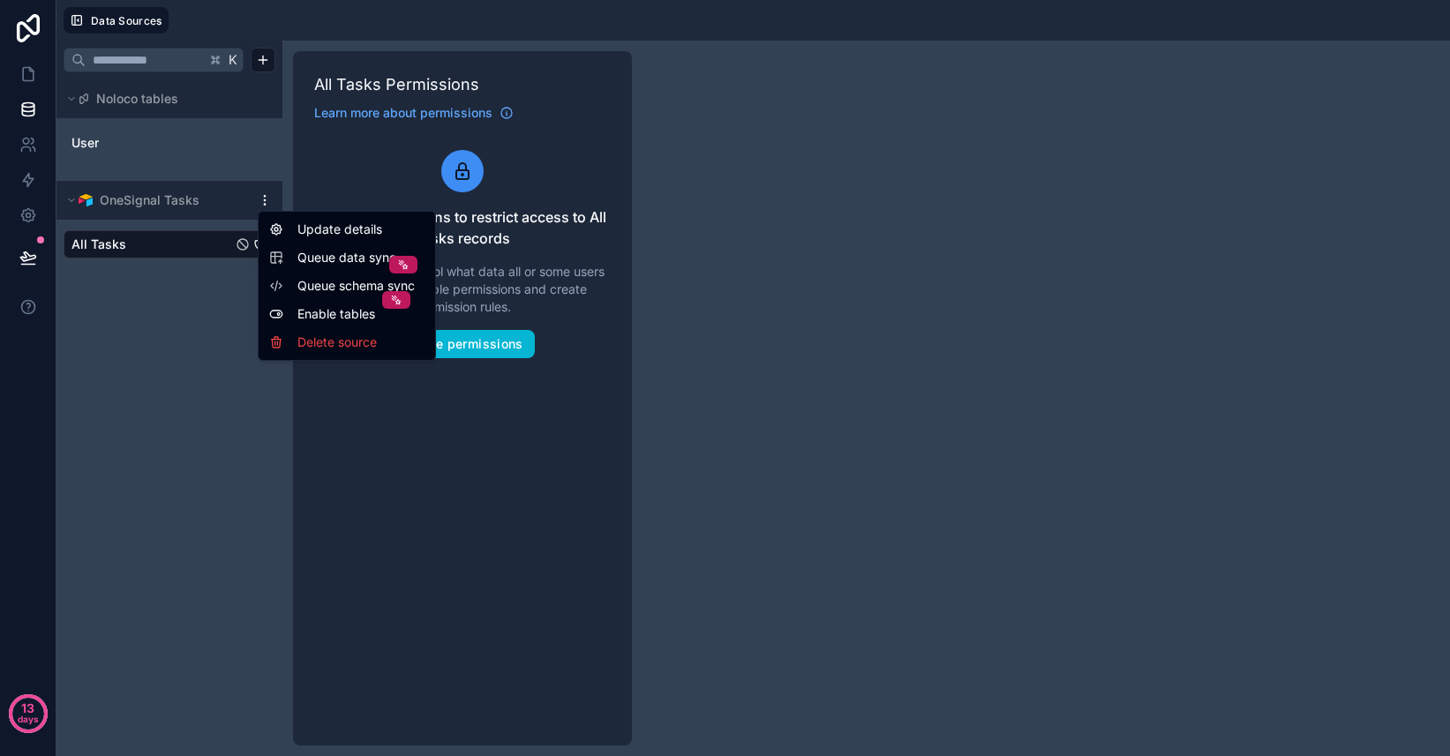
click at [317, 255] on span "Queue data sync" at bounding box center [360, 258] width 127 height 18
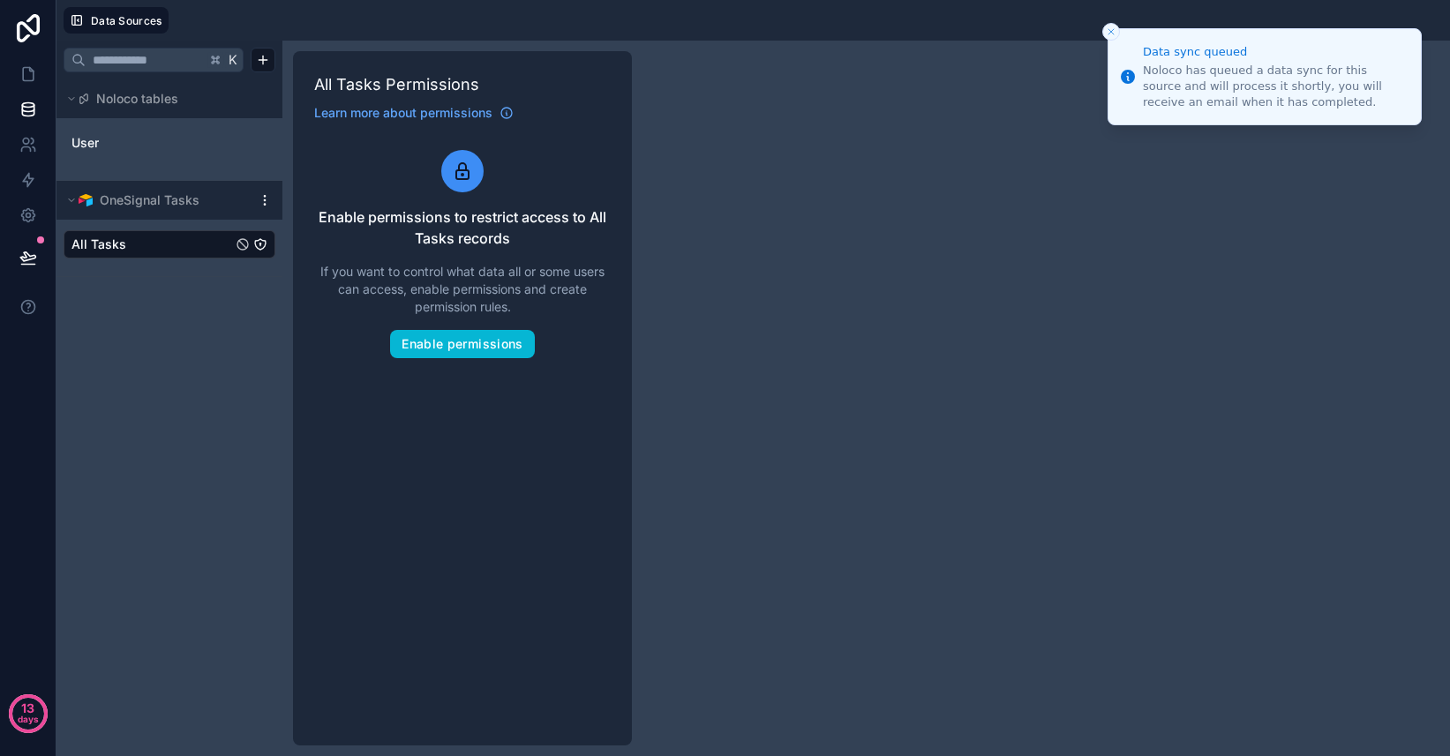
click at [153, 232] on div "All Tasks" at bounding box center [170, 244] width 212 height 28
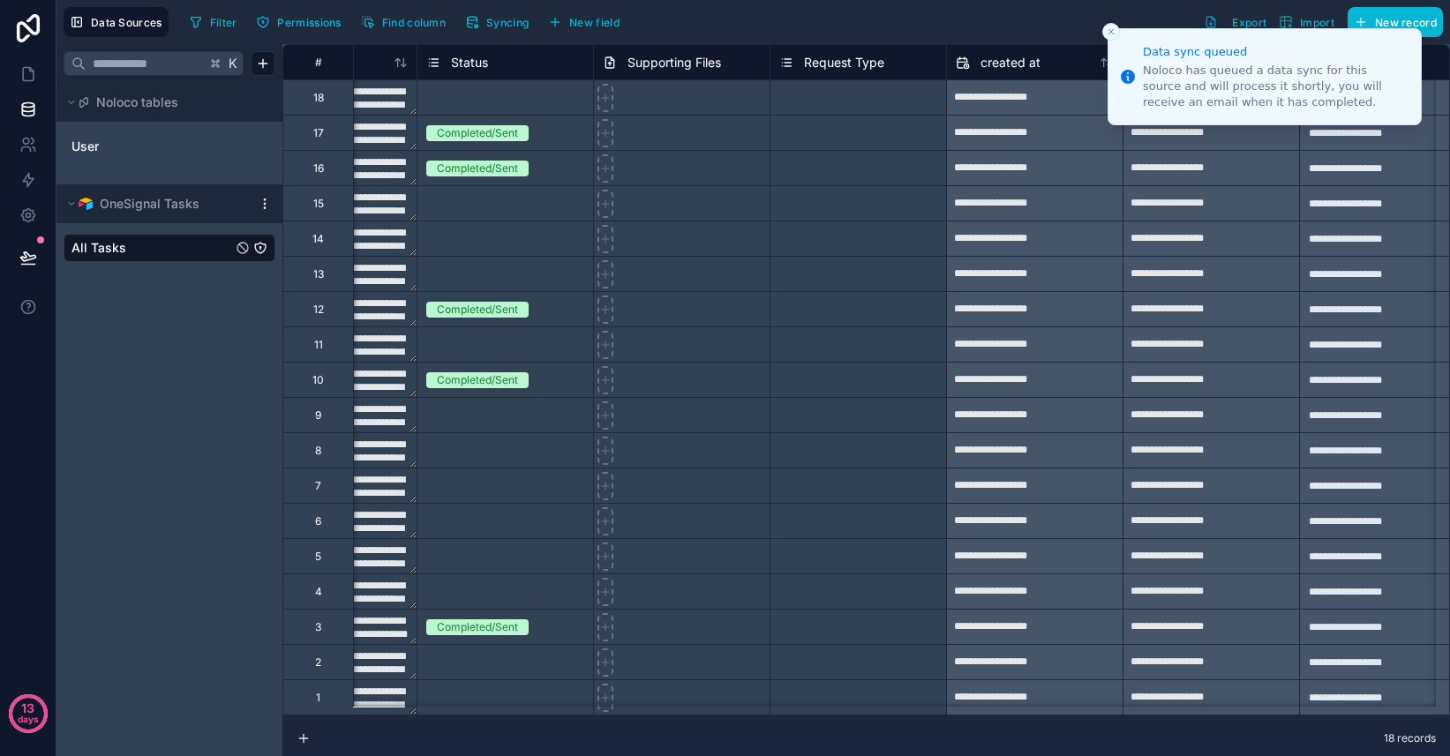
scroll to position [0, 989]
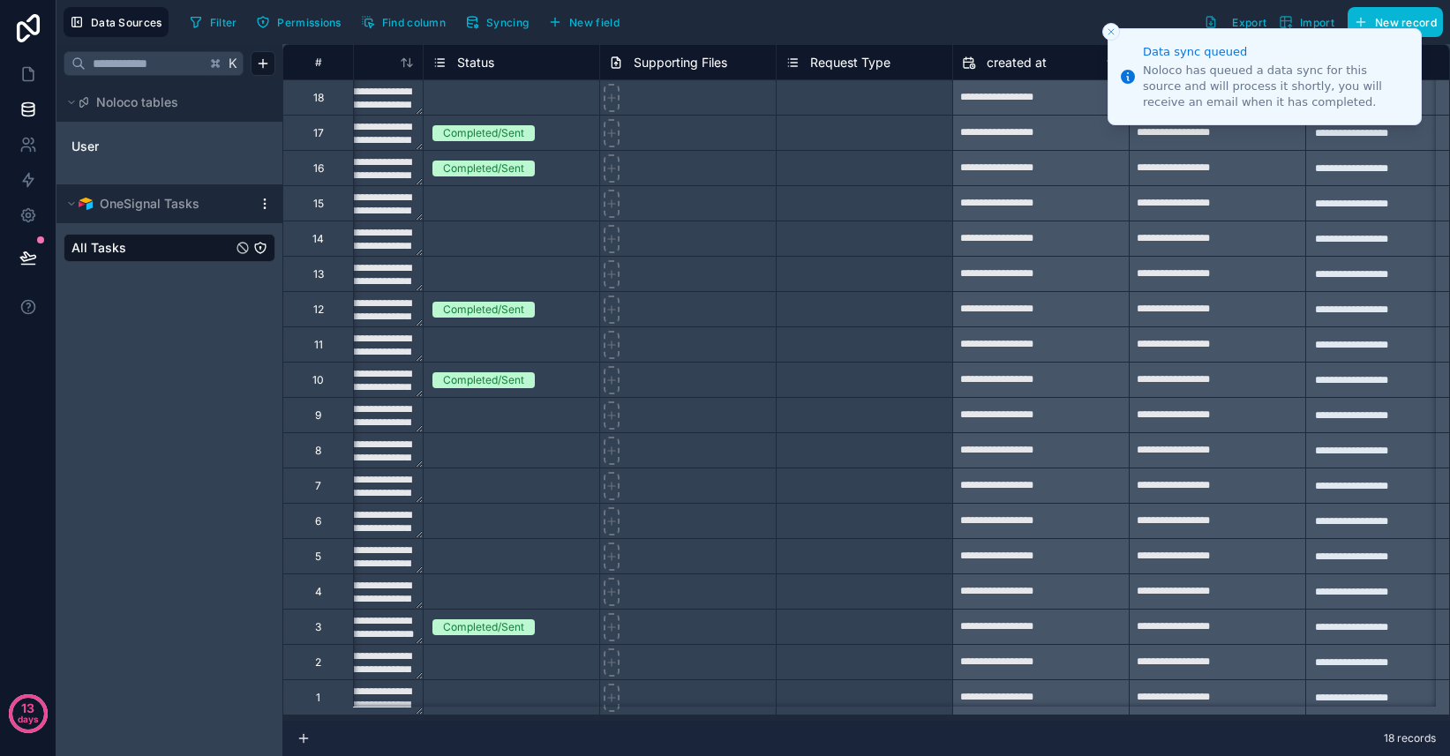
click at [1112, 32] on icon "Close toast" at bounding box center [1111, 31] width 11 height 11
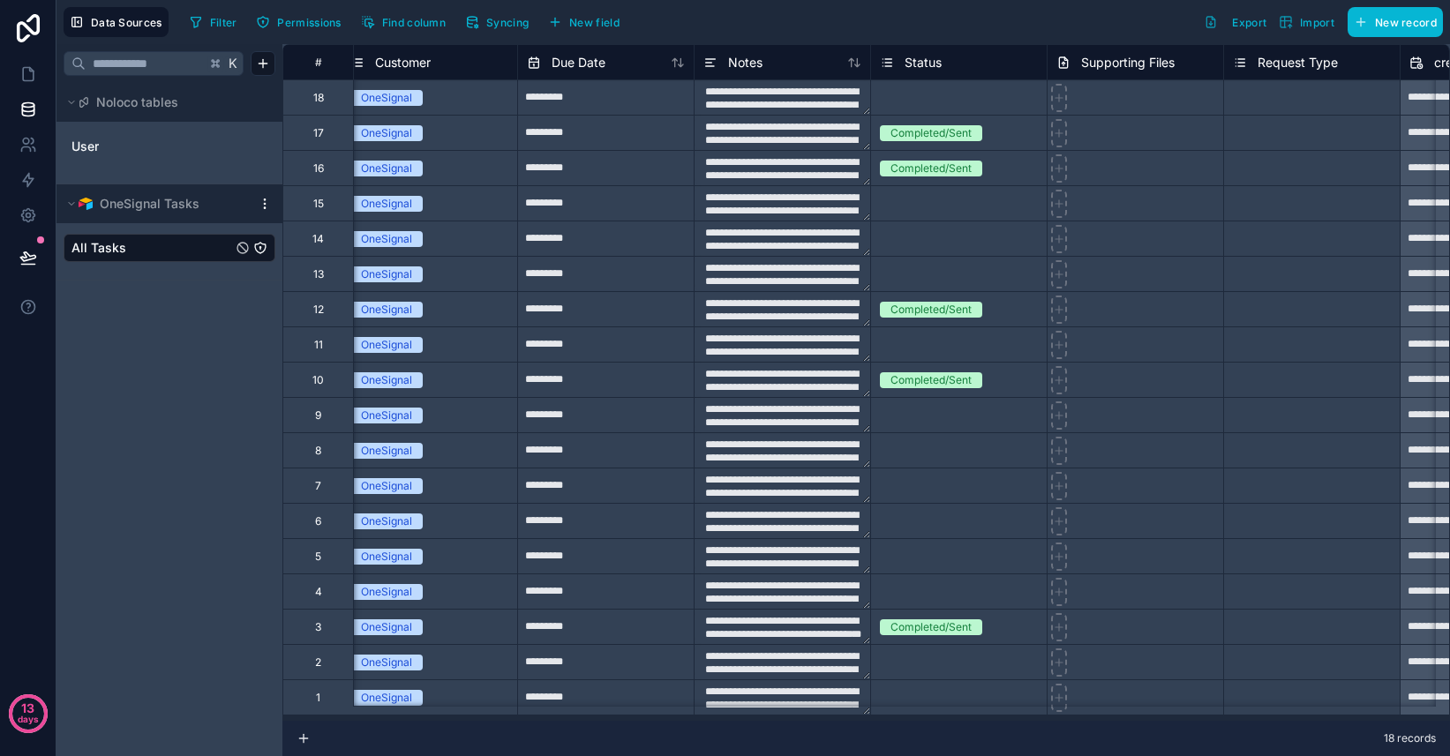
scroll to position [0, 574]
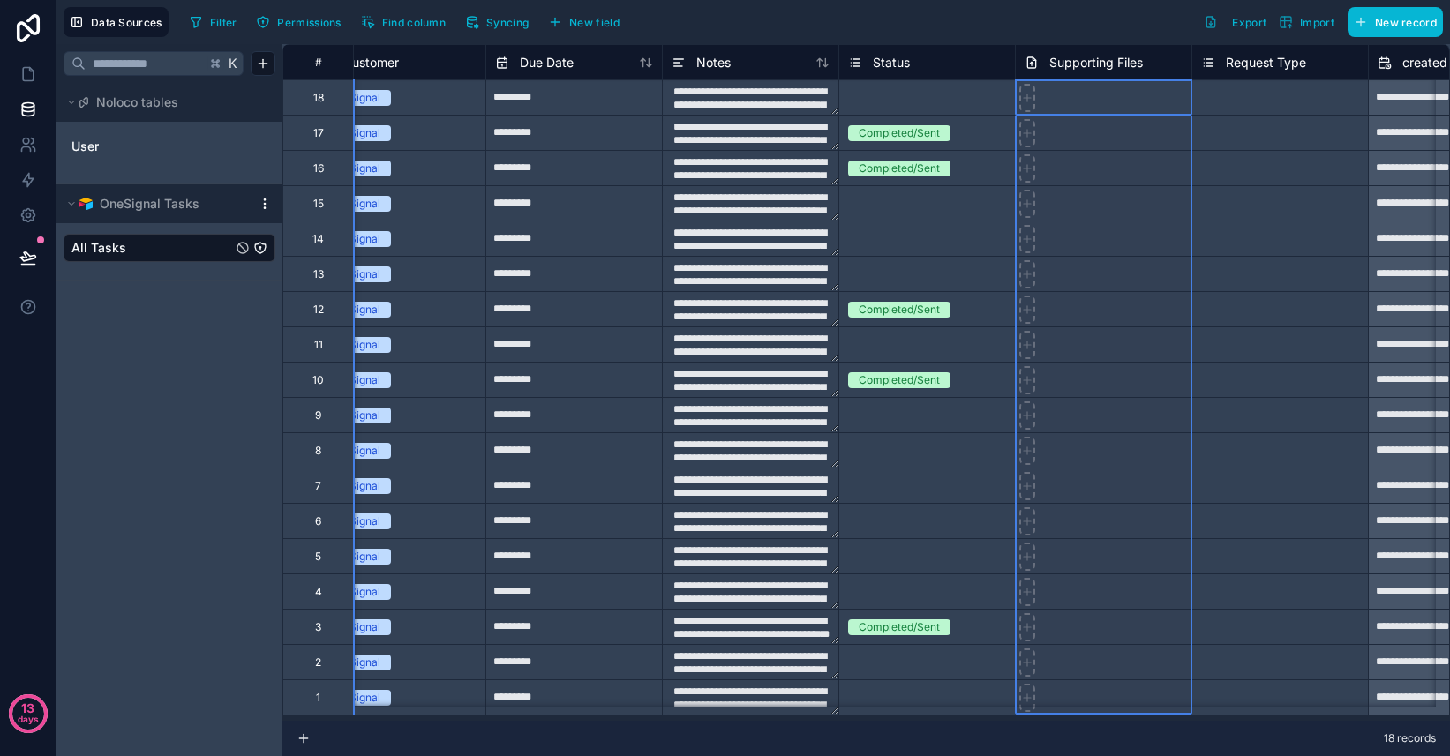
drag, startPoint x: 1095, startPoint y: 64, endPoint x: 1053, endPoint y: 52, distance: 44.1
click at [1053, 52] on div "Supporting Files" at bounding box center [1083, 62] width 118 height 21
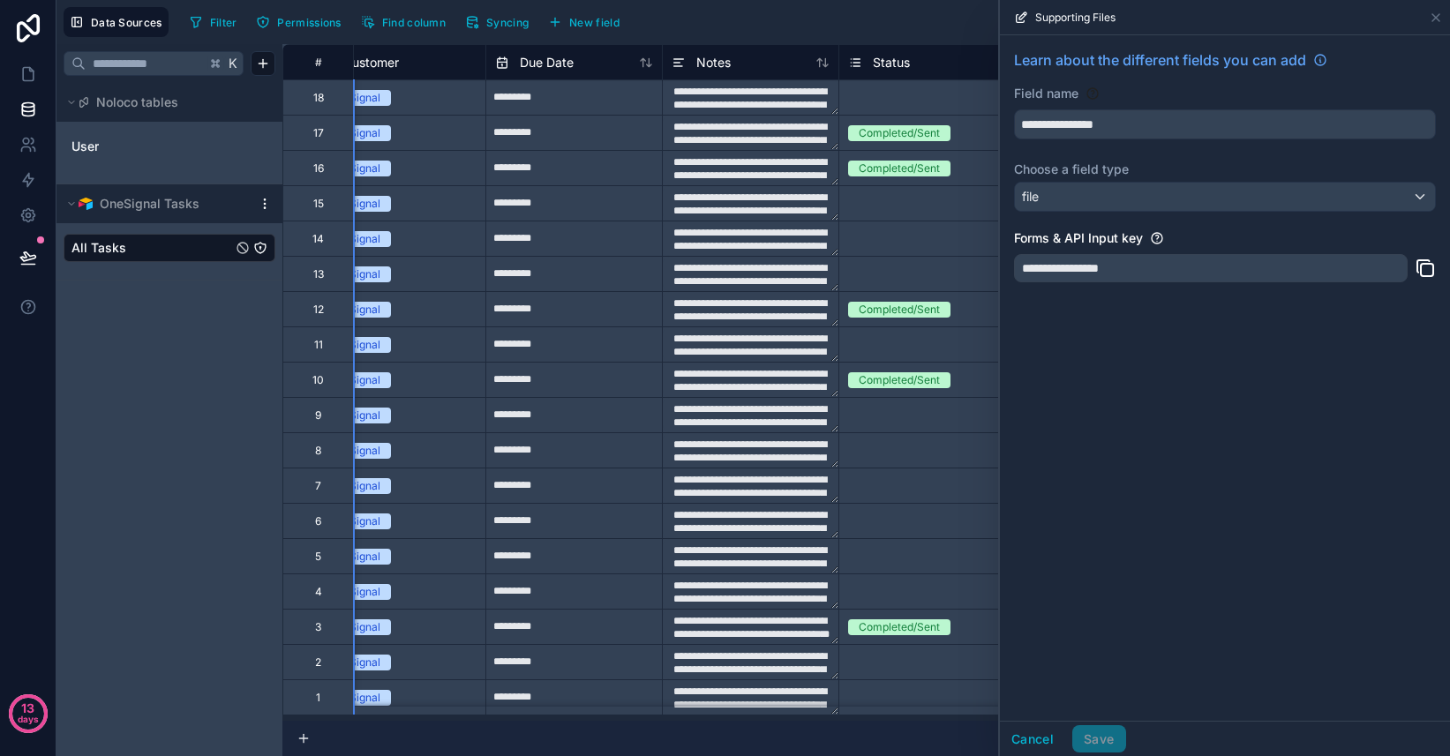
click at [1436, 27] on div "Supporting Files" at bounding box center [1225, 17] width 436 height 34
click at [1436, 15] on icon at bounding box center [1436, 18] width 14 height 14
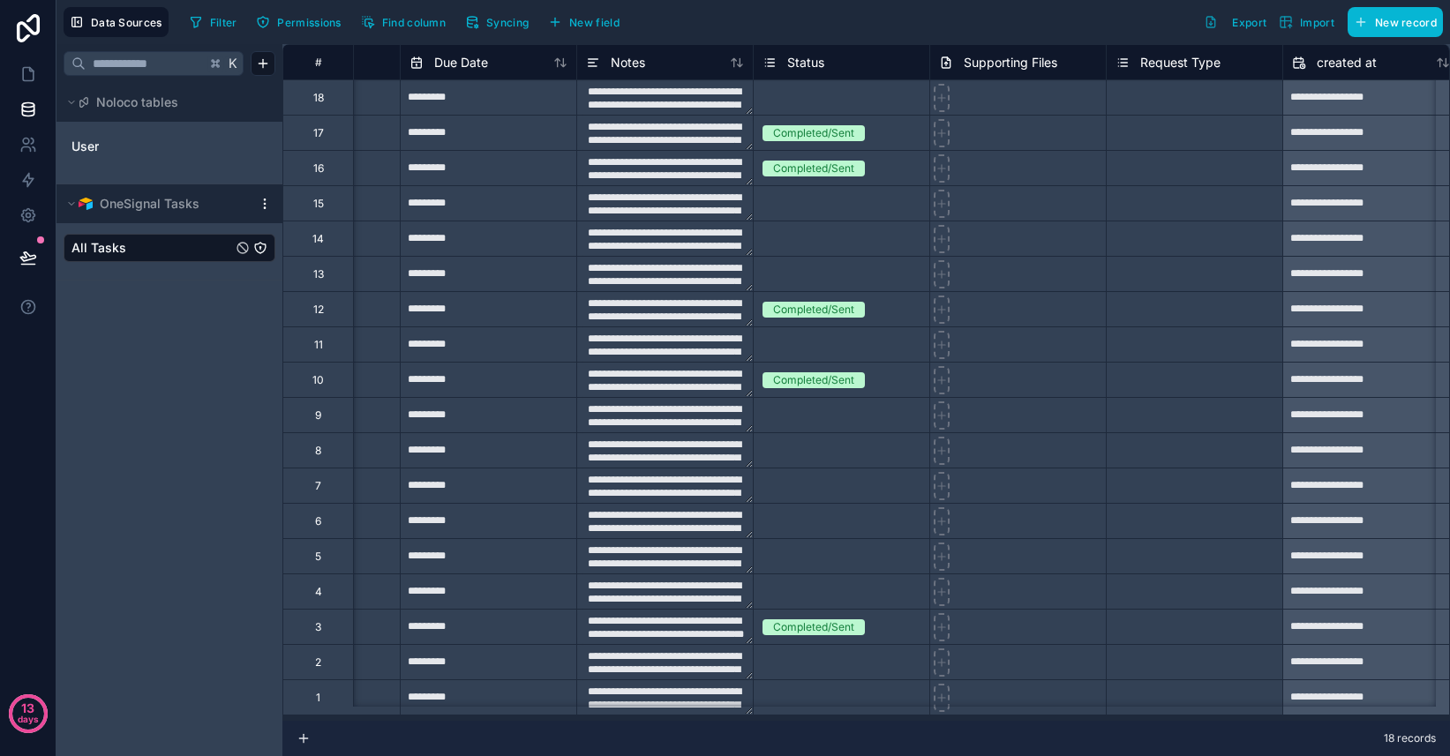
scroll to position [0, 662]
click at [1382, 22] on span "New record" at bounding box center [1406, 22] width 62 height 13
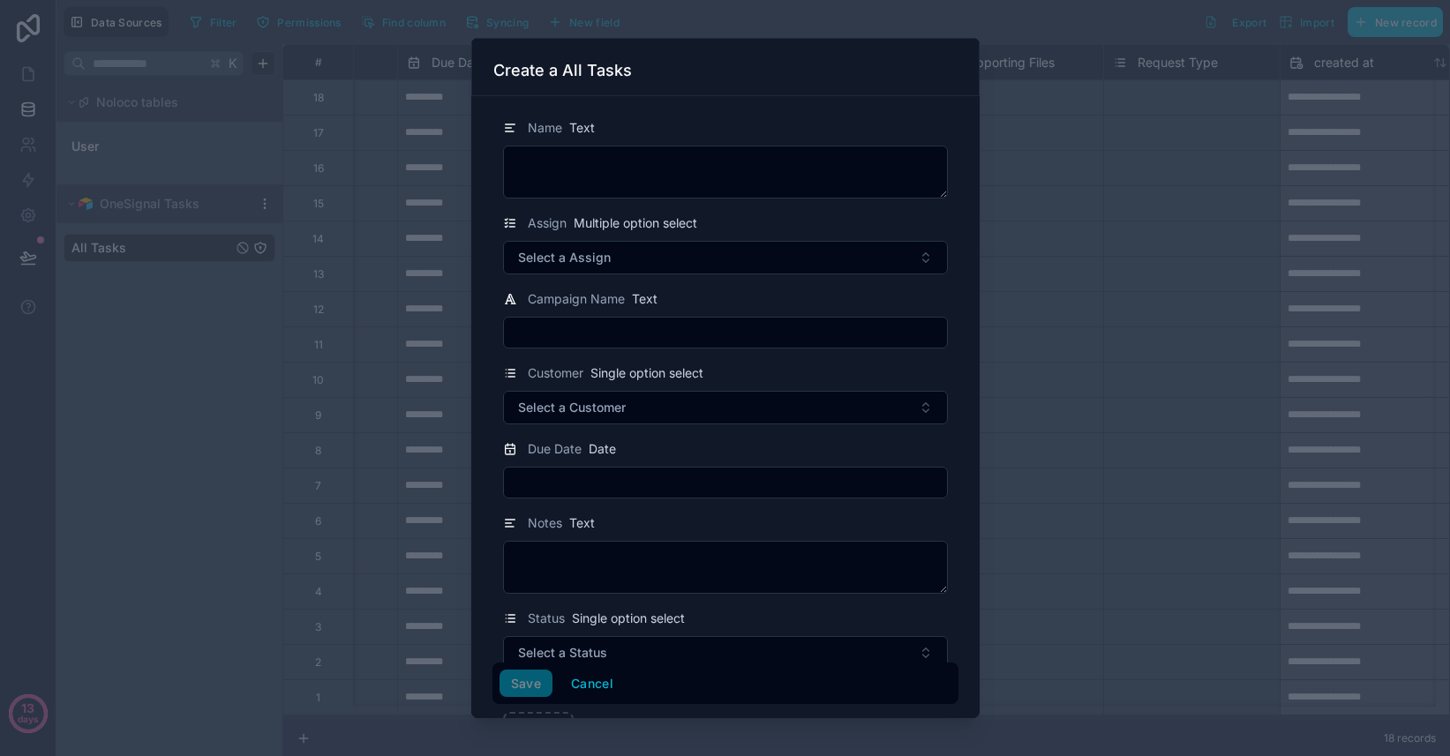
click at [377, 166] on div at bounding box center [725, 378] width 1450 height 756
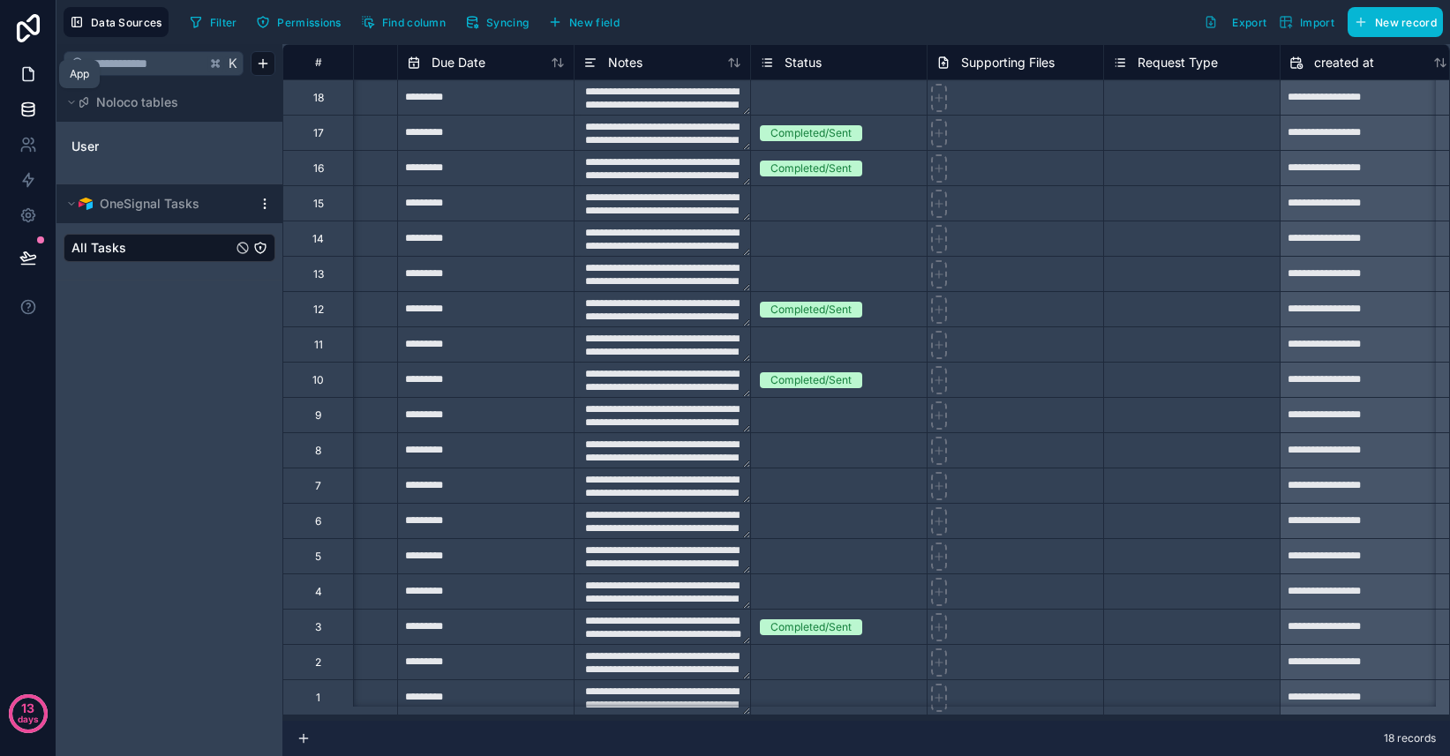
click at [33, 72] on icon at bounding box center [28, 74] width 11 height 13
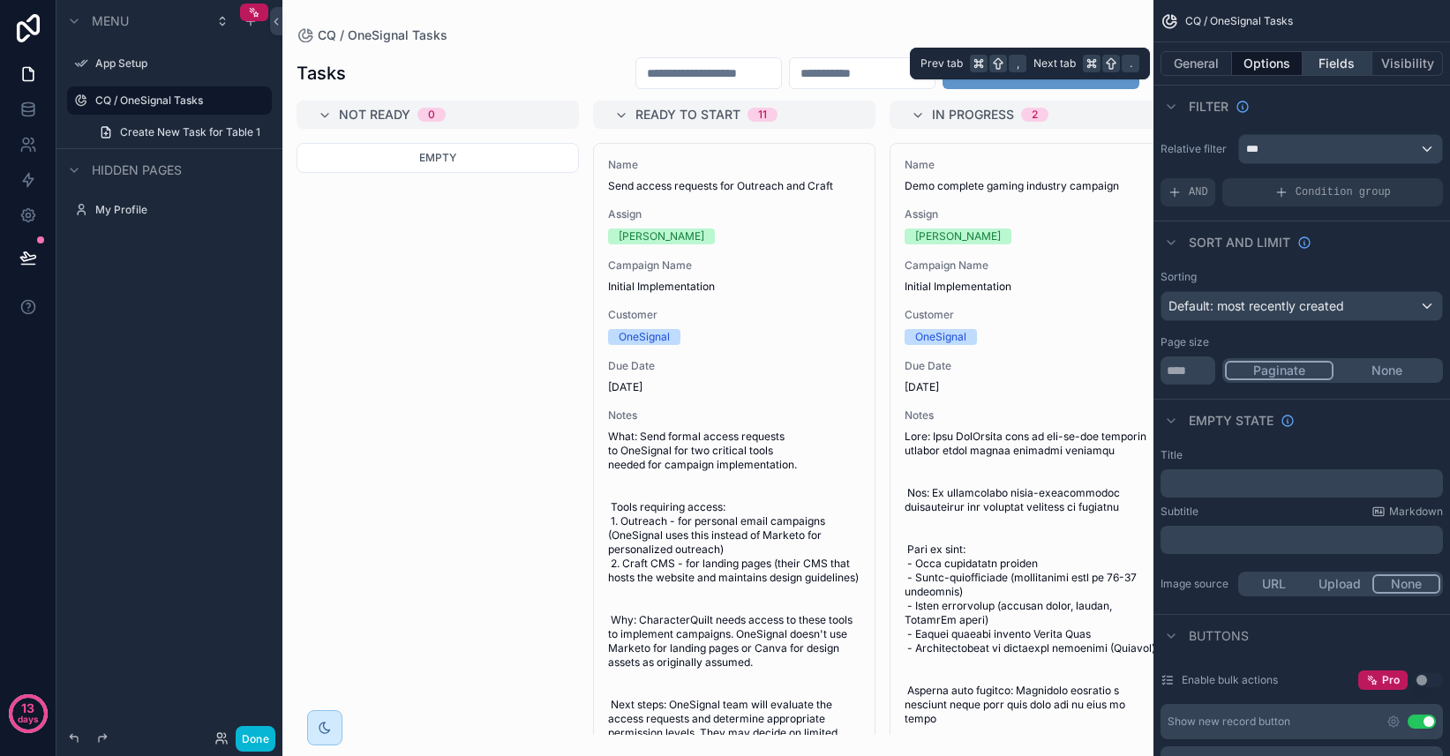
click at [1340, 66] on button "Fields" at bounding box center [1337, 63] width 71 height 25
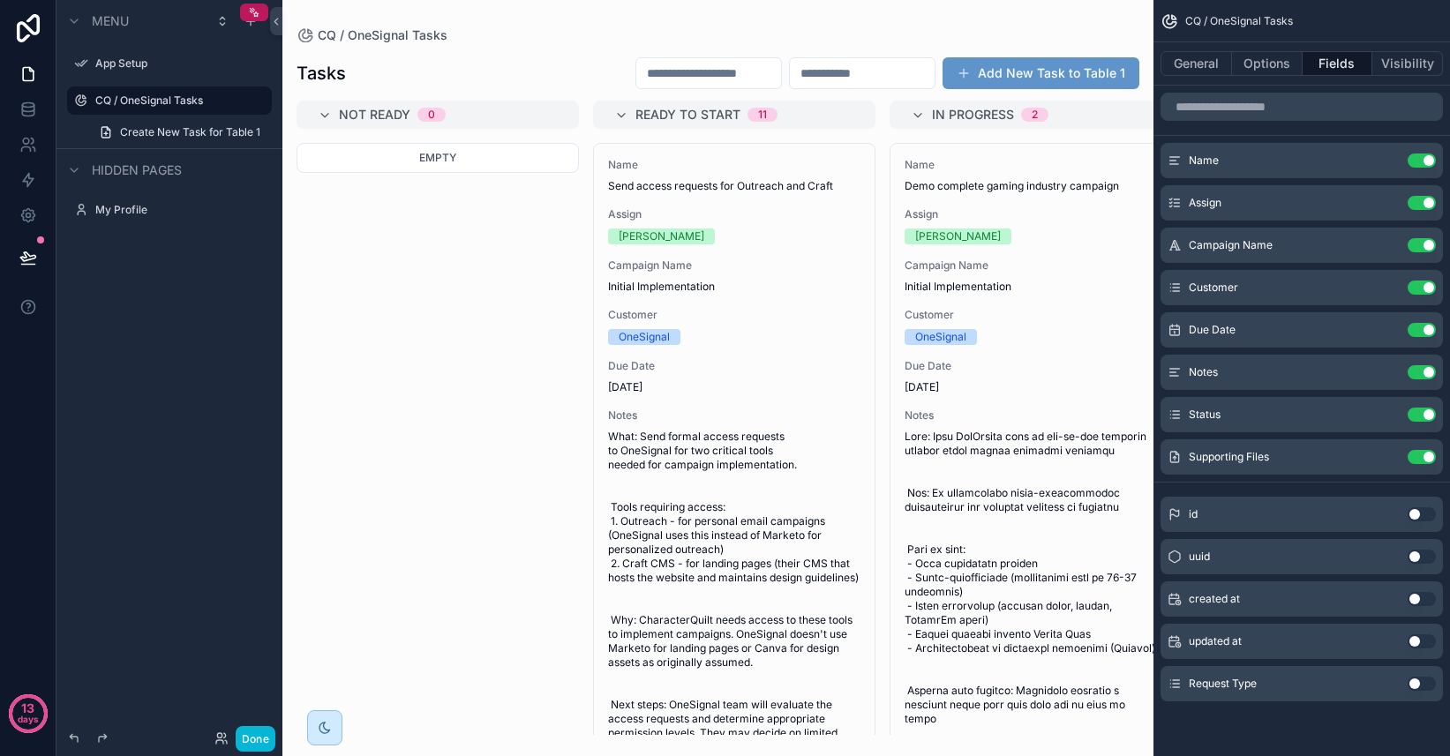
click at [1418, 690] on button "Use setting" at bounding box center [1421, 684] width 28 height 14
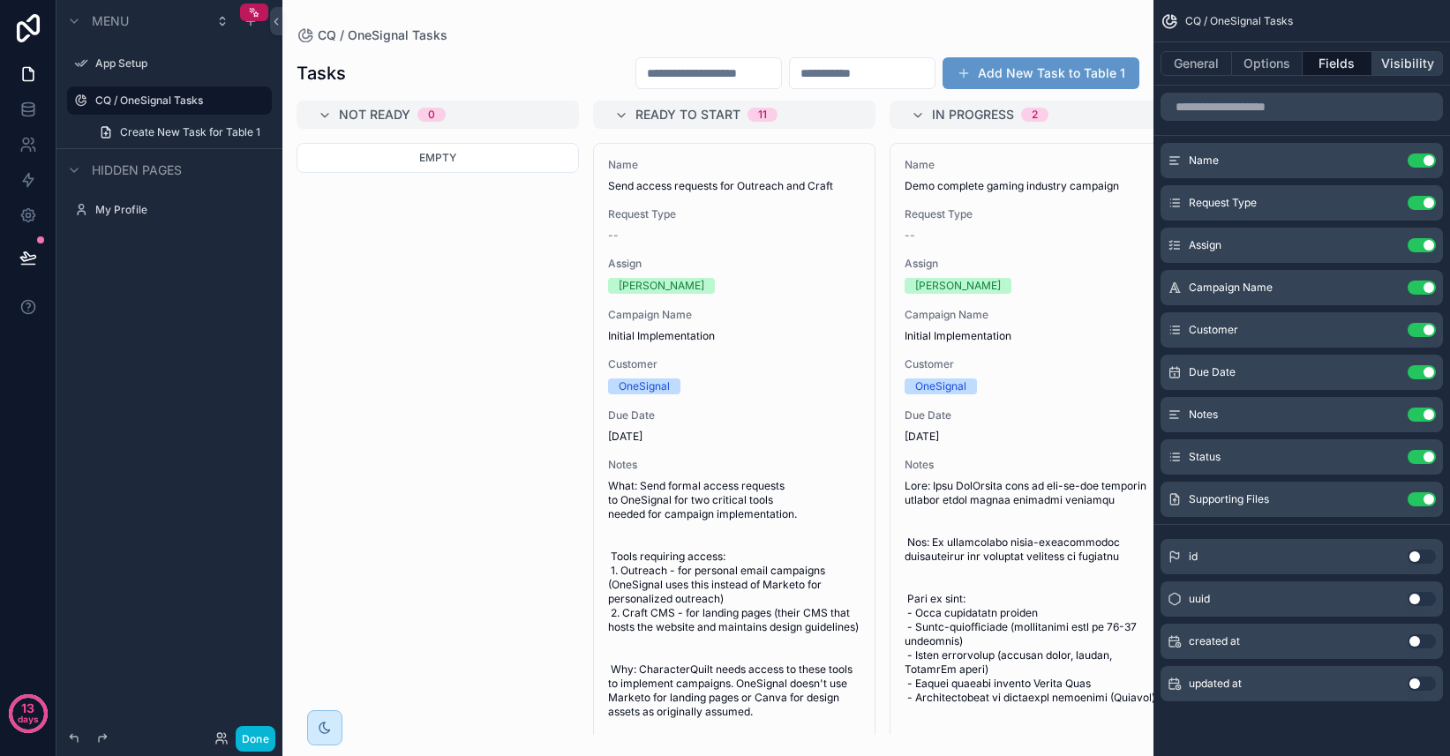
click at [1386, 67] on button "Visibility" at bounding box center [1407, 63] width 71 height 25
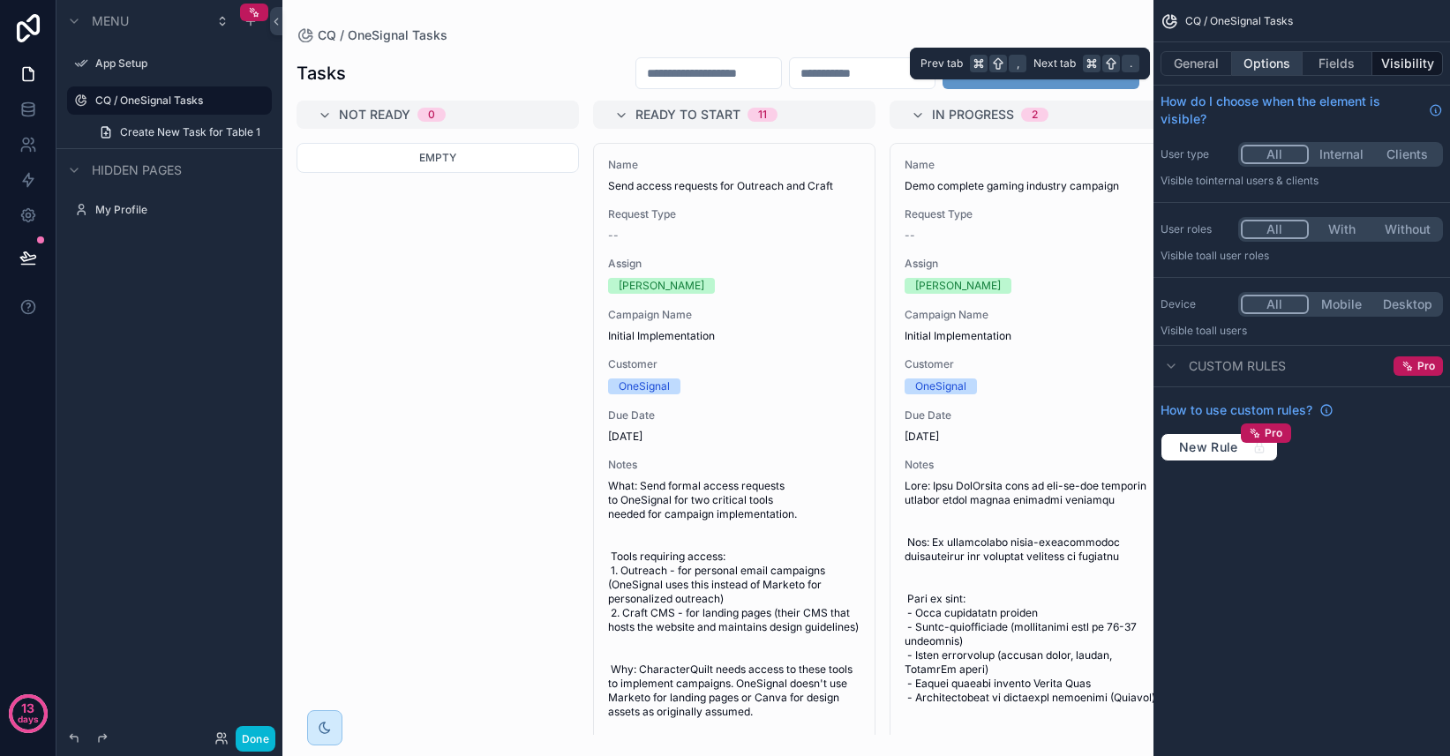
click at [1277, 69] on button "Options" at bounding box center [1267, 63] width 71 height 25
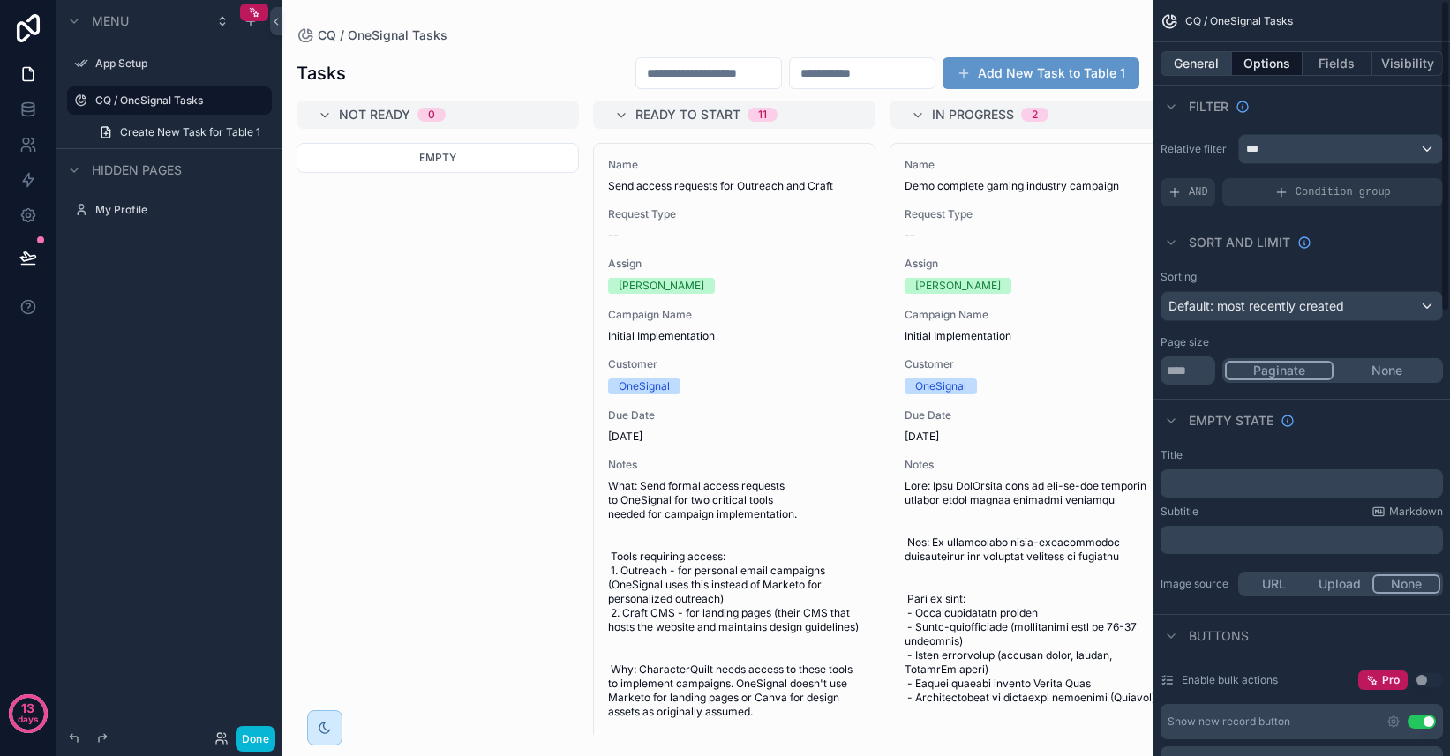
click at [1205, 71] on button "General" at bounding box center [1195, 63] width 71 height 25
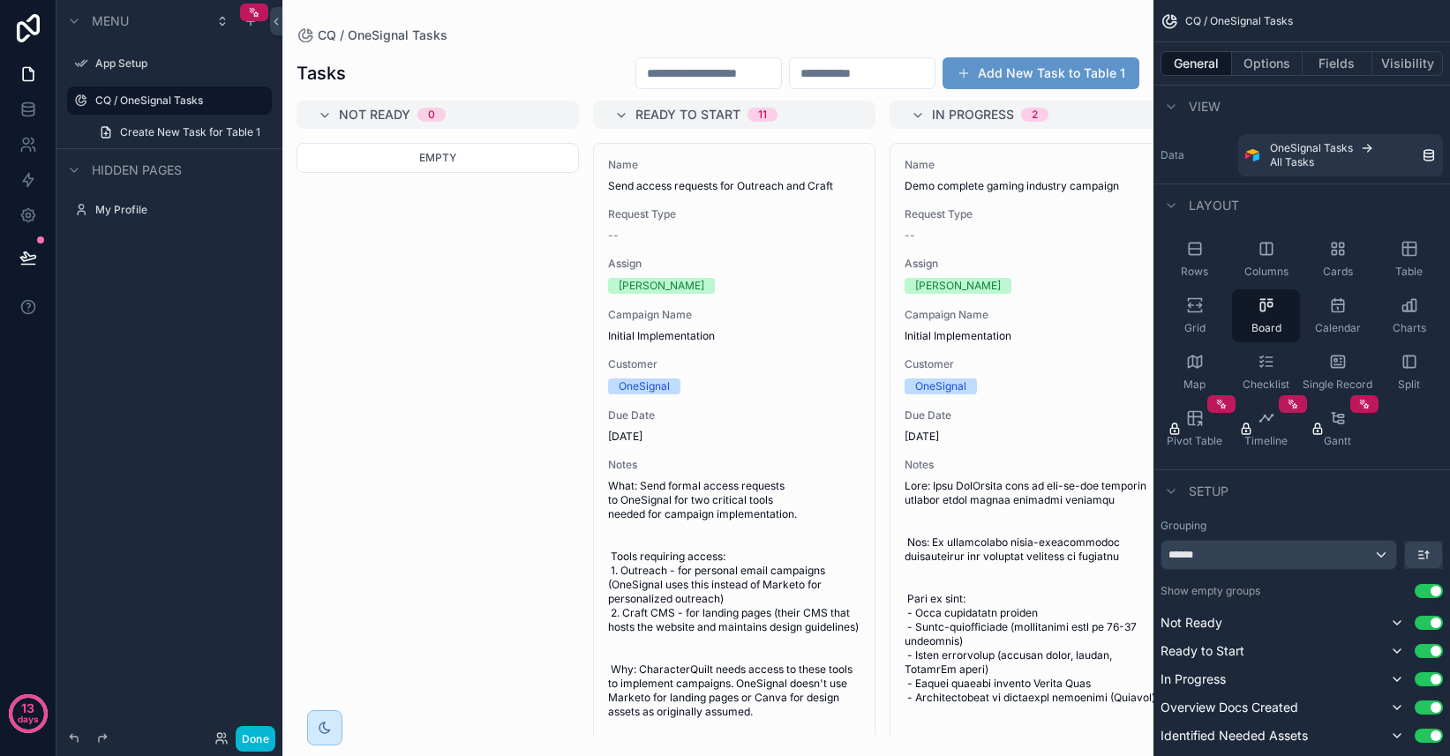
click at [322, 80] on div "scrollable content" at bounding box center [717, 378] width 871 height 756
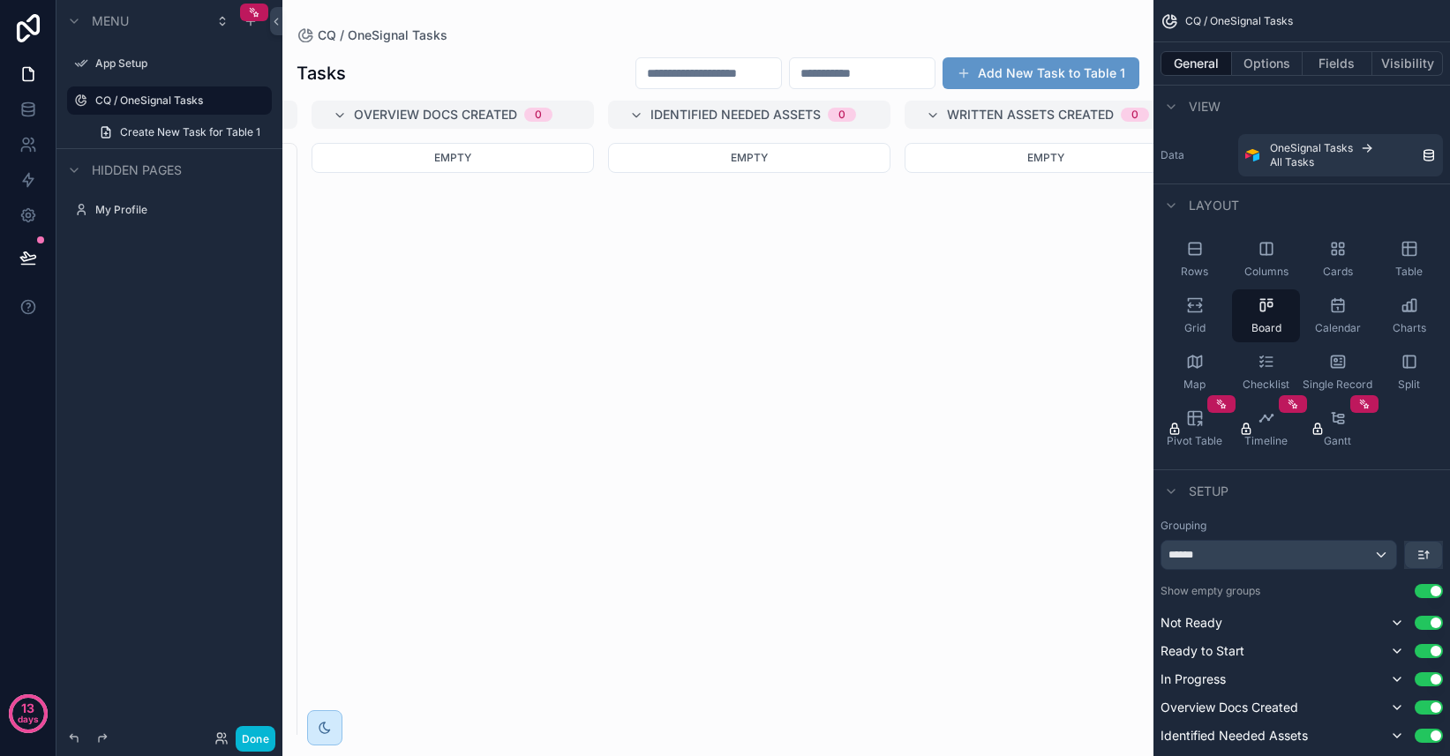
scroll to position [0, 842]
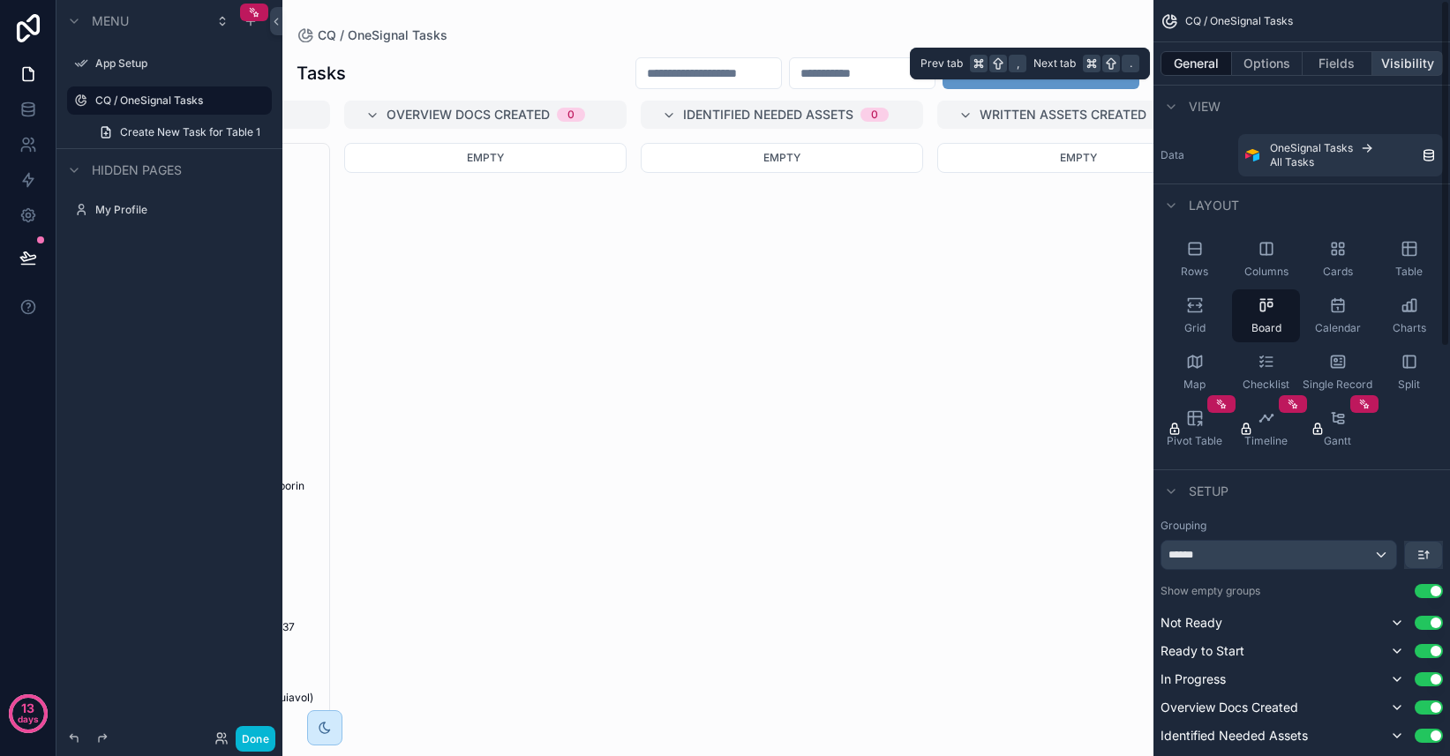
click at [1402, 61] on button "Visibility" at bounding box center [1407, 63] width 71 height 25
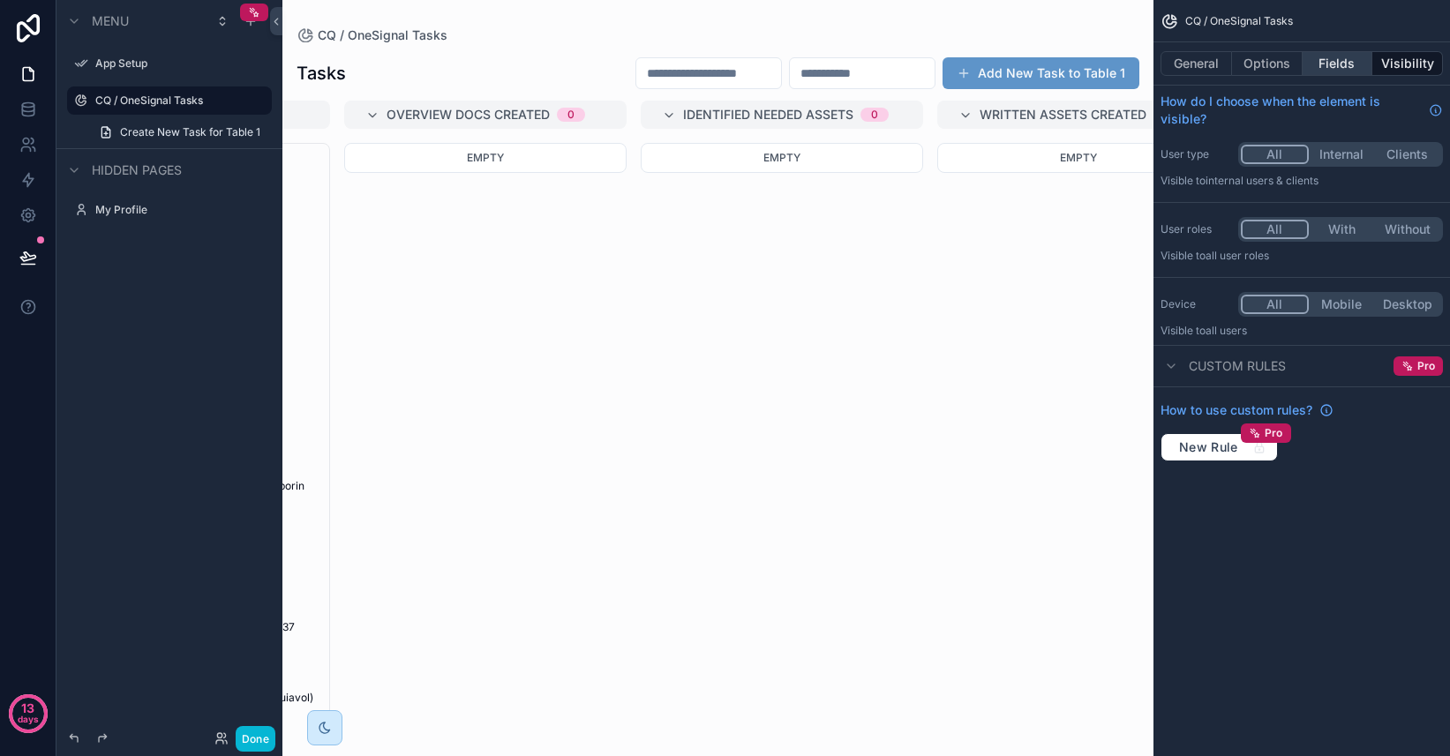
click at [1351, 63] on button "Fields" at bounding box center [1337, 63] width 71 height 25
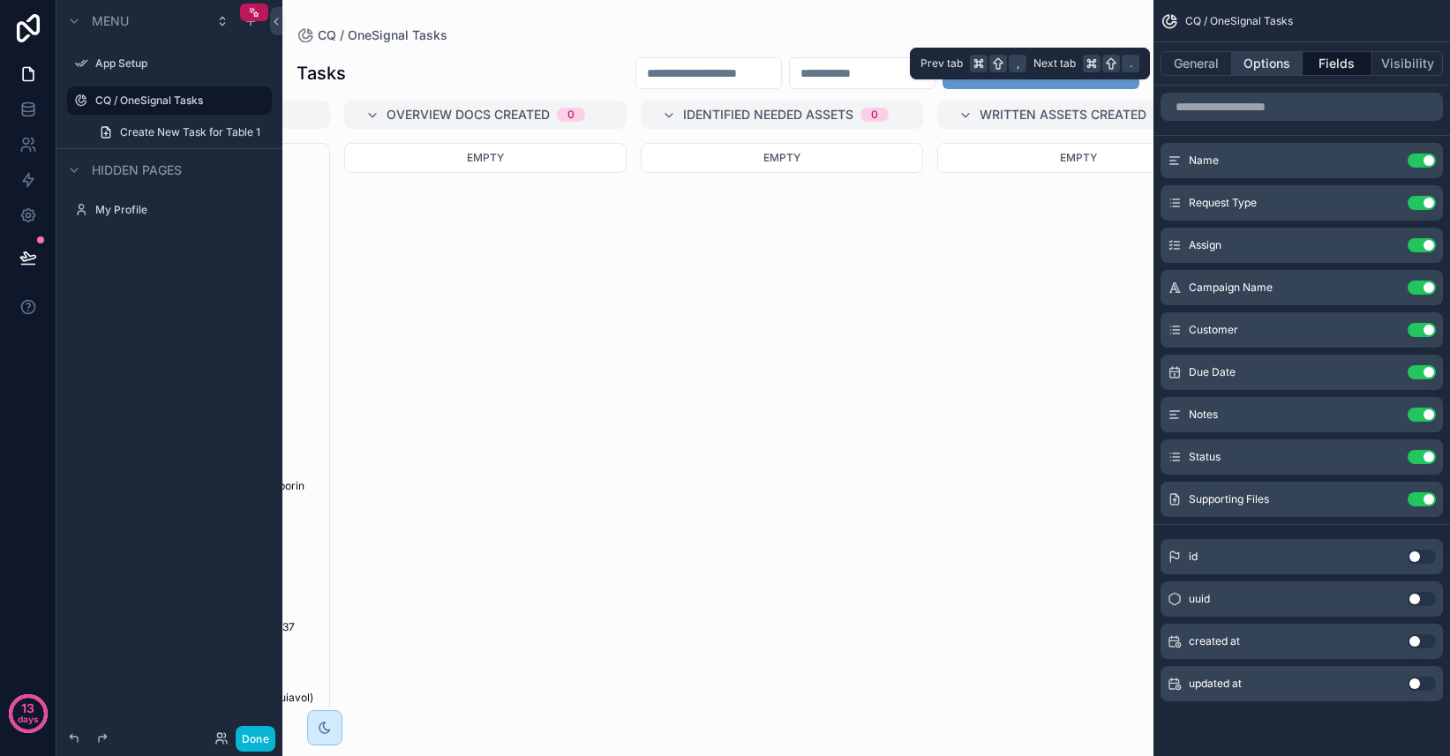
click at [1283, 66] on button "Options" at bounding box center [1267, 63] width 71 height 25
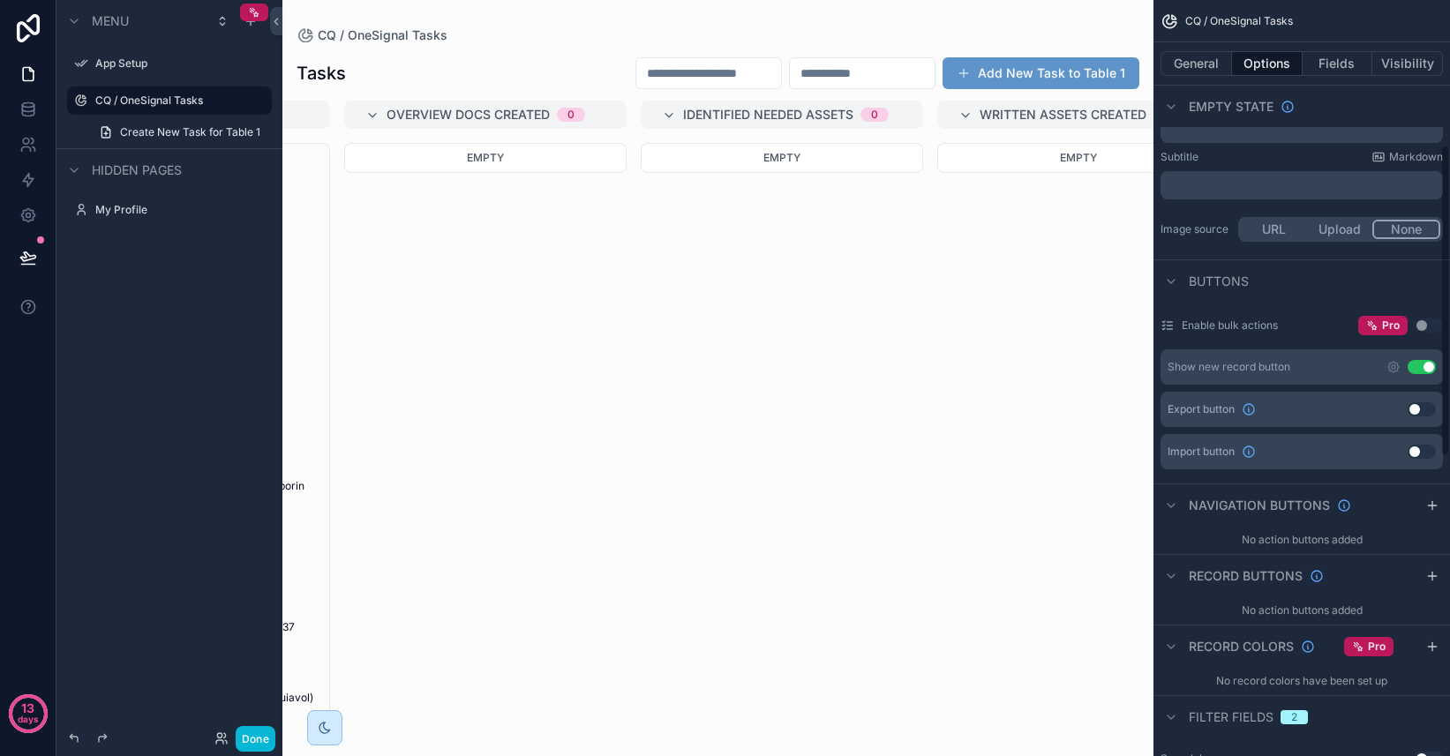
scroll to position [356, 0]
click at [1396, 368] on icon "scrollable content" at bounding box center [1393, 365] width 14 height 14
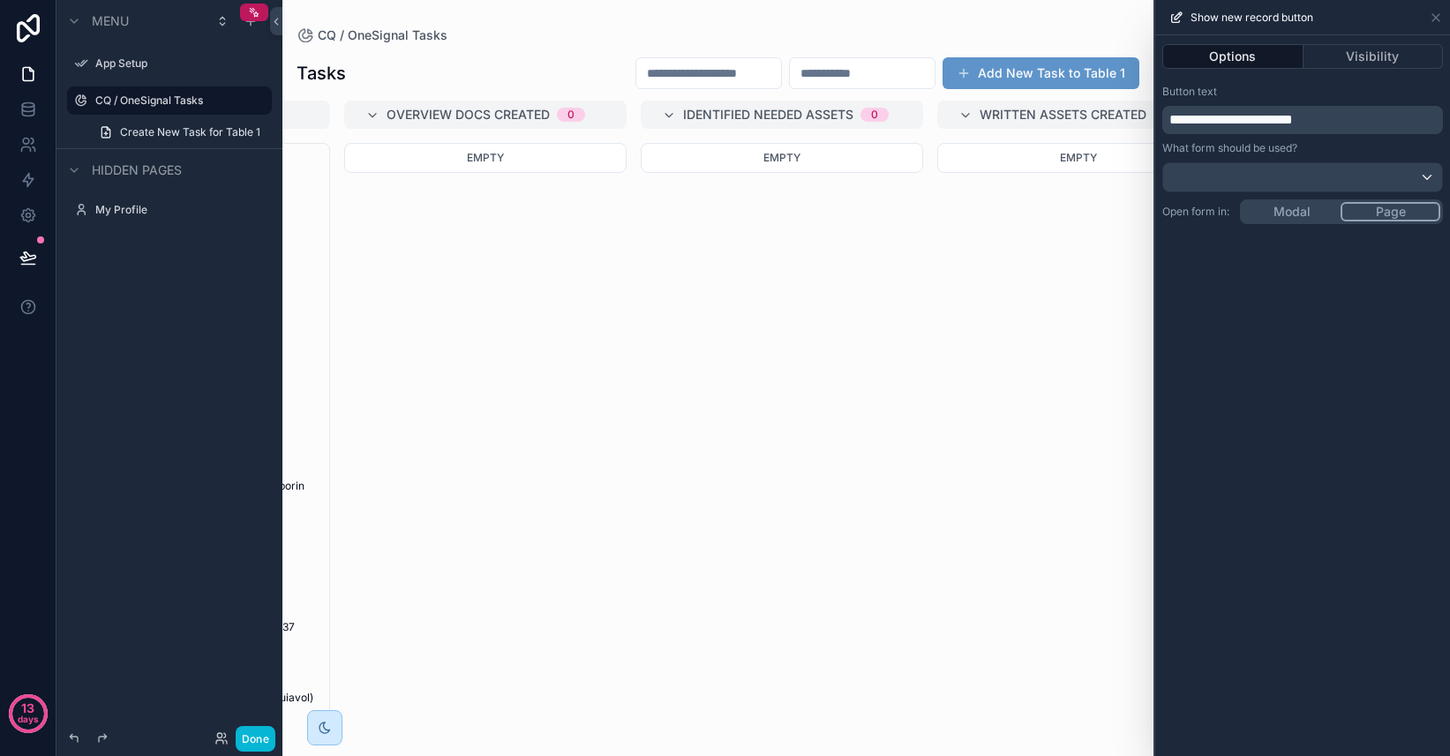
click at [1342, 122] on p "**********" at bounding box center [1304, 119] width 270 height 21
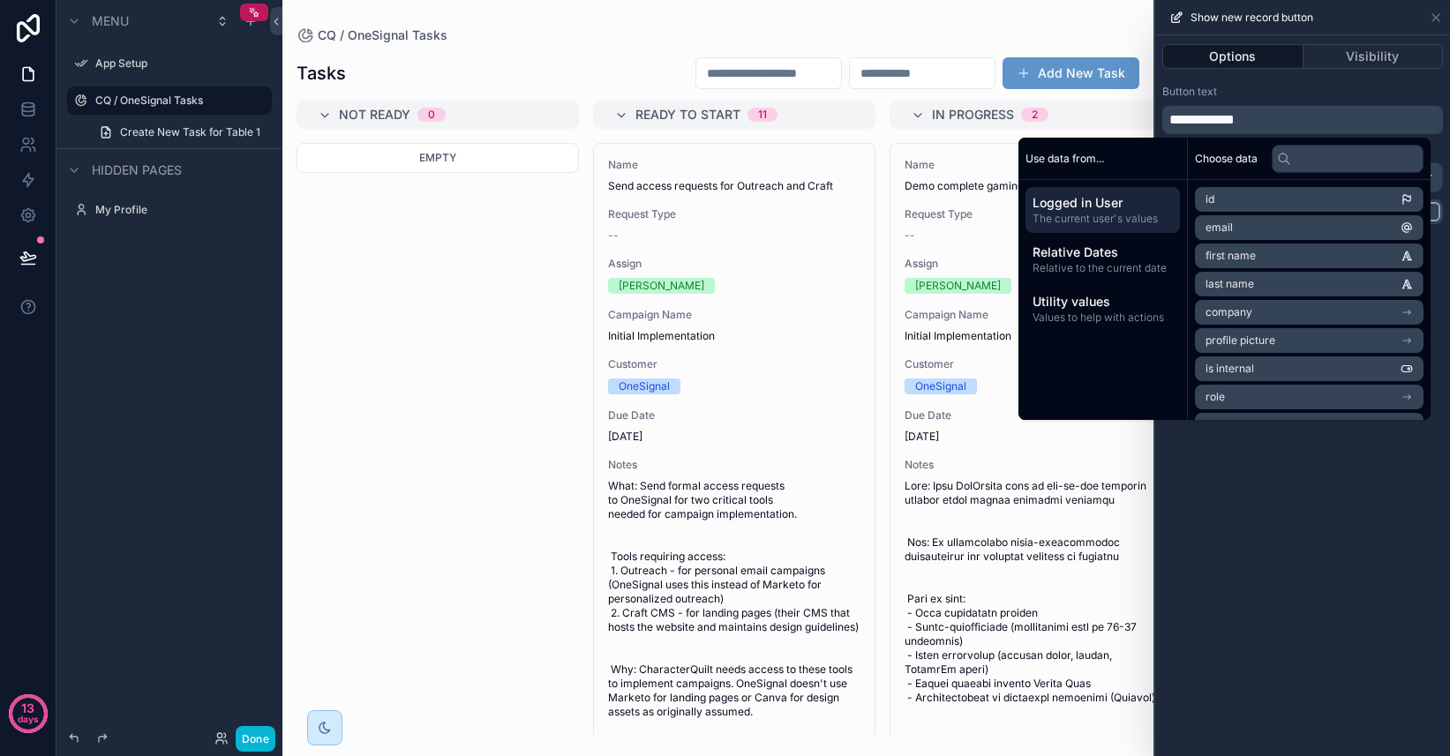
click at [1295, 529] on div "**********" at bounding box center [1302, 395] width 295 height 721
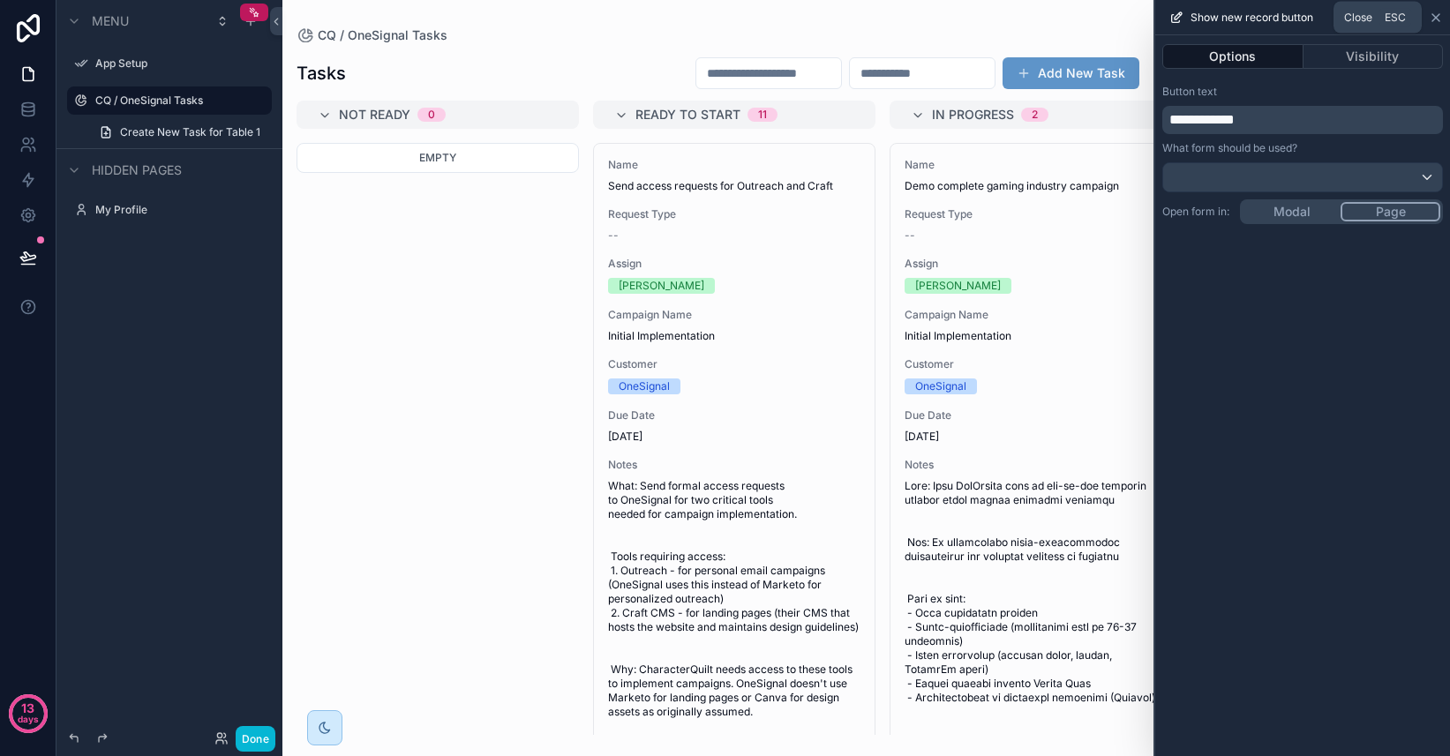
click at [1431, 16] on icon at bounding box center [1436, 18] width 14 height 14
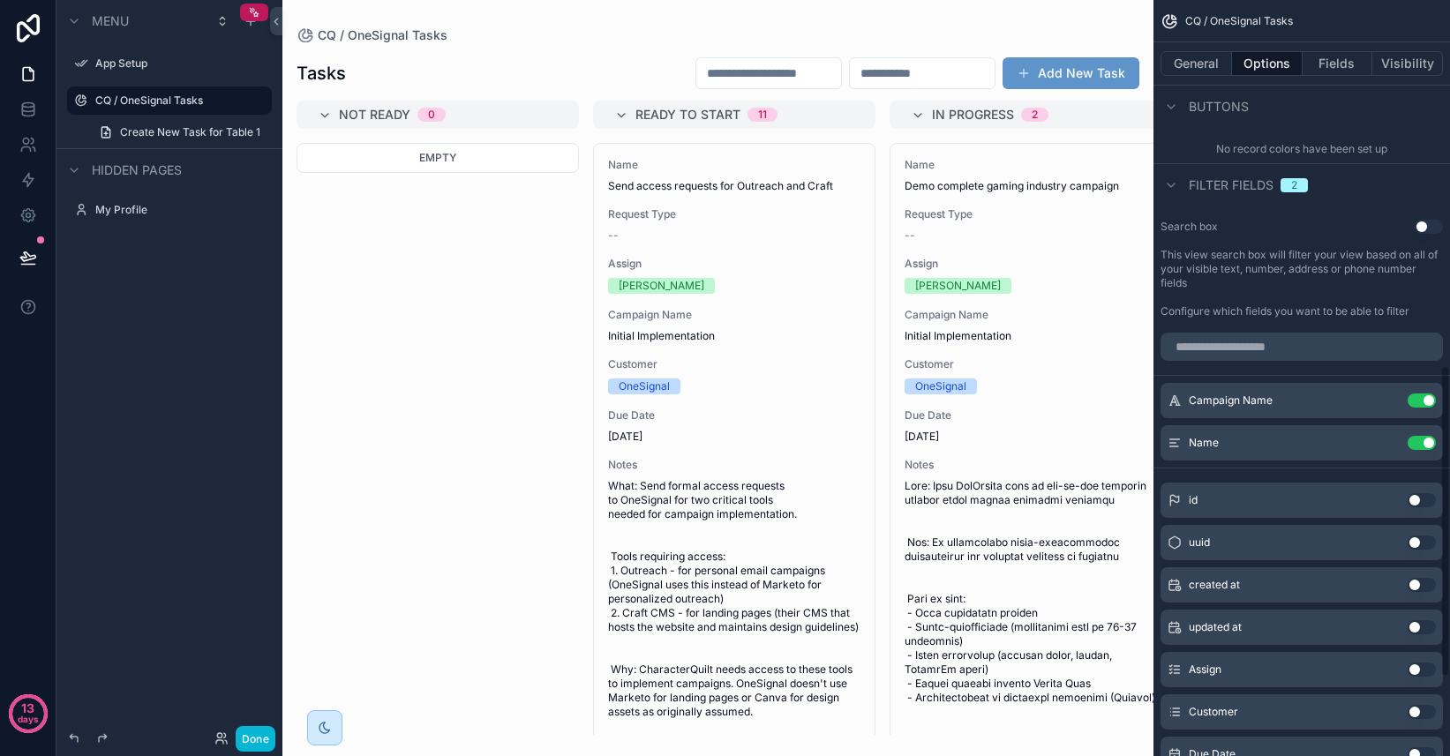
scroll to position [888, 0]
click at [1096, 70] on button "Add New Task" at bounding box center [1070, 73] width 137 height 32
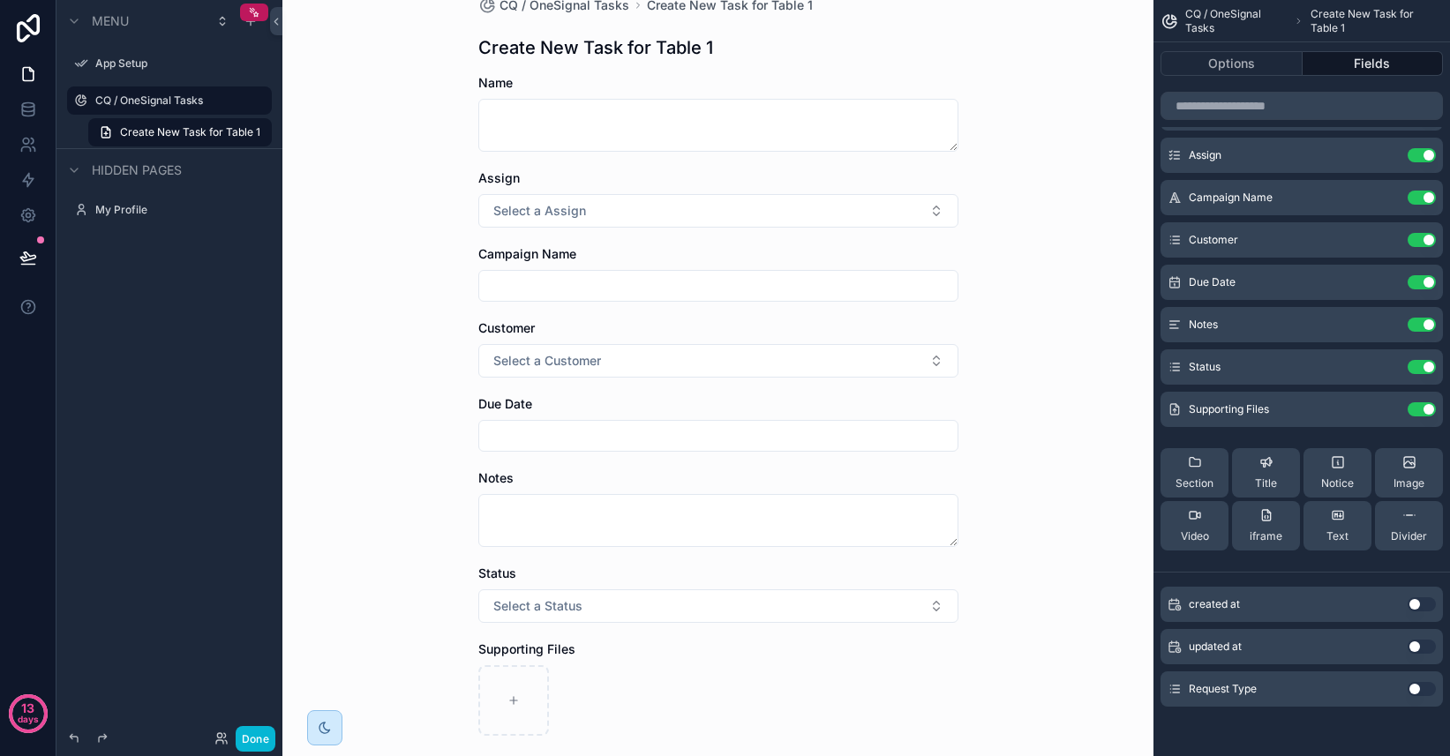
scroll to position [41, 0]
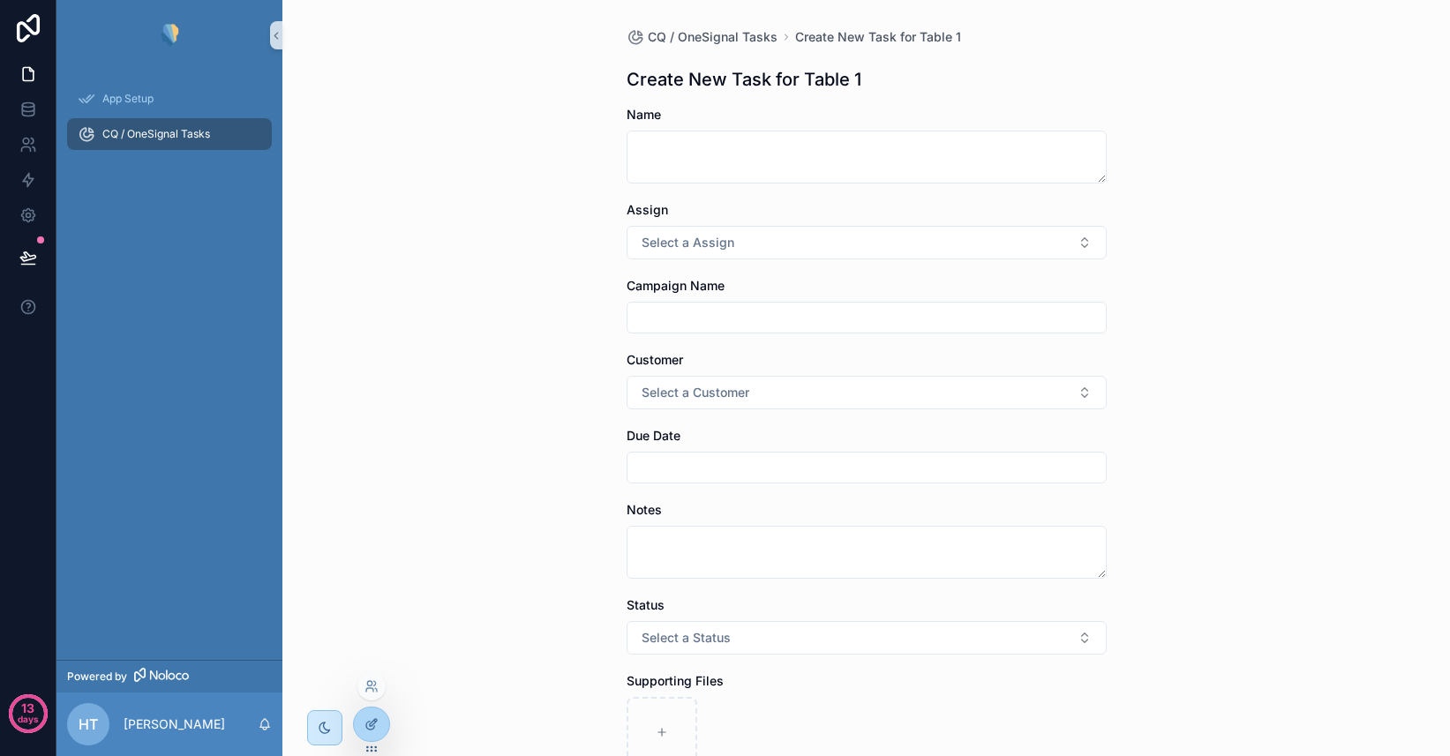
click at [376, 736] on div at bounding box center [371, 725] width 35 height 34
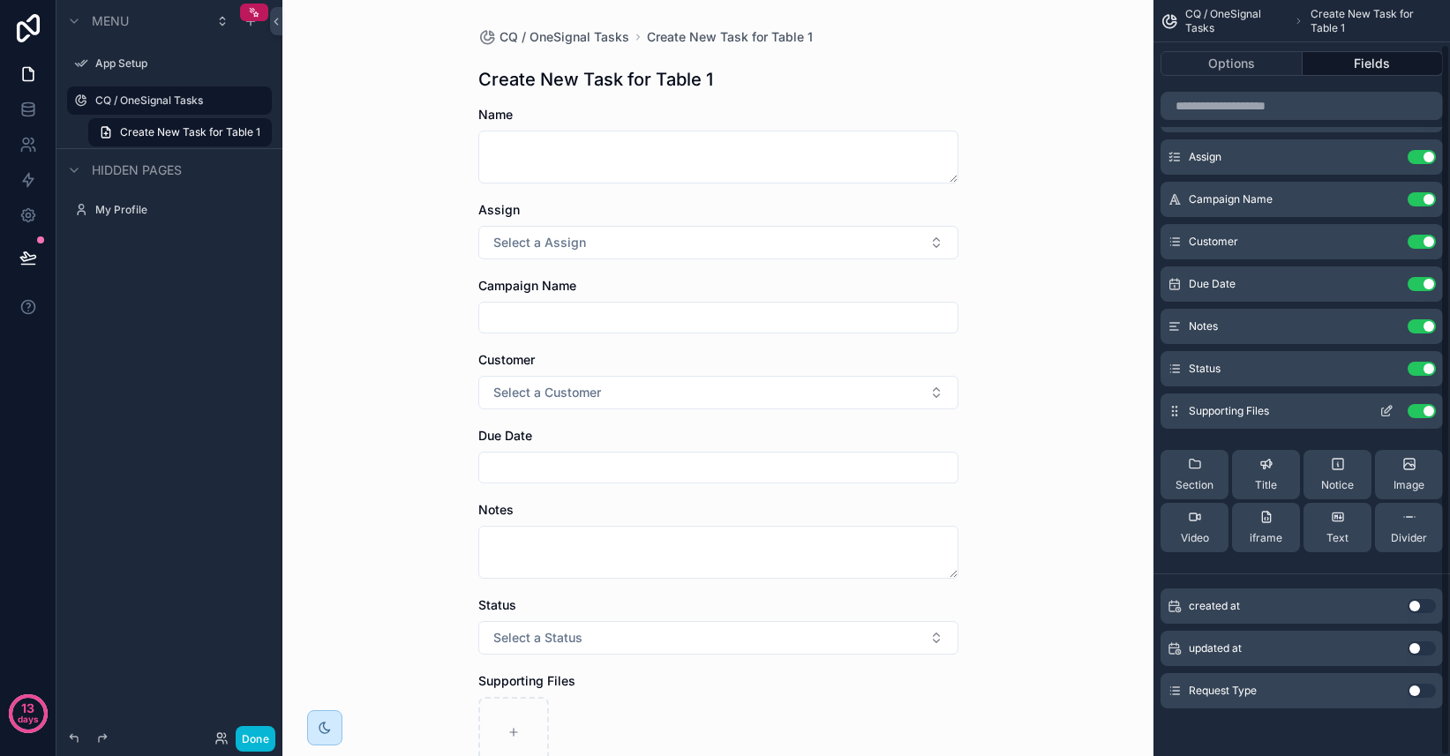
scroll to position [47, 0]
click at [1422, 690] on button "Use setting" at bounding box center [1421, 689] width 28 height 14
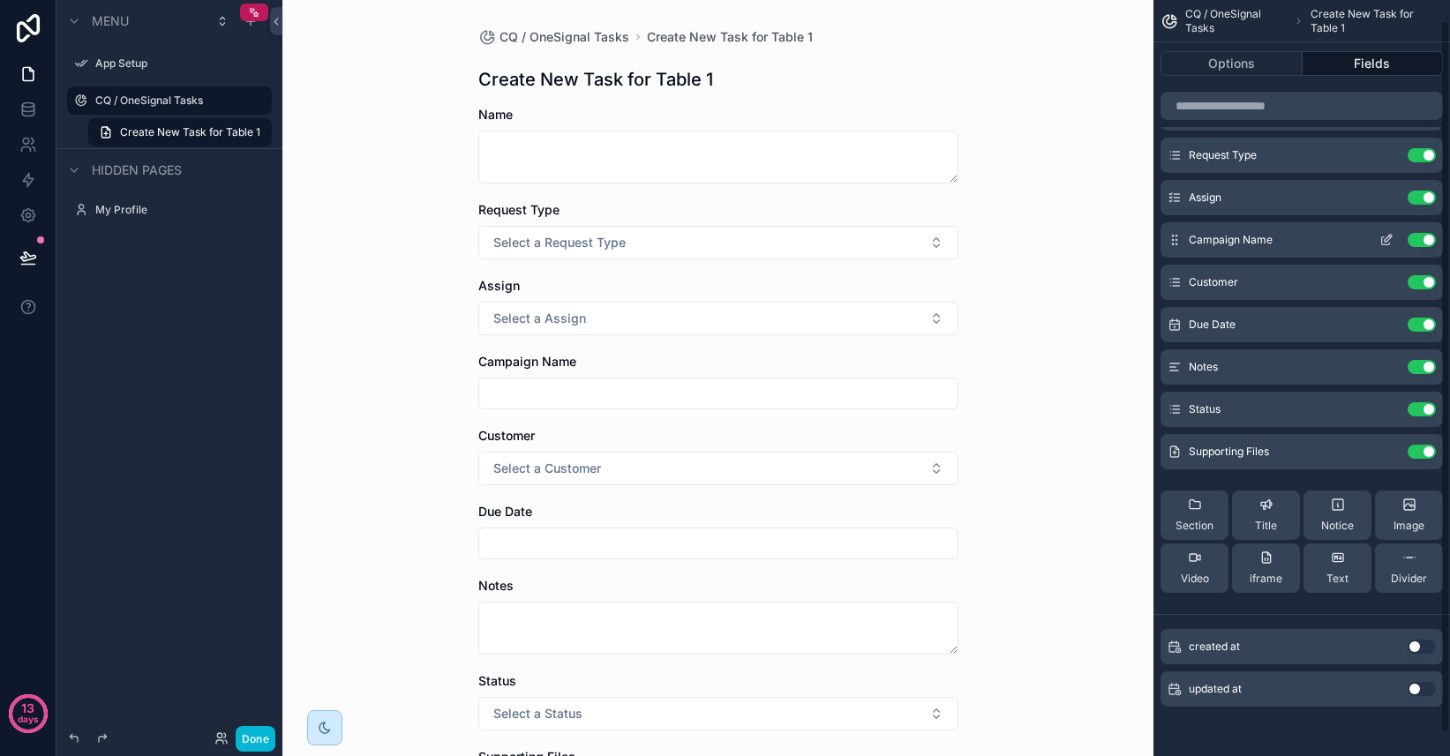
scroll to position [0, 0]
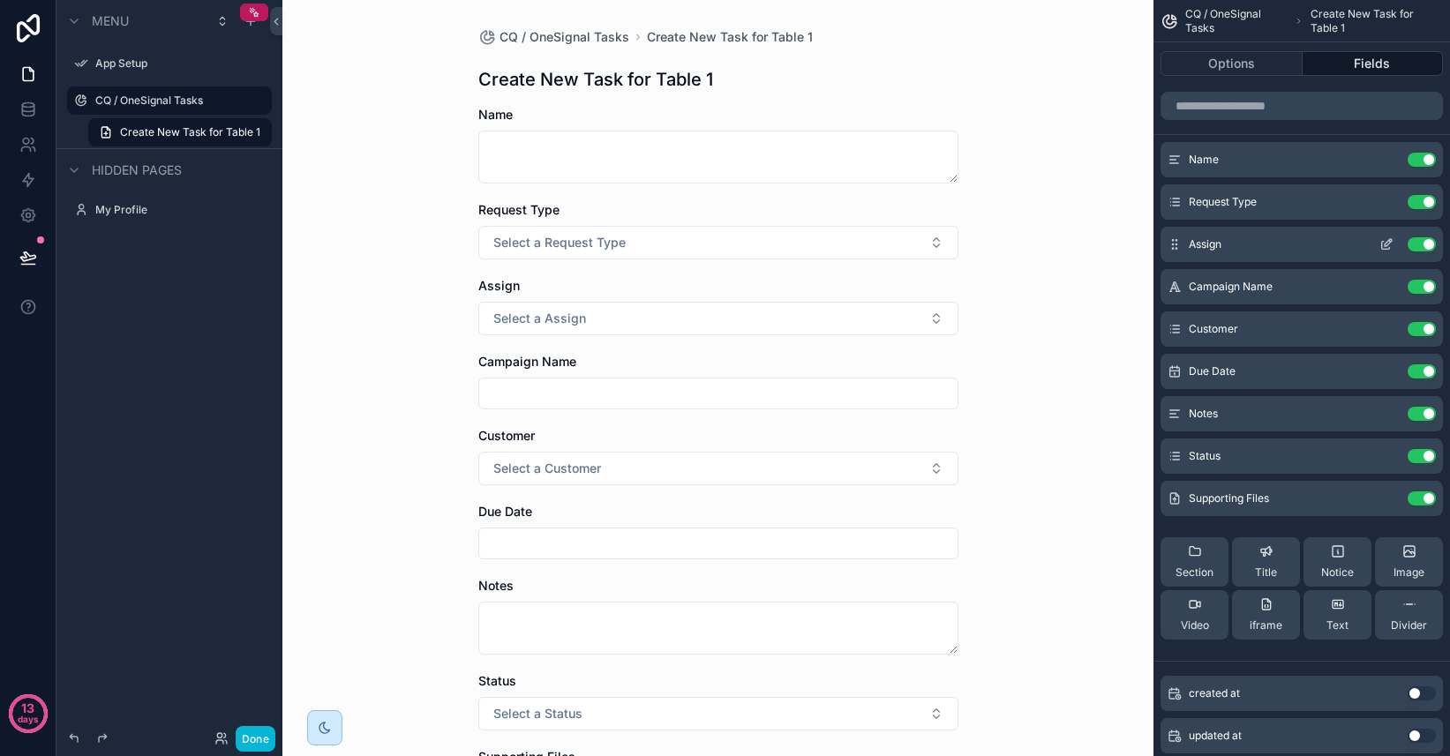
click at [1430, 246] on button "Use setting" at bounding box center [1421, 244] width 28 height 14
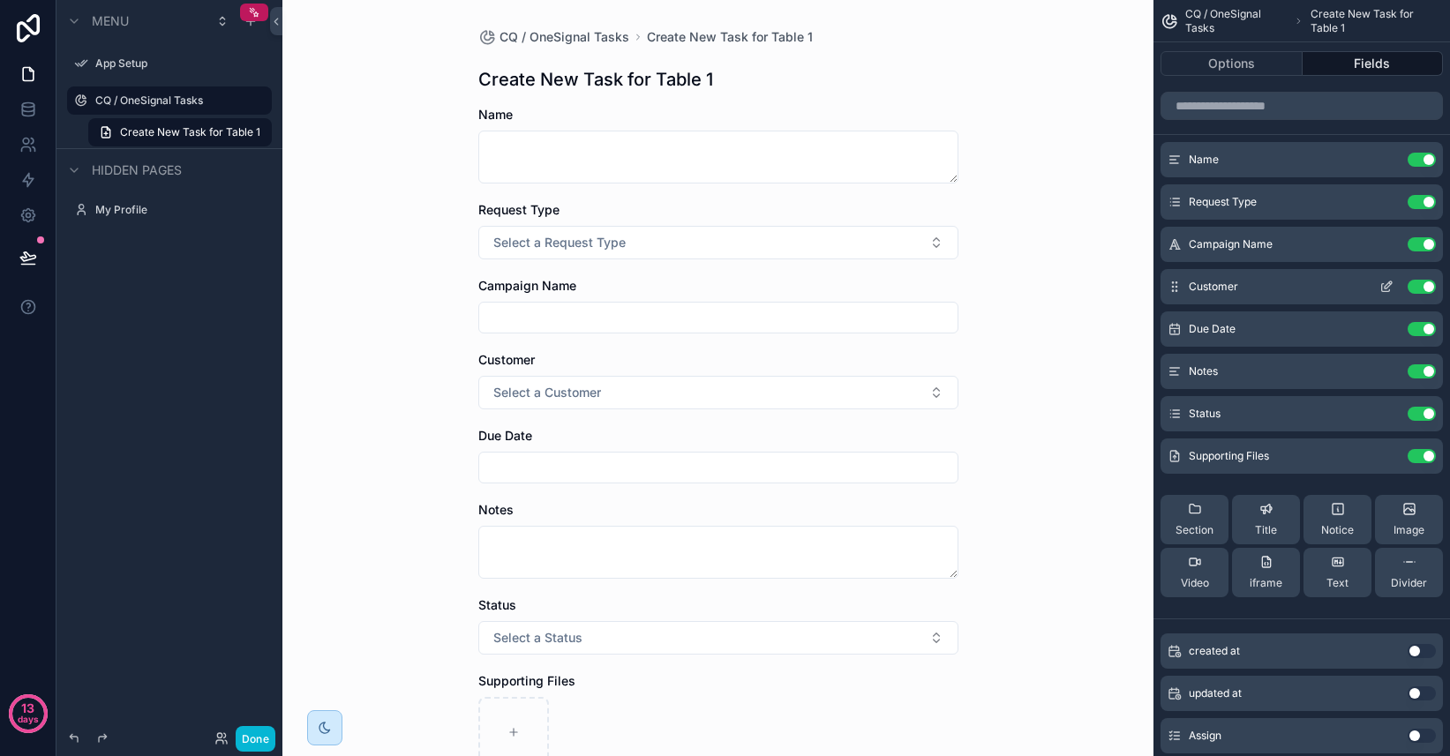
click at [1424, 289] on button "Use setting" at bounding box center [1421, 287] width 28 height 14
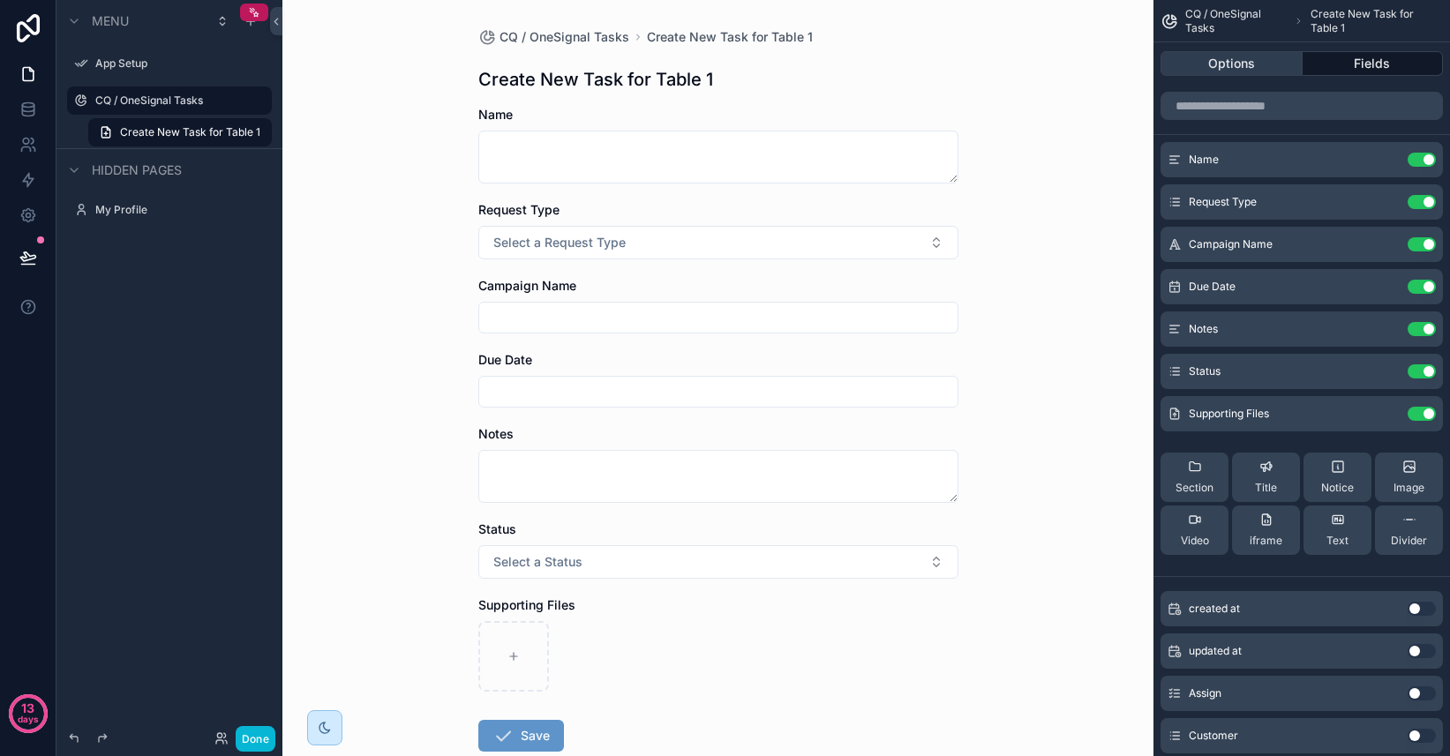
click at [1250, 64] on button "Options" at bounding box center [1231, 63] width 142 height 25
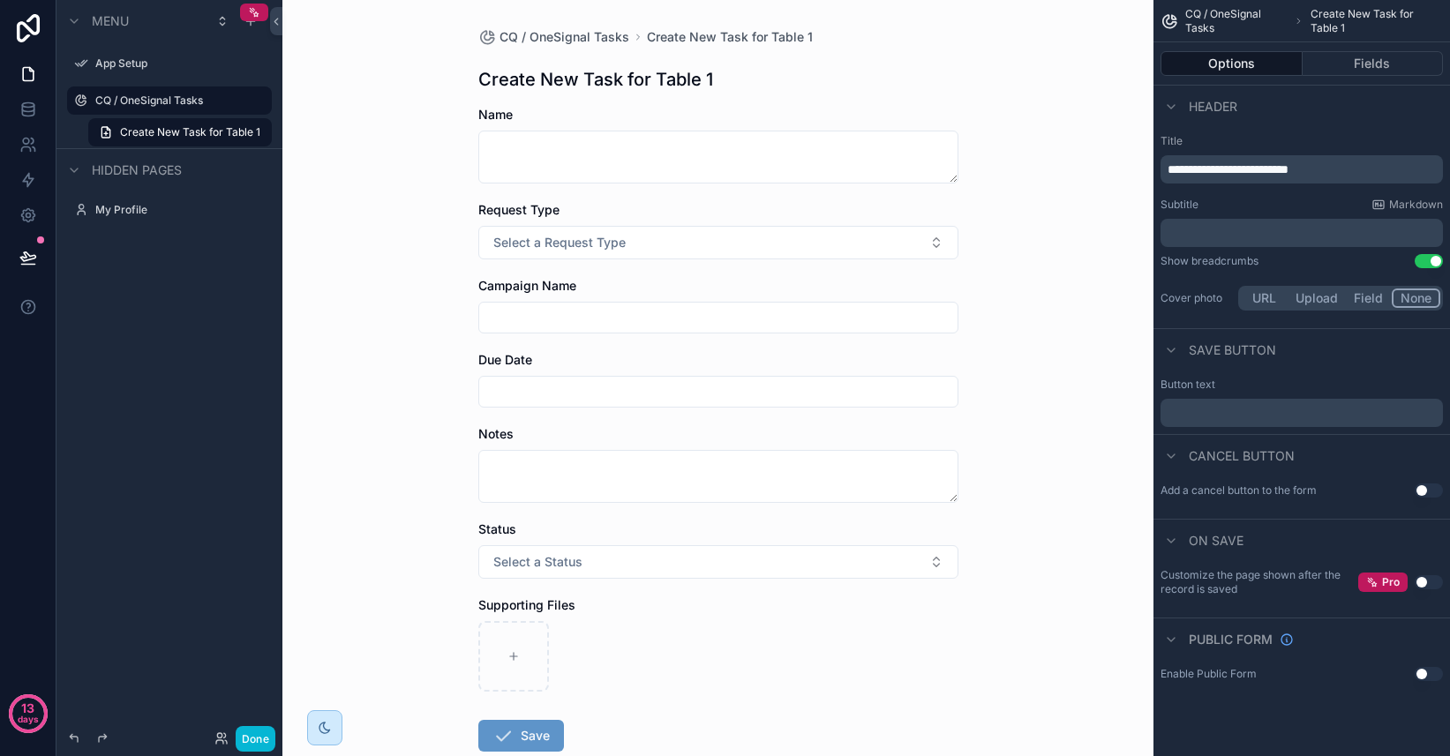
click at [1277, 168] on span "**********" at bounding box center [1227, 169] width 121 height 12
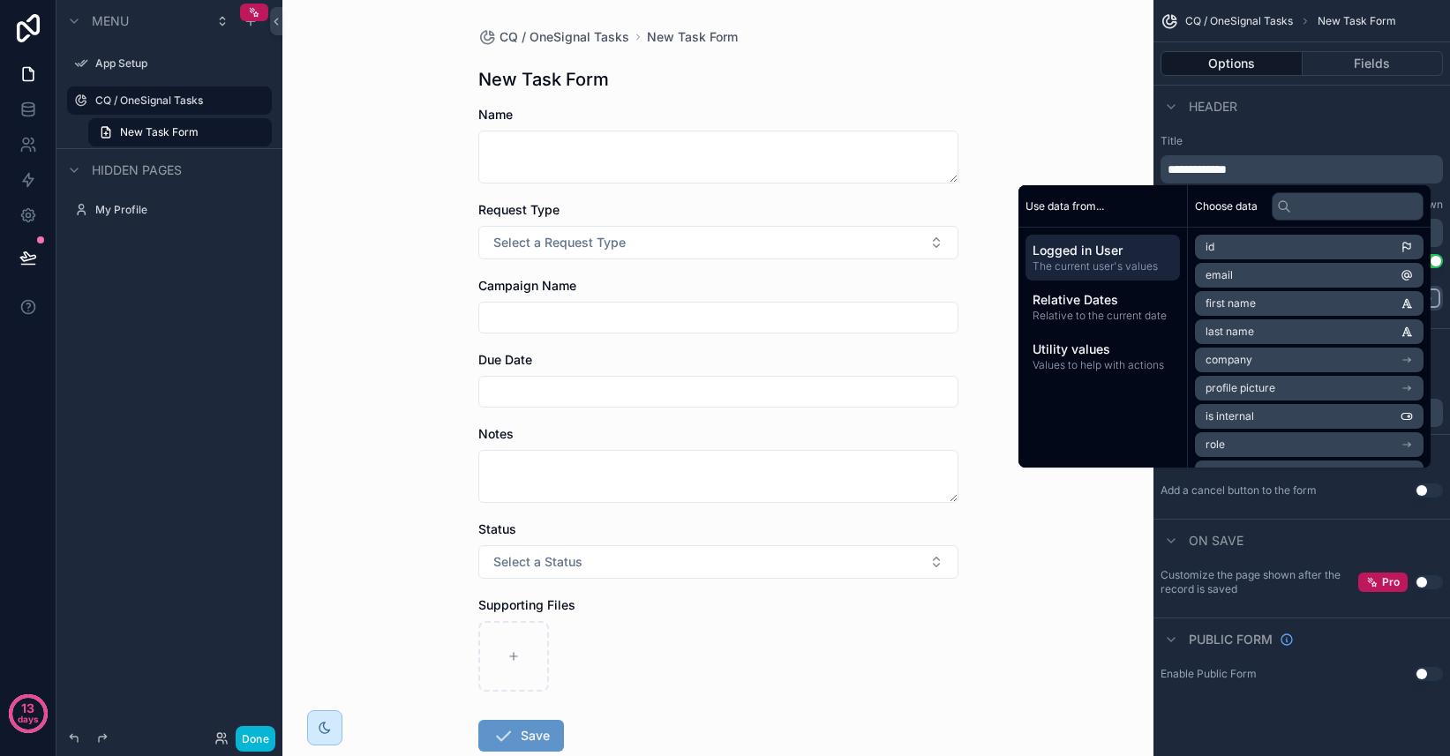
click at [1355, 130] on div "**********" at bounding box center [1301, 224] width 296 height 194
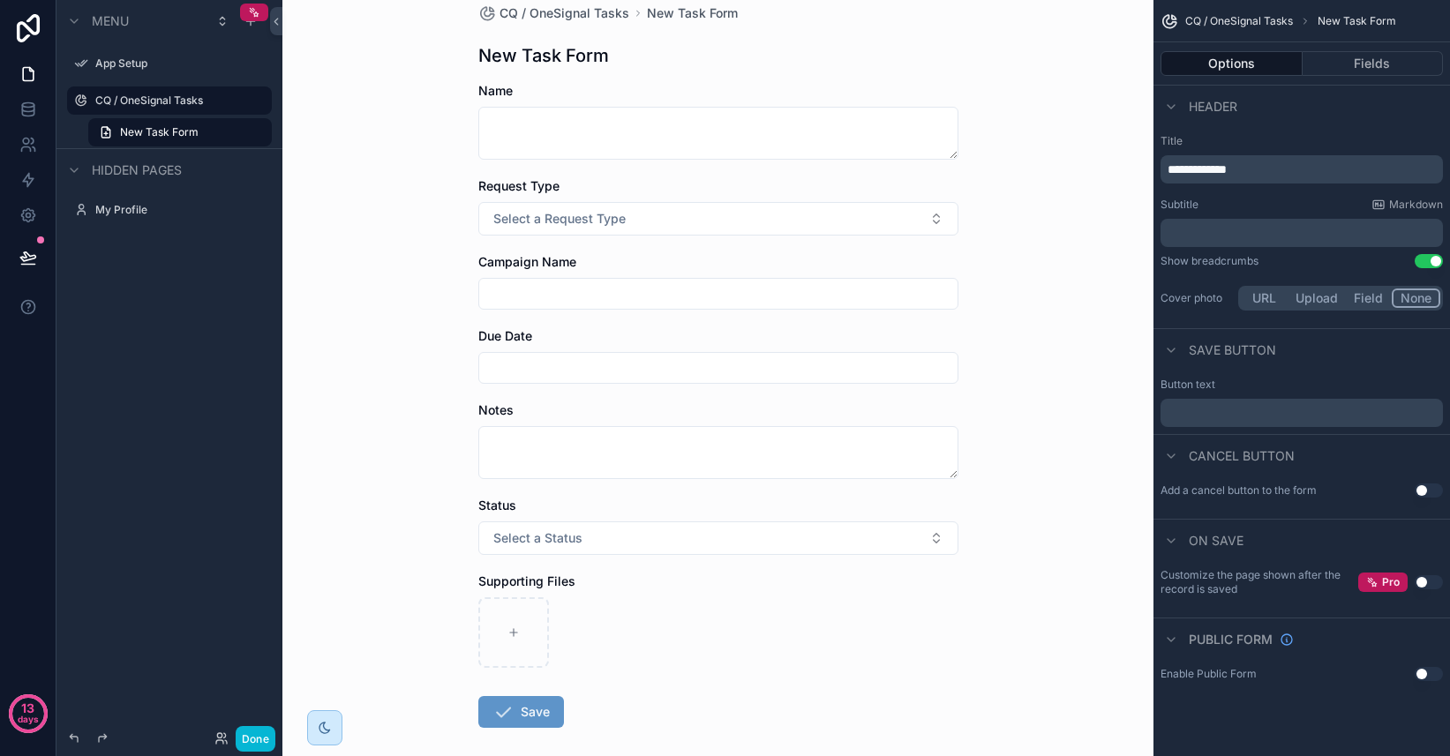
scroll to position [27, 0]
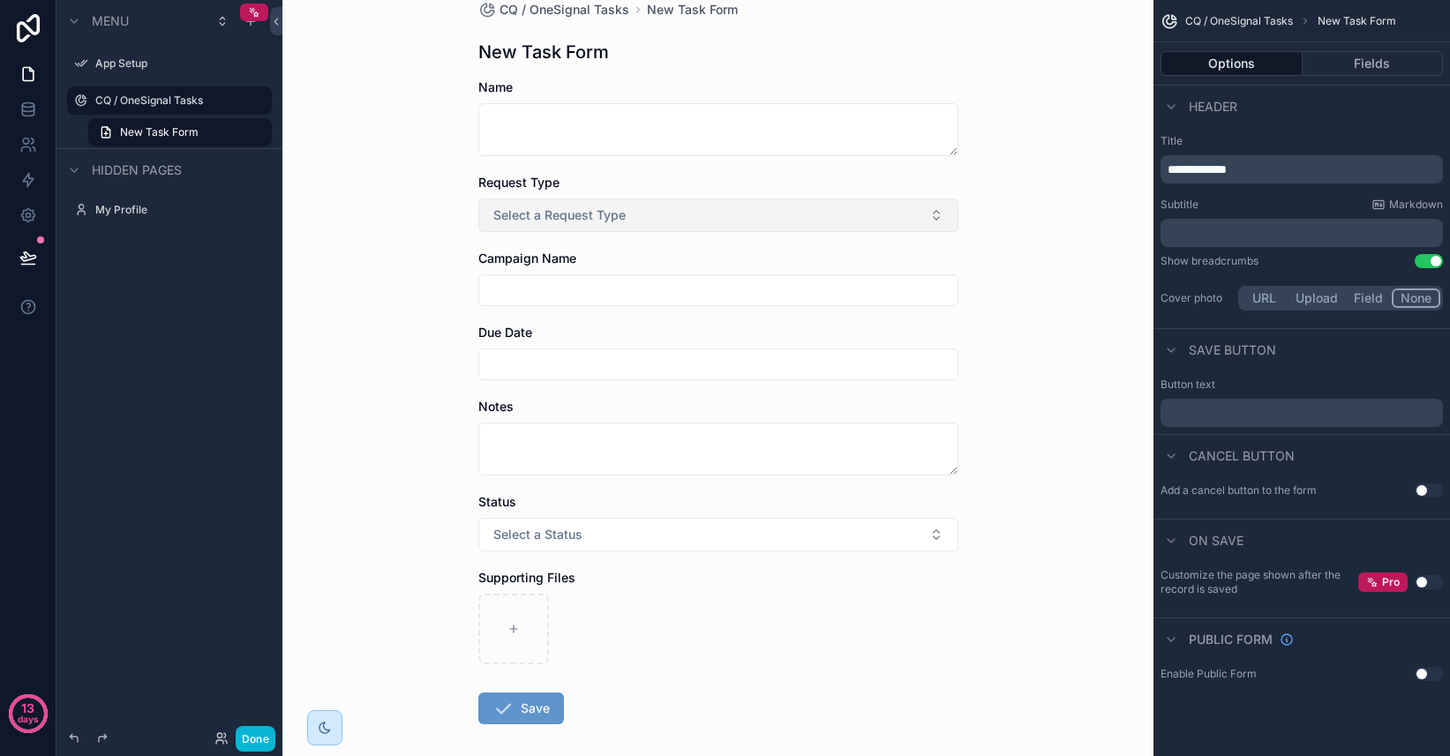
click at [765, 208] on button "Select a Request Type" at bounding box center [718, 216] width 480 height 34
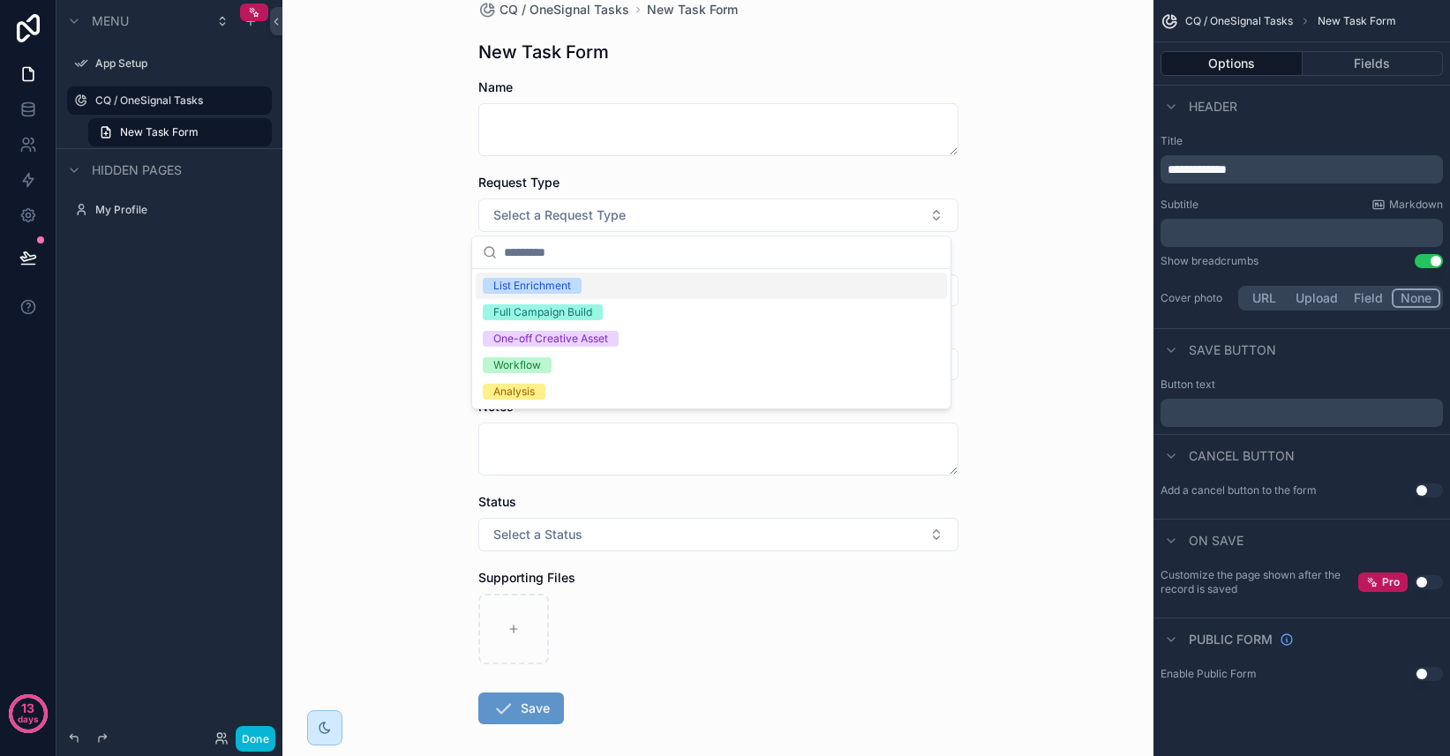
click at [996, 224] on div "CQ / OneSignal Tasks New Task Form New Task Form Name Request Type Select a Req…" at bounding box center [717, 351] width 871 height 756
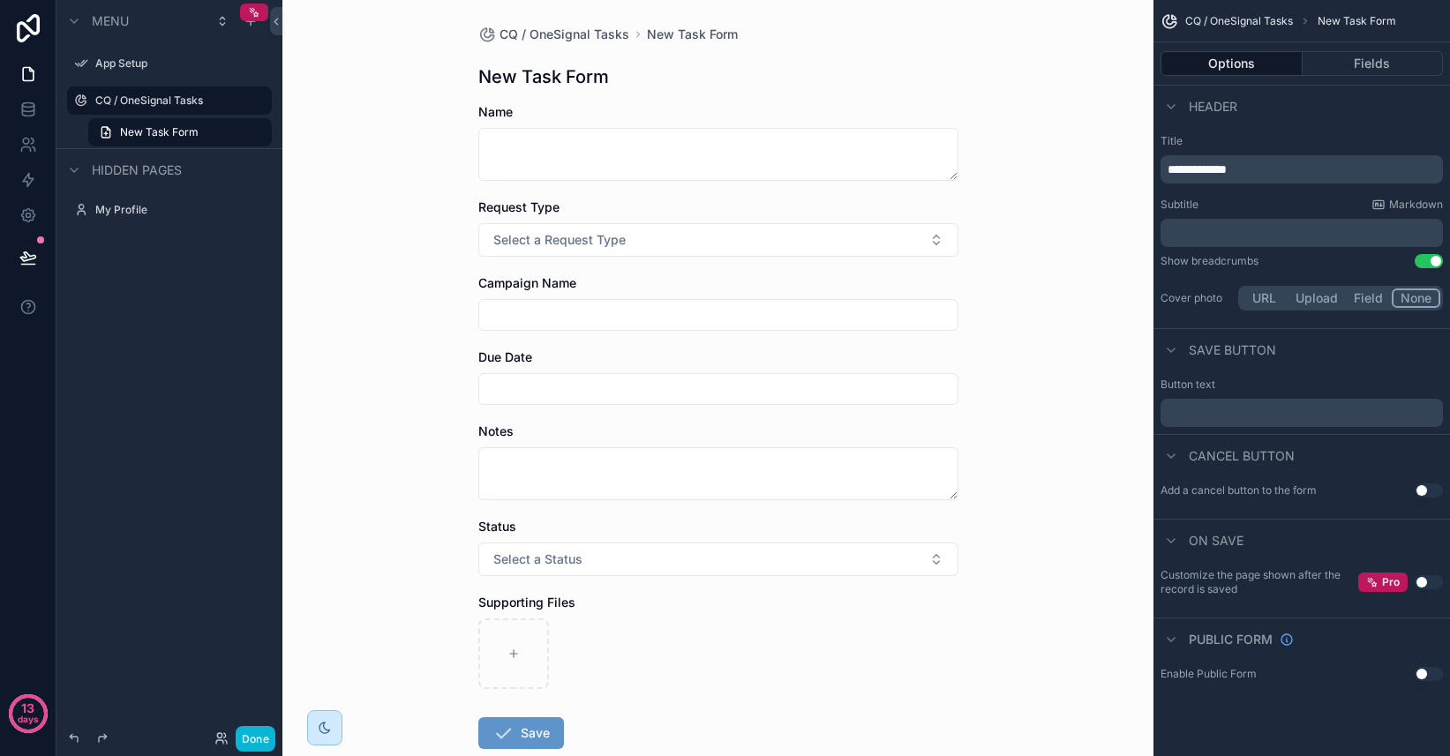
scroll to position [0, 0]
click at [26, 110] on icon at bounding box center [28, 110] width 18 height 18
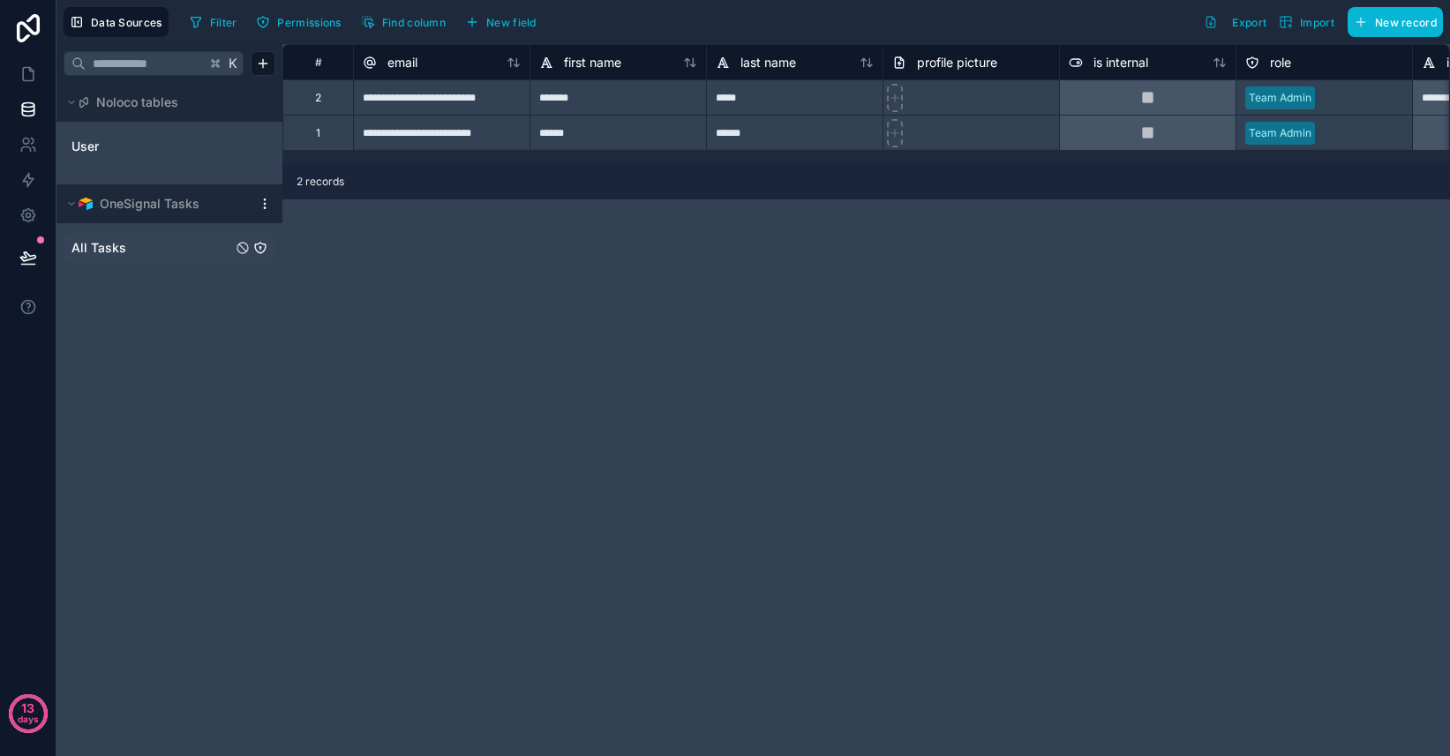
click at [111, 246] on span "All Tasks" at bounding box center [98, 248] width 55 height 18
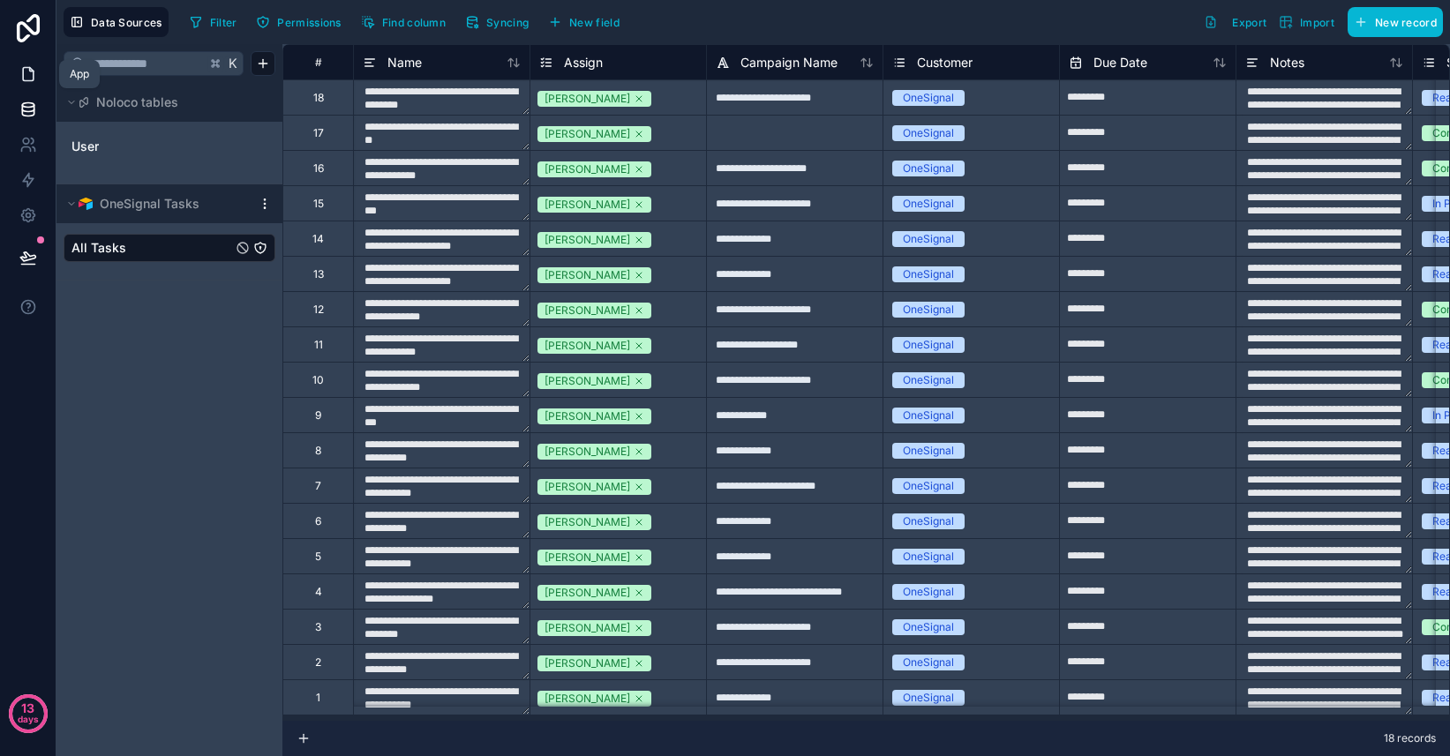
click at [27, 79] on icon at bounding box center [28, 74] width 18 height 18
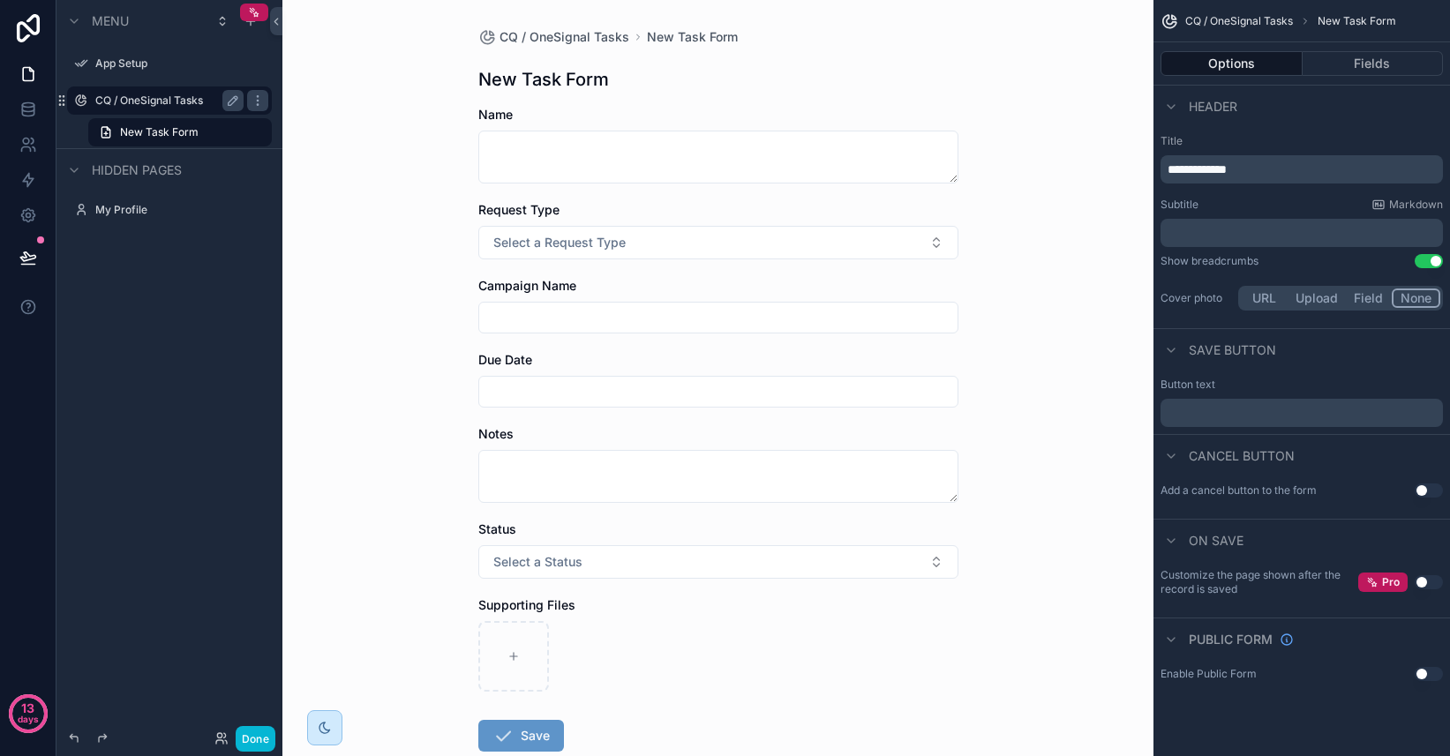
click at [148, 104] on label "CQ / OneSignal Tasks" at bounding box center [165, 101] width 141 height 14
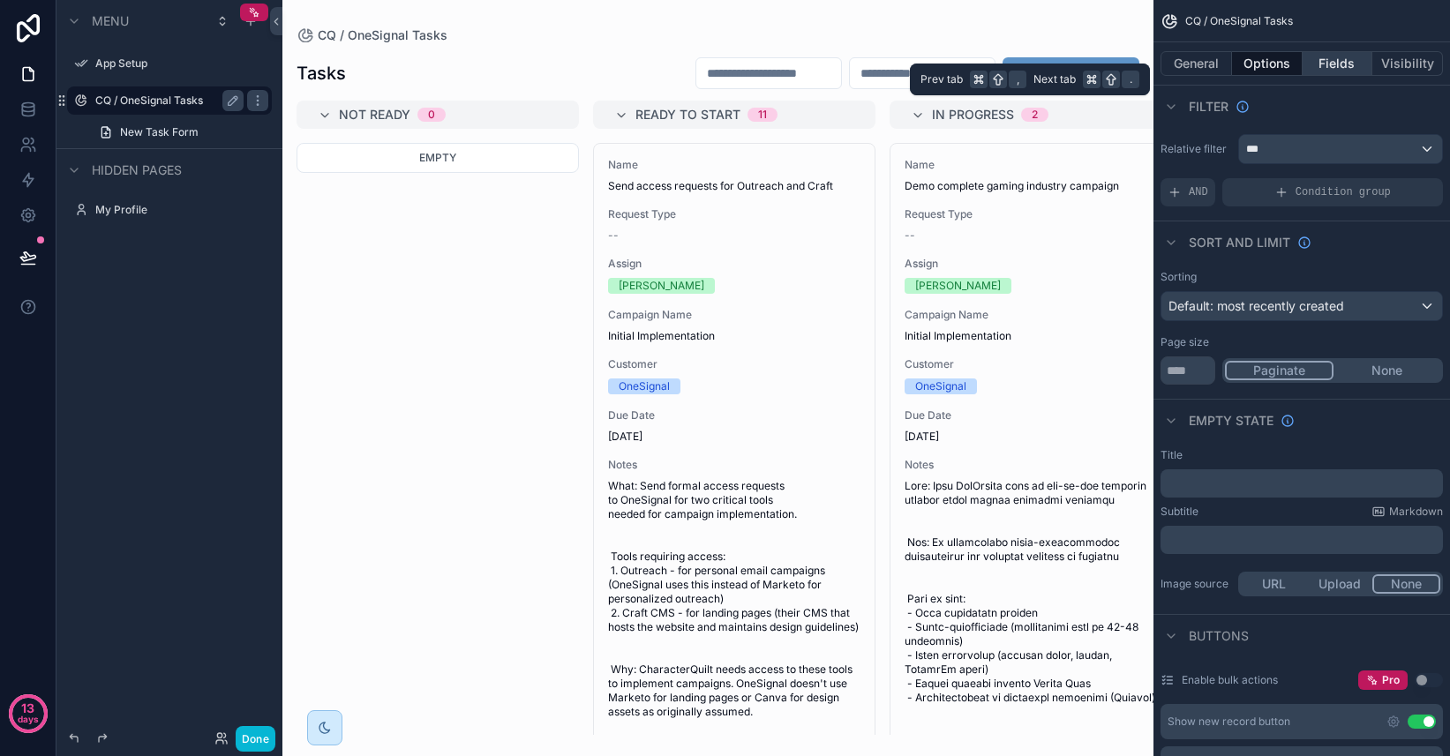
click at [1332, 68] on button "Fields" at bounding box center [1337, 63] width 71 height 25
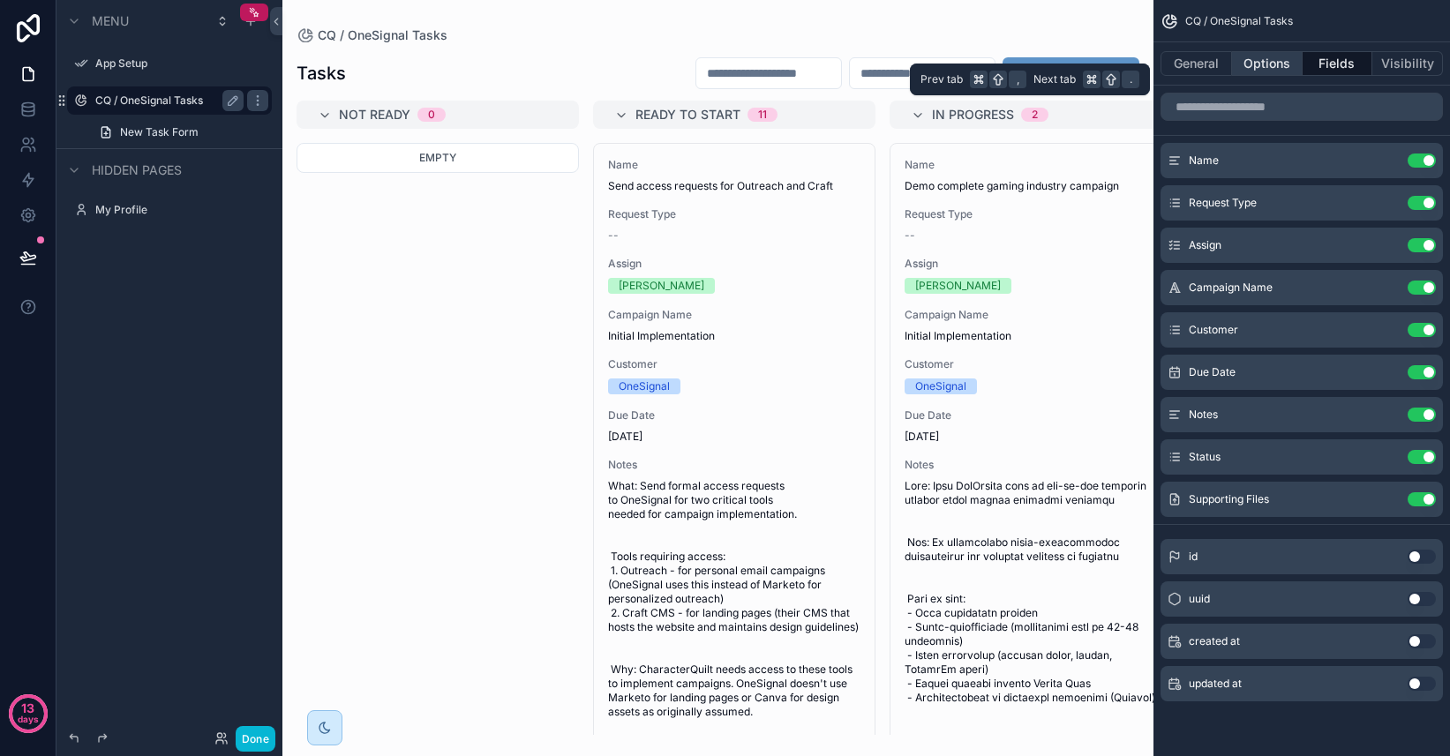
click at [1277, 64] on button "Options" at bounding box center [1267, 63] width 71 height 25
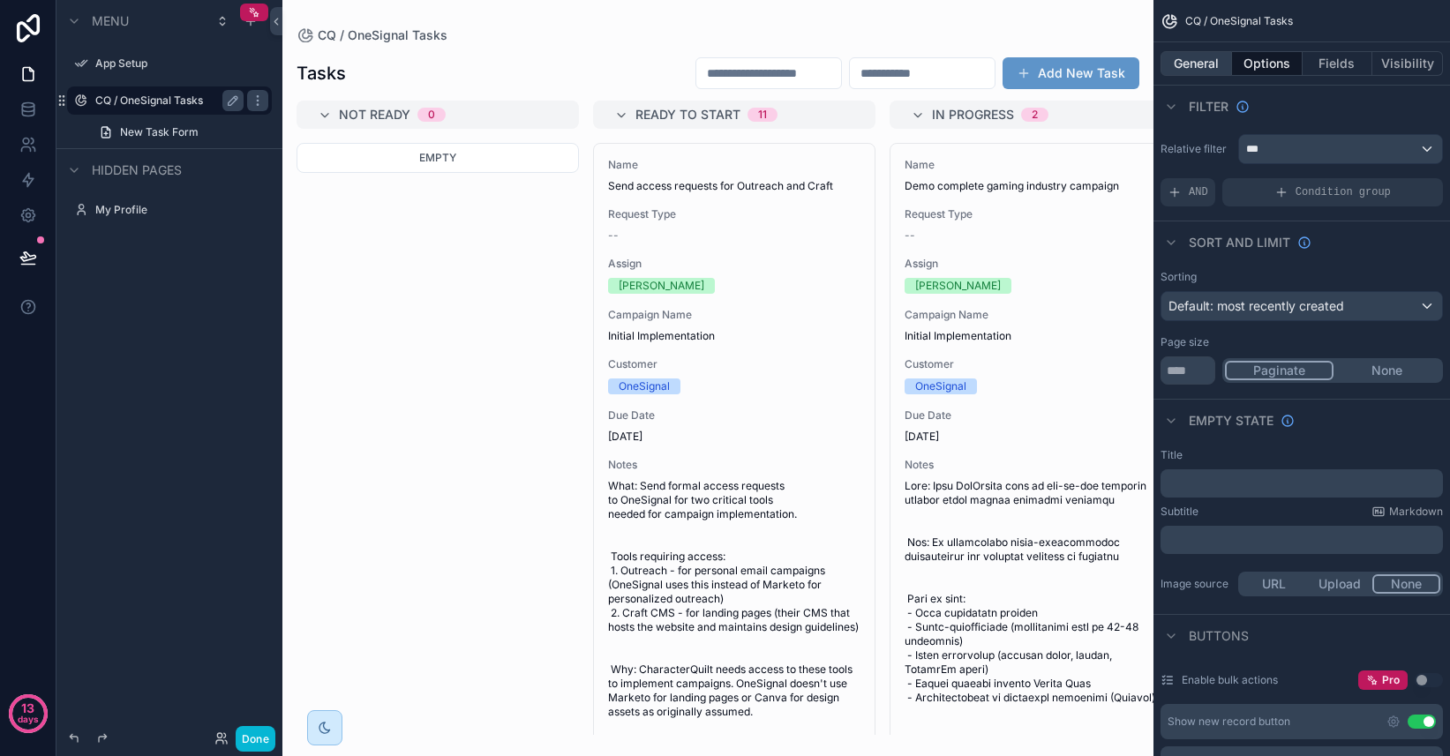
click at [1211, 64] on button "General" at bounding box center [1195, 63] width 71 height 25
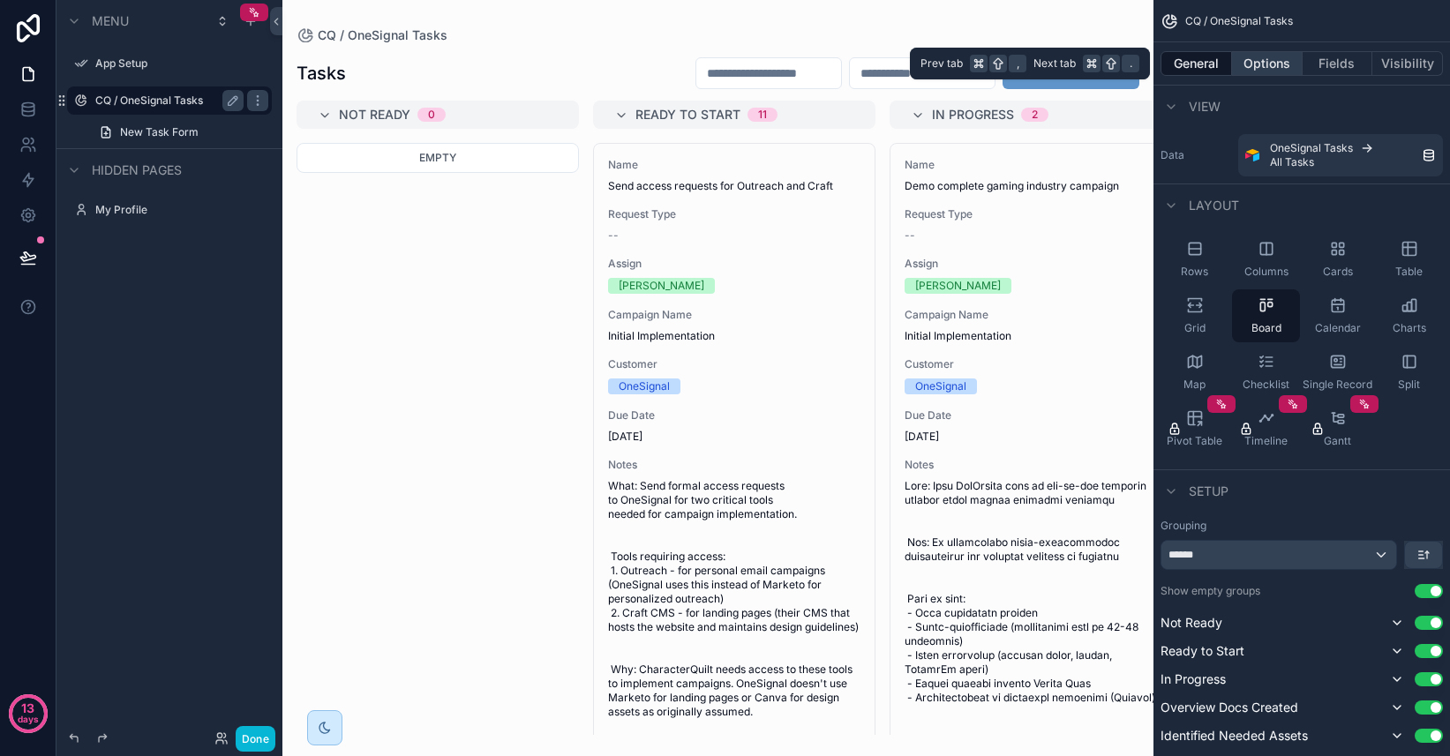
click at [1266, 66] on button "Options" at bounding box center [1267, 63] width 71 height 25
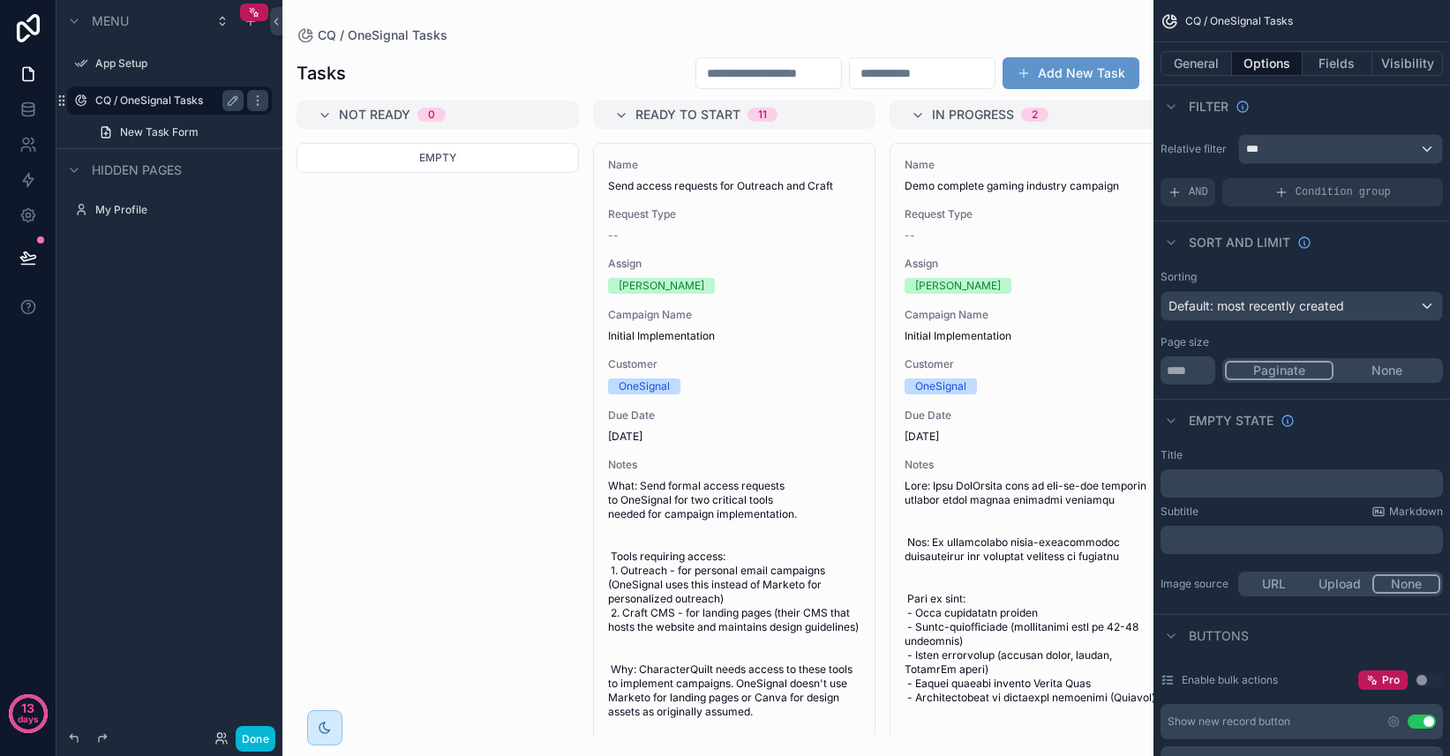
click at [1385, 374] on button "None" at bounding box center [1386, 370] width 107 height 19
click at [866, 344] on div "scrollable content" at bounding box center [717, 378] width 871 height 756
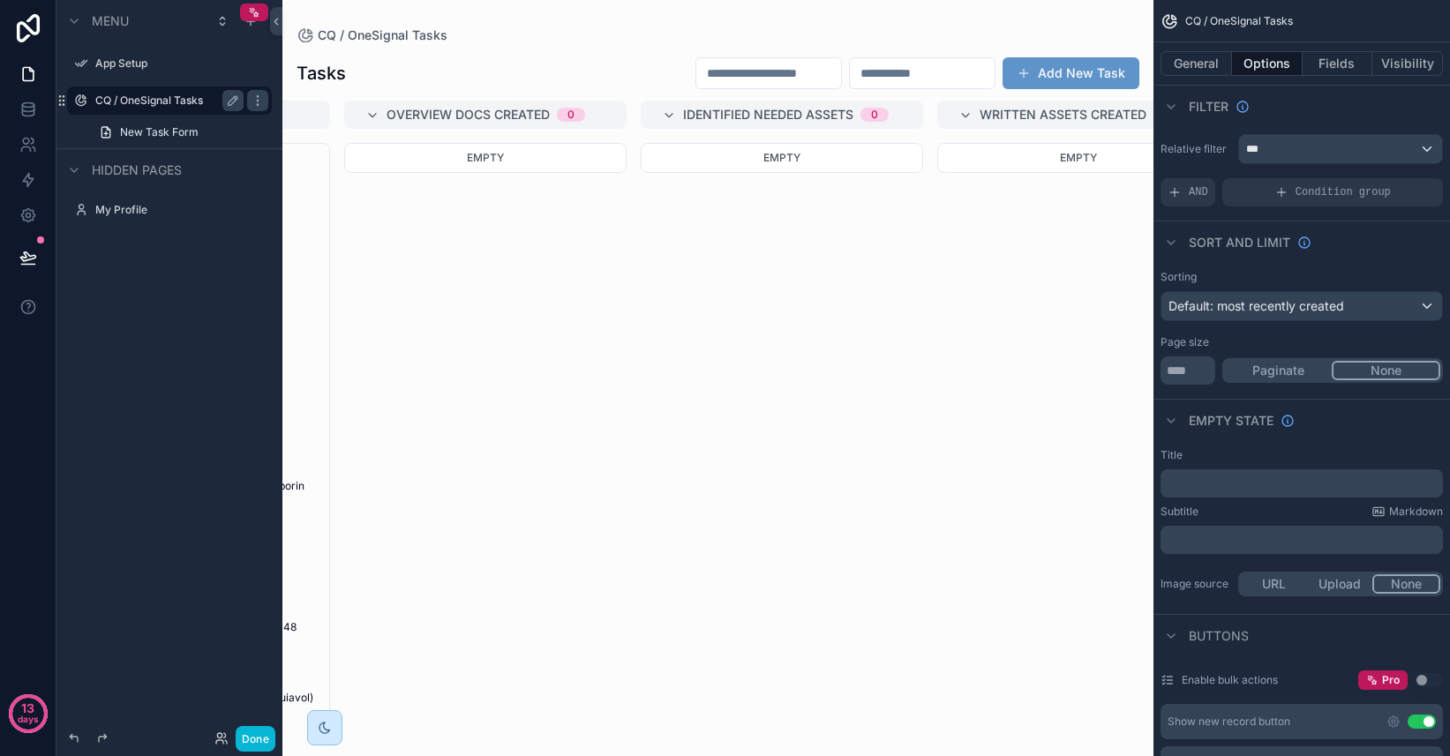
scroll to position [0, 849]
click at [1295, 368] on button "Paginate" at bounding box center [1278, 370] width 107 height 19
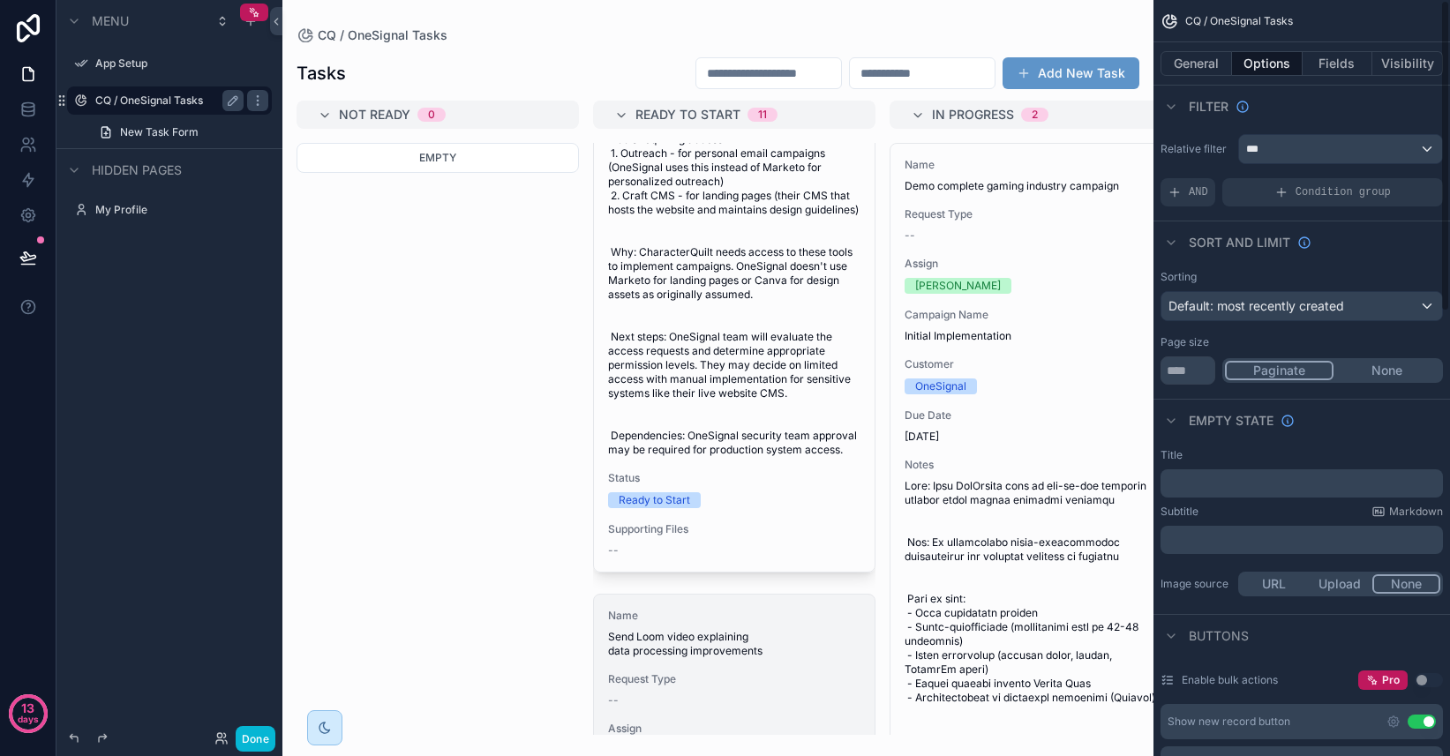
scroll to position [0, 0]
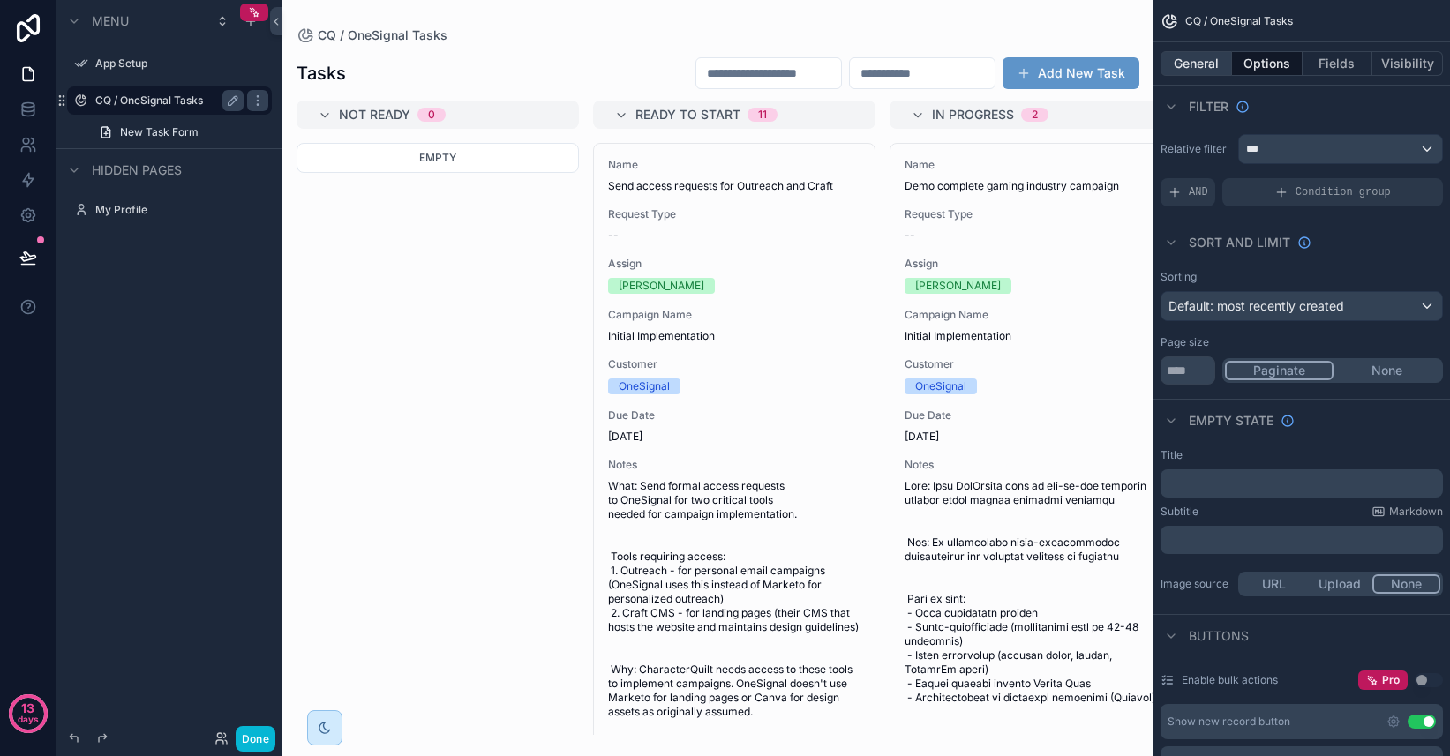
click at [1201, 65] on button "General" at bounding box center [1195, 63] width 71 height 25
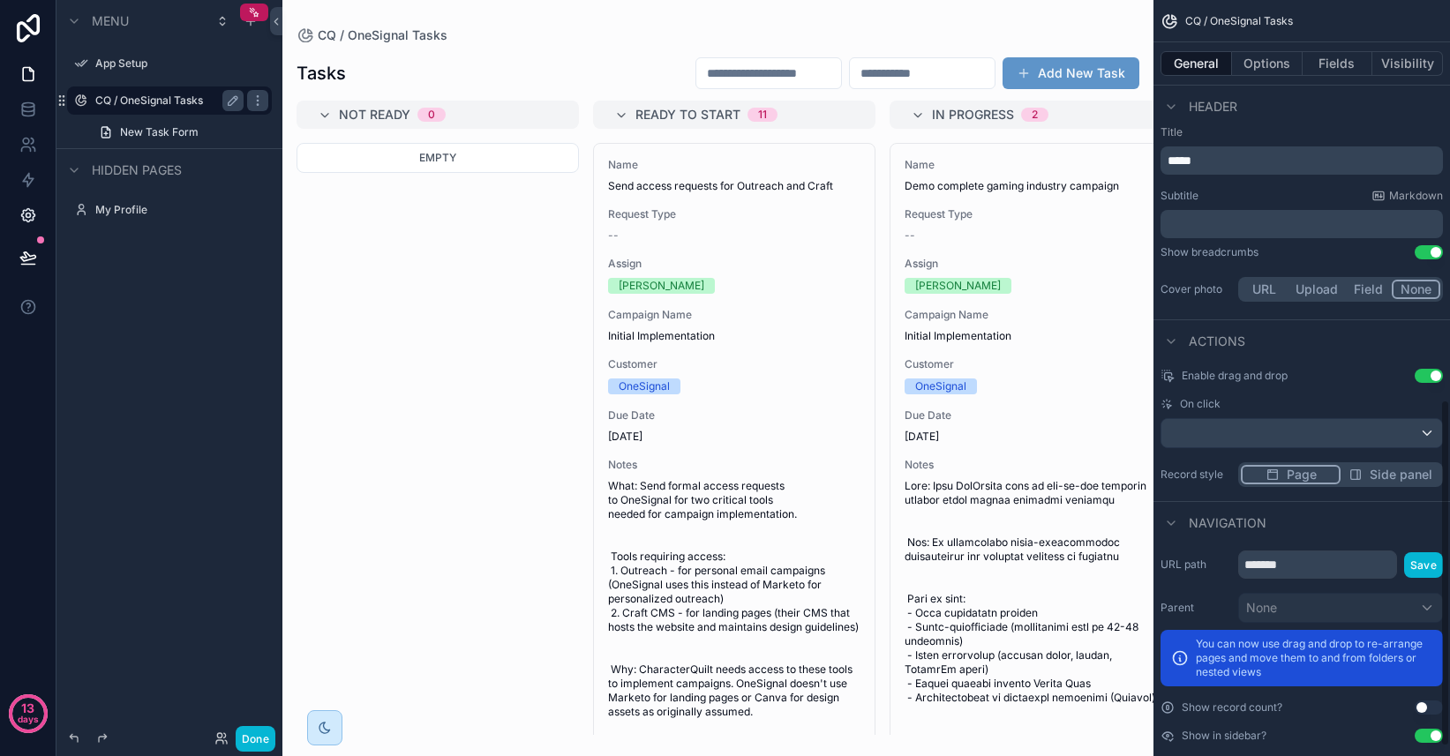
scroll to position [892, 0]
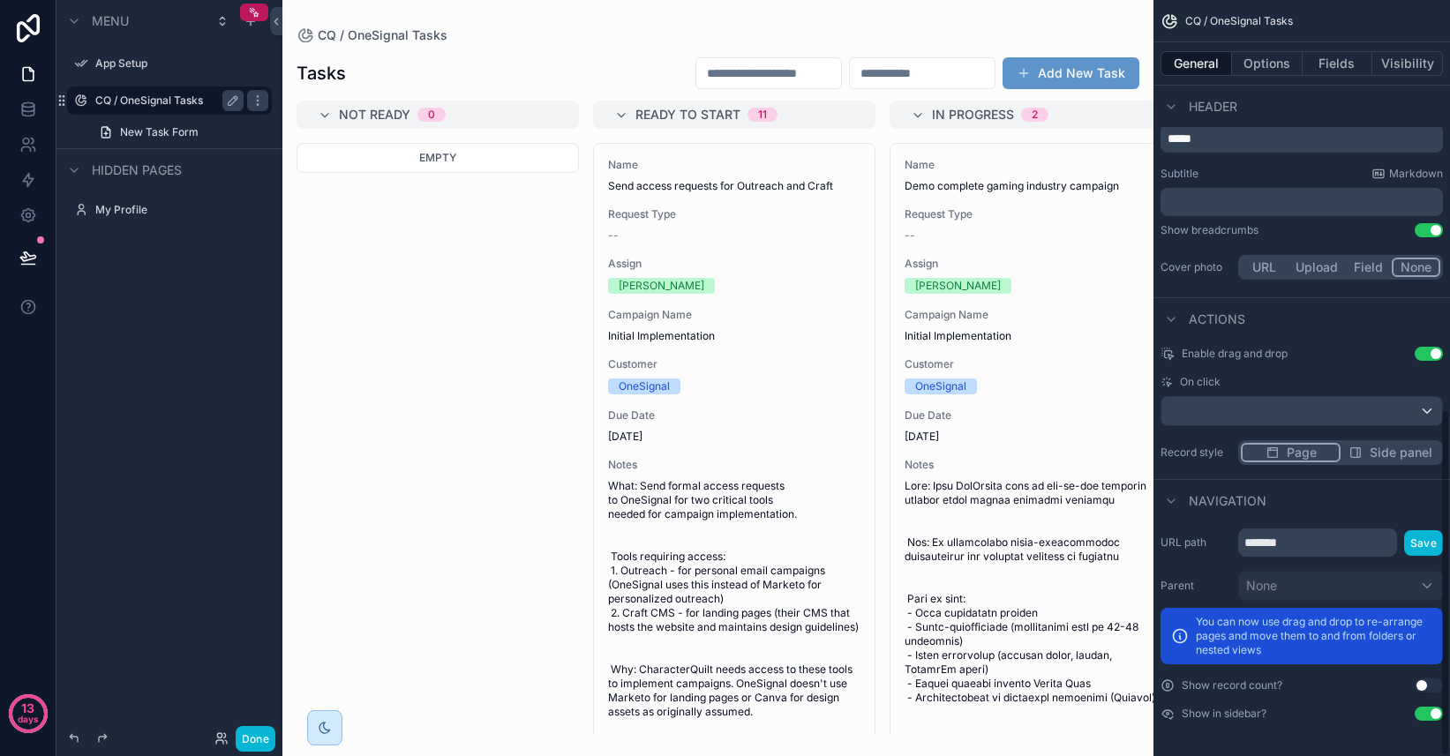
click at [1423, 685] on button "Use setting" at bounding box center [1429, 686] width 28 height 14
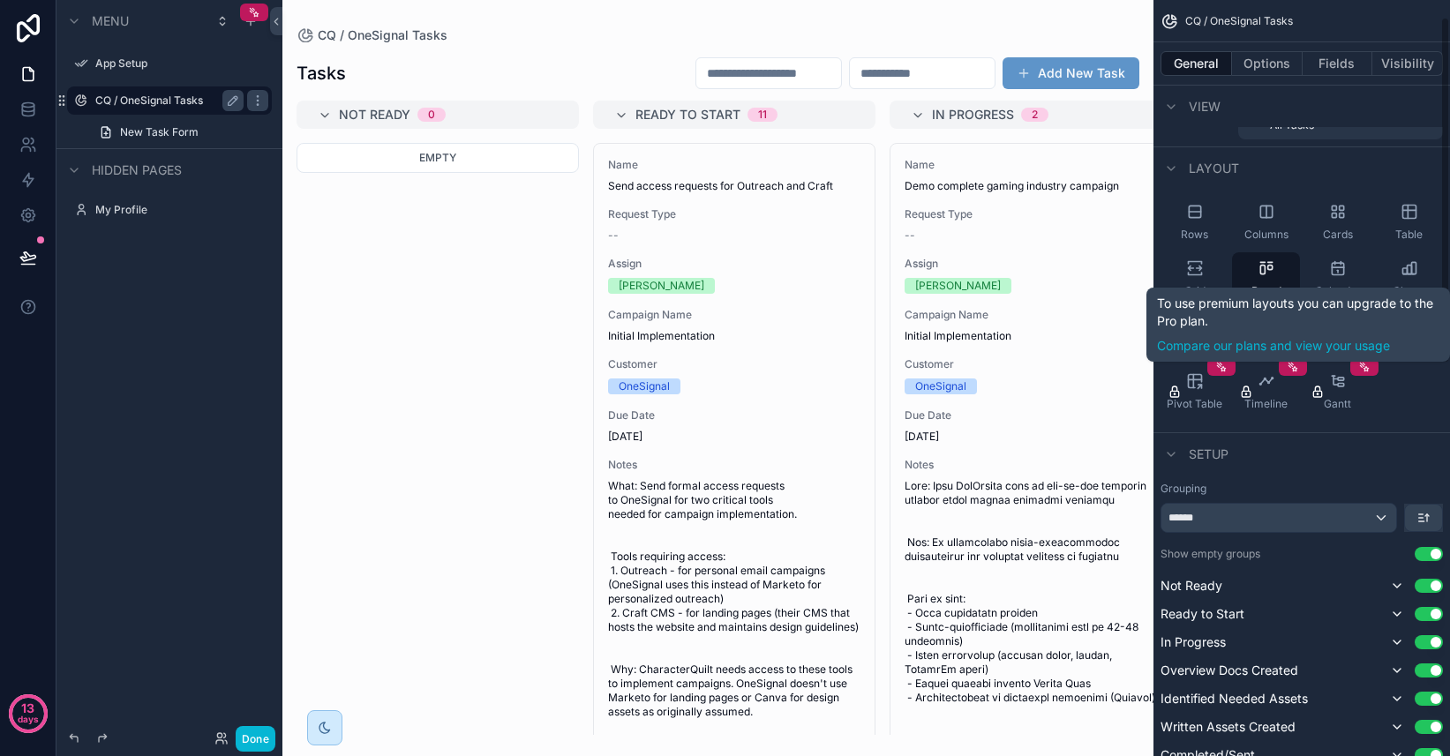
scroll to position [0, 0]
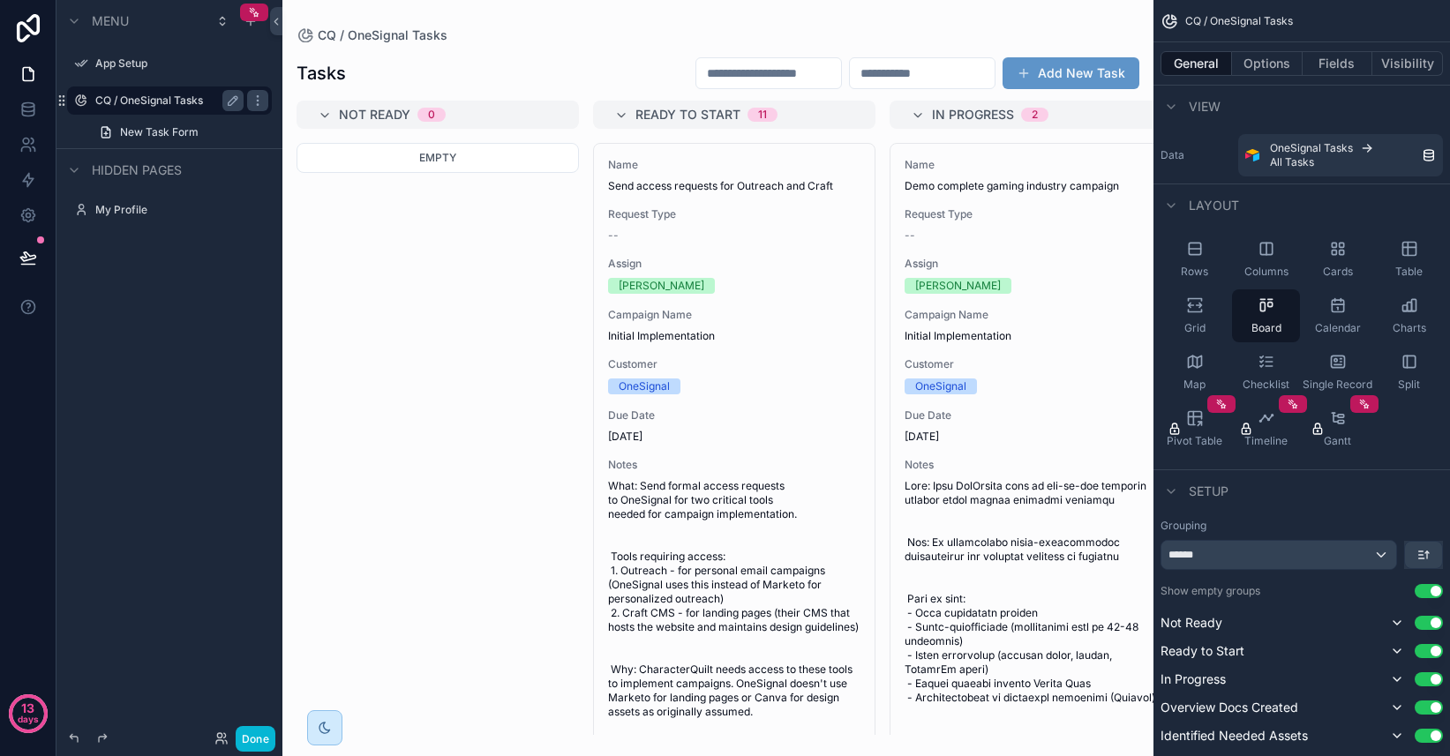
click at [1199, 106] on span "View" at bounding box center [1205, 107] width 32 height 18
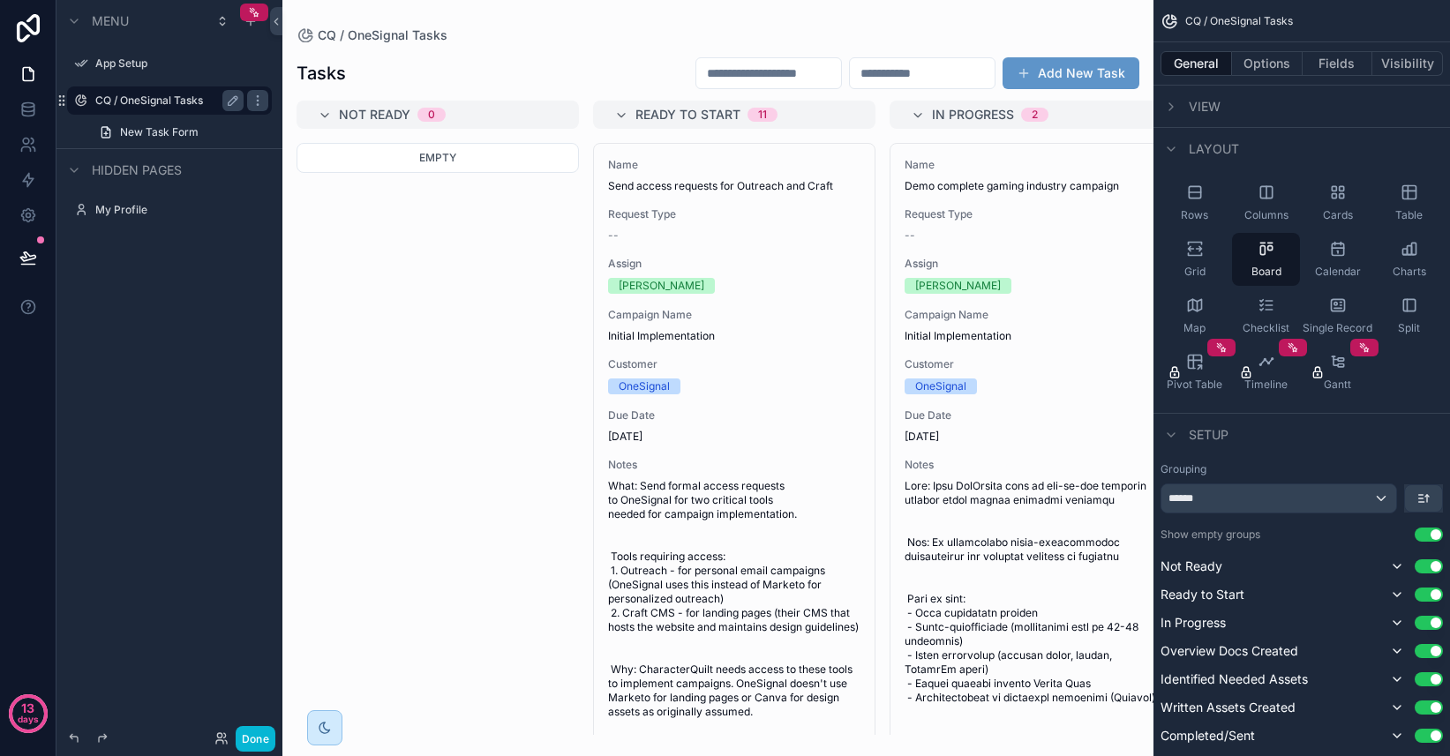
click at [1199, 106] on span "View" at bounding box center [1205, 107] width 32 height 18
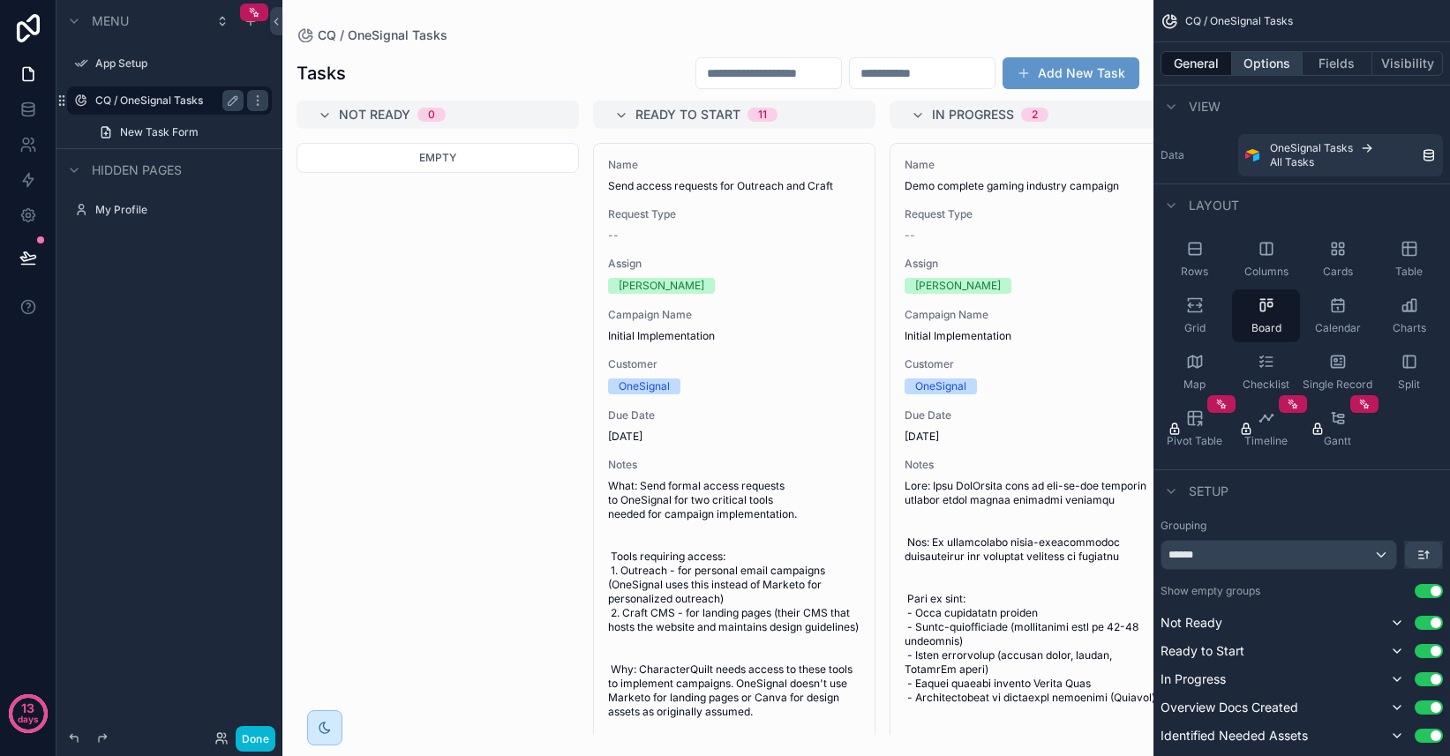
click at [1280, 67] on button "Options" at bounding box center [1267, 63] width 71 height 25
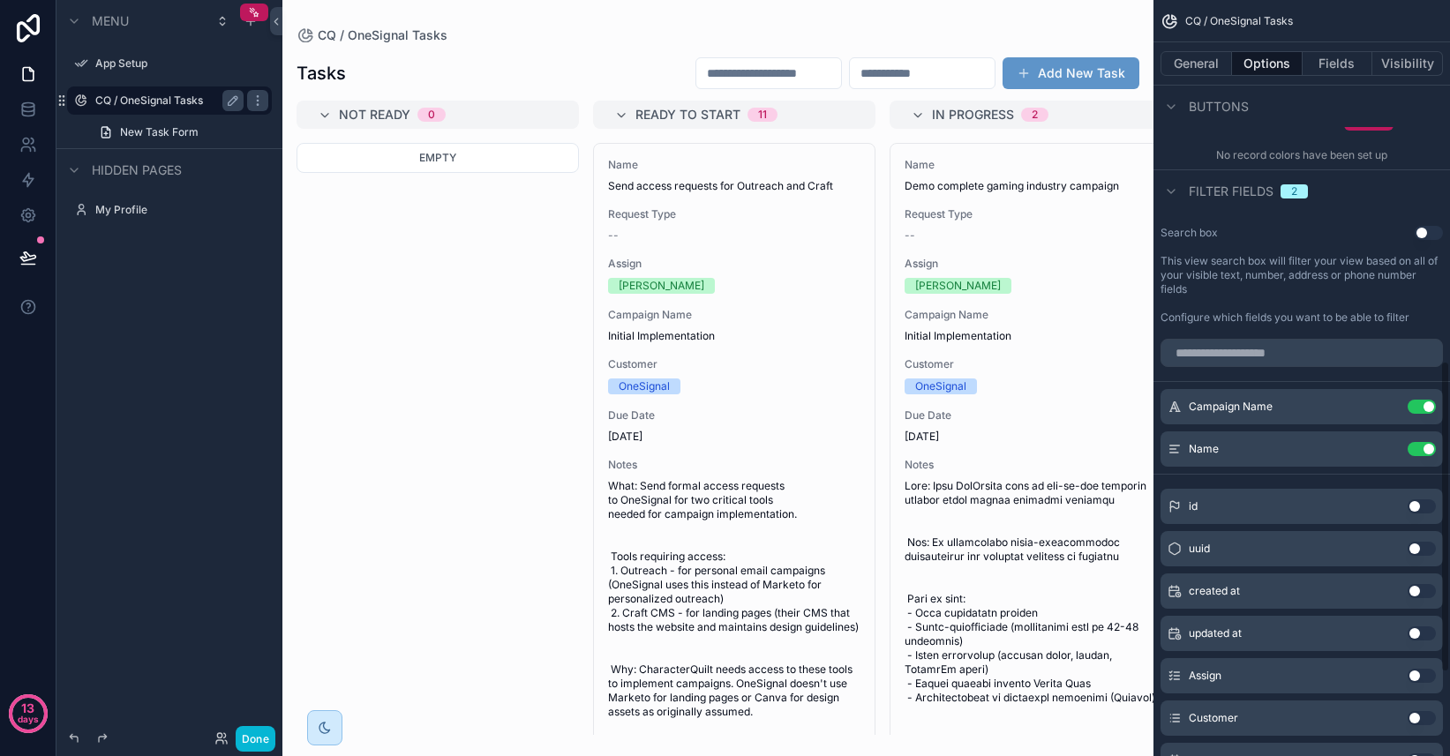
scroll to position [826, 0]
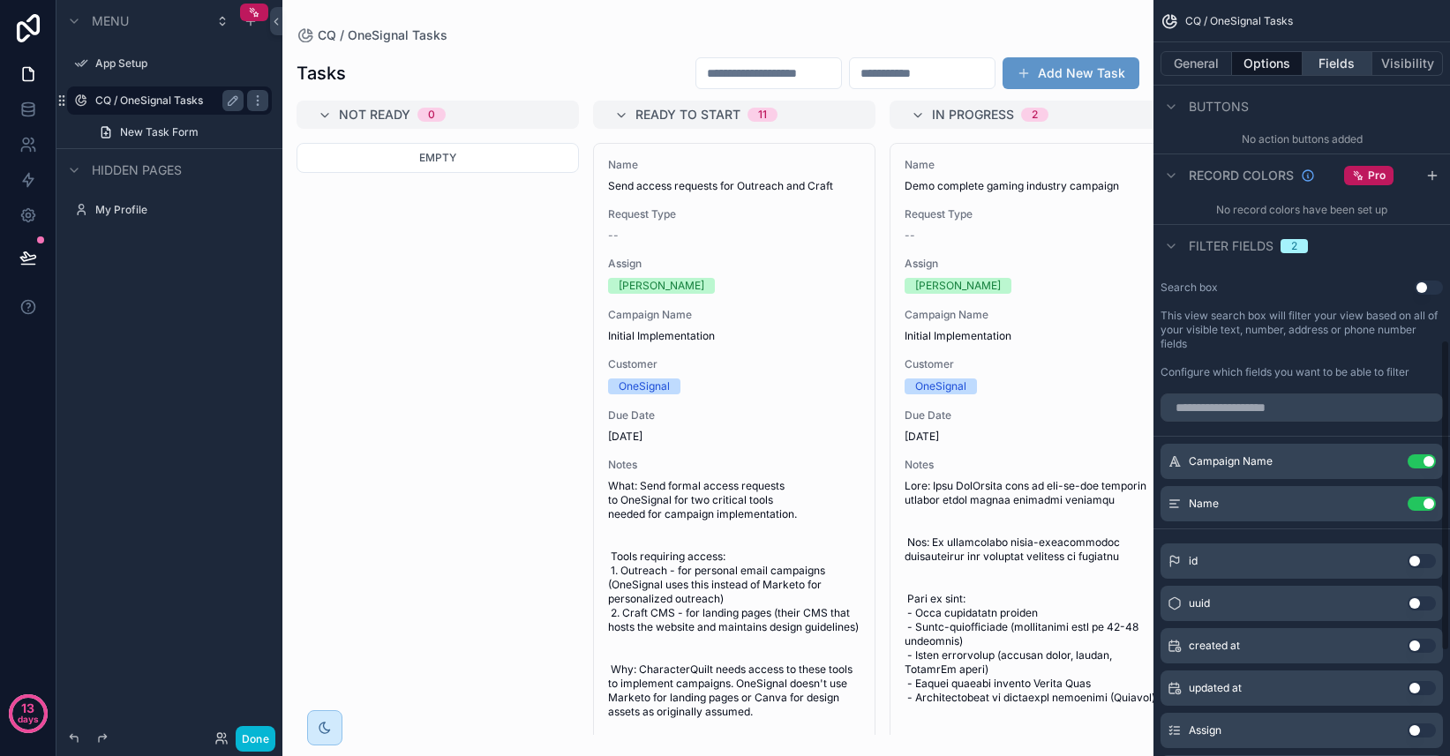
click at [1338, 52] on button "Fields" at bounding box center [1337, 63] width 71 height 25
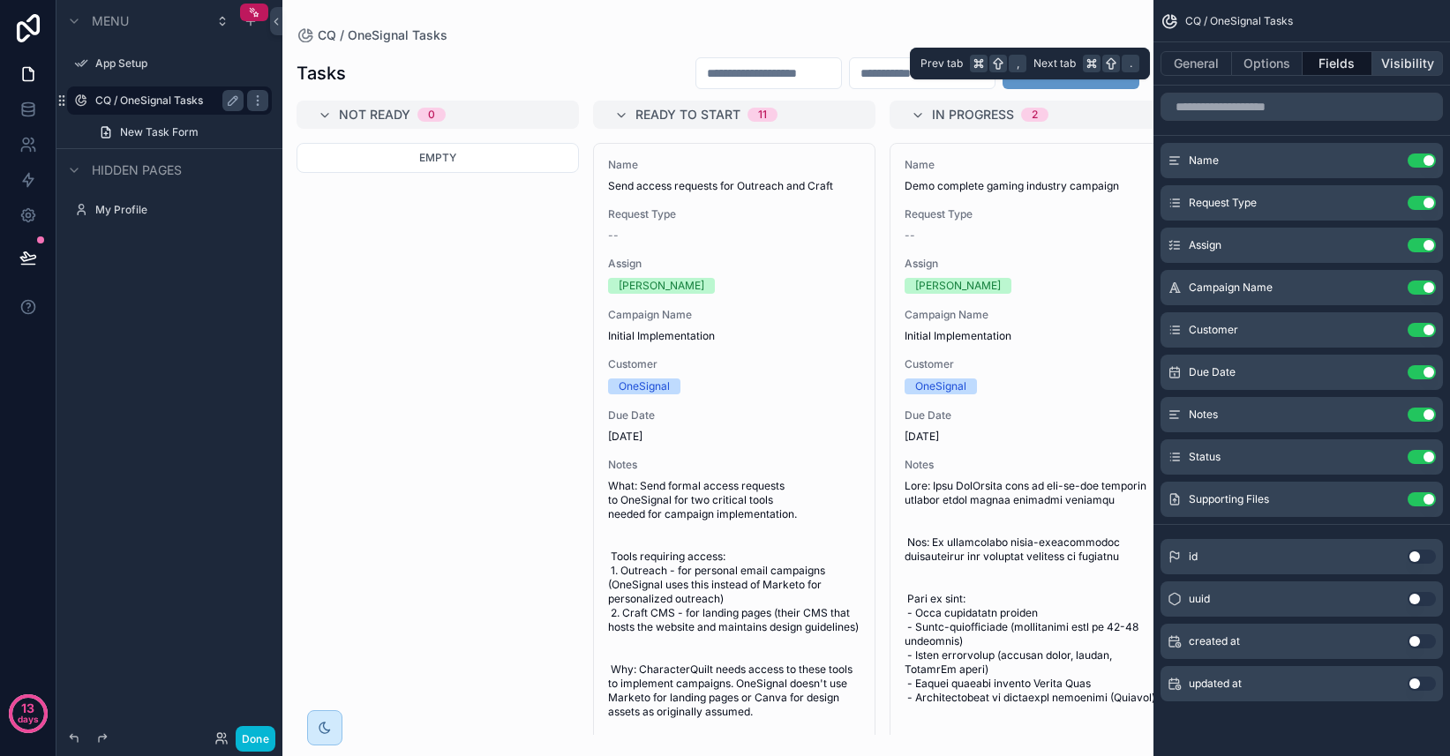
click at [1389, 68] on button "Visibility" at bounding box center [1407, 63] width 71 height 25
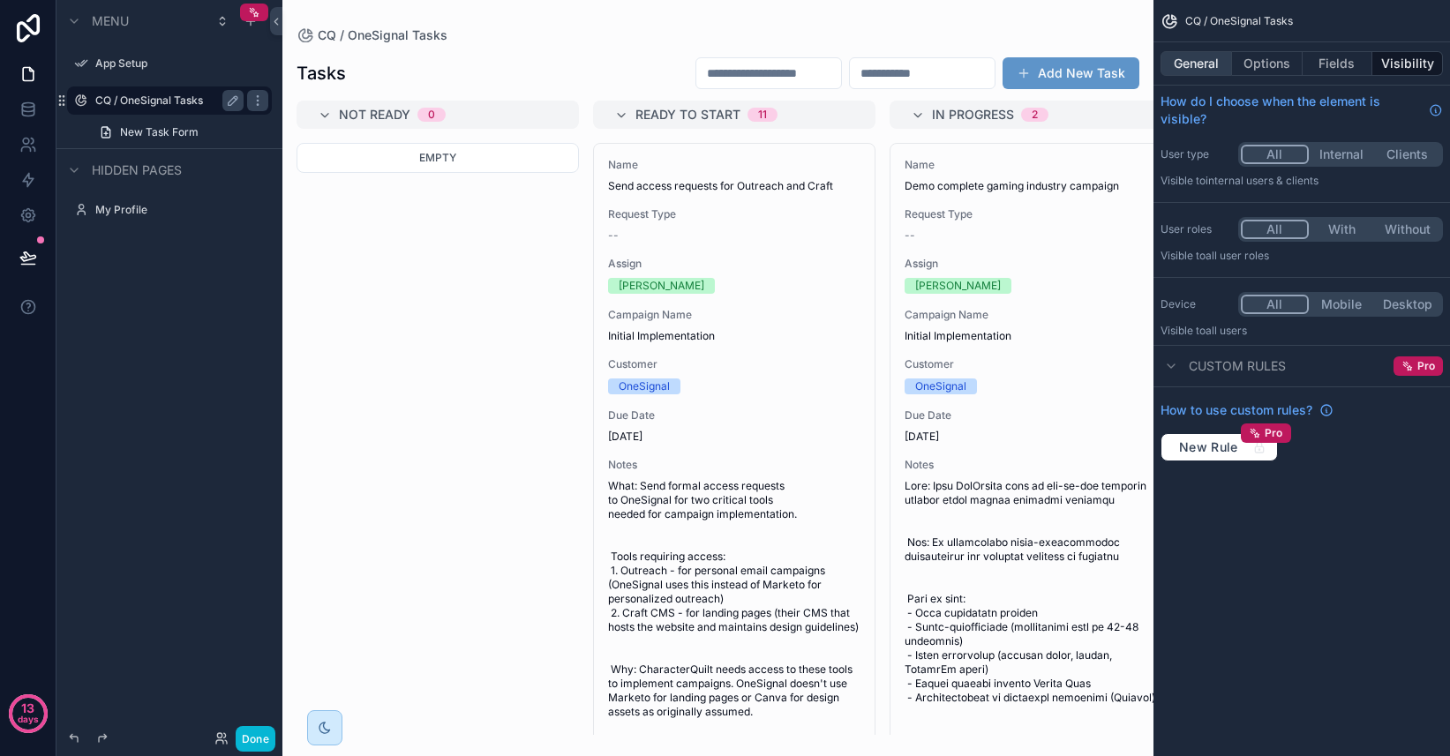
click at [1202, 62] on button "General" at bounding box center [1195, 63] width 71 height 25
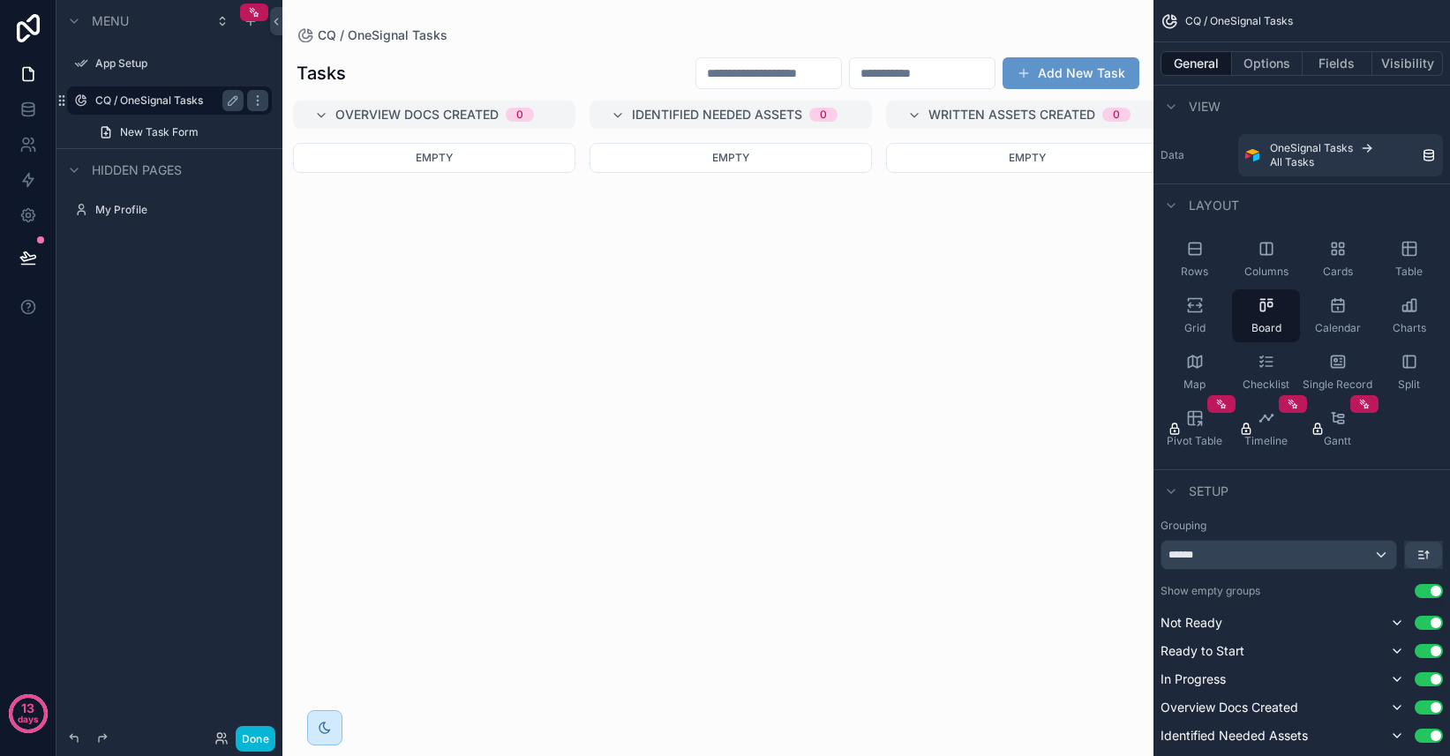
scroll to position [0, 1402]
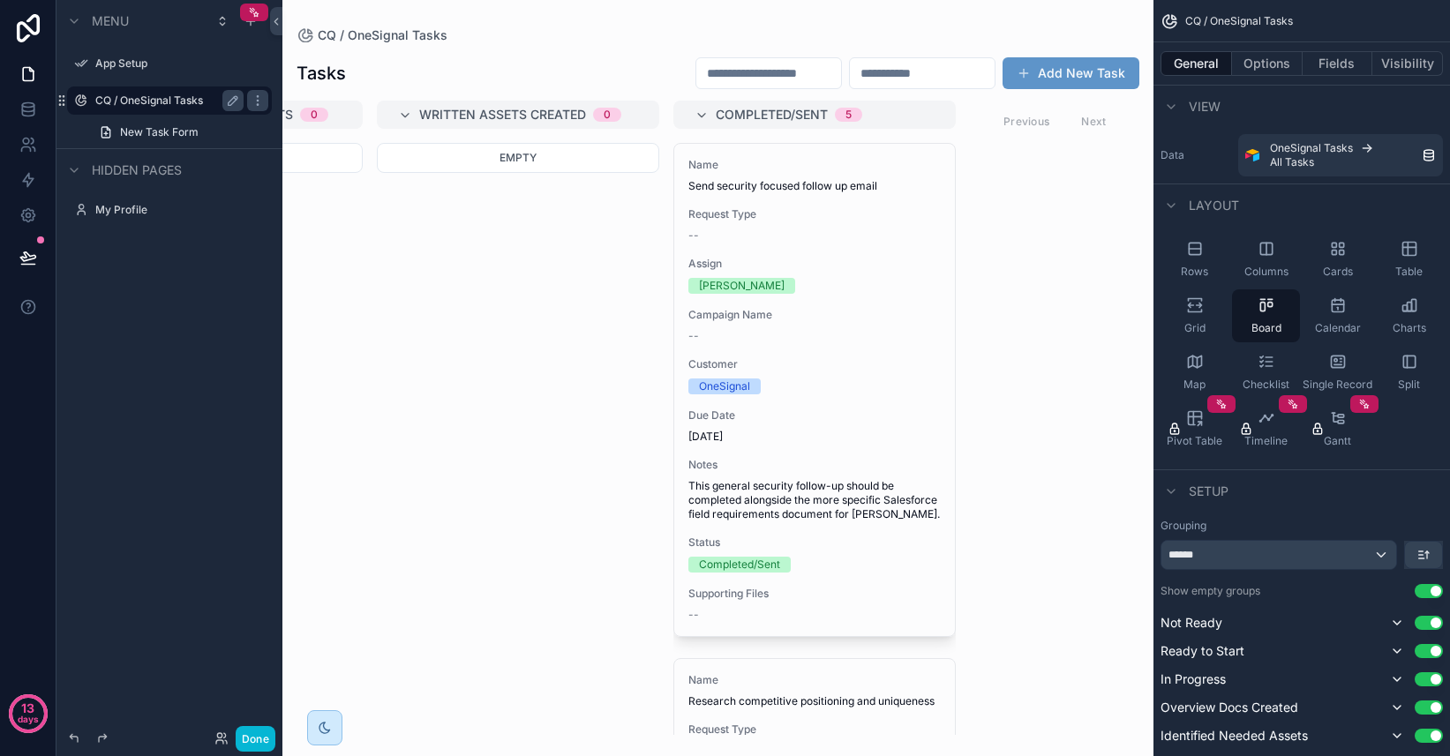
click at [1094, 119] on div "Previous Next" at bounding box center [1055, 121] width 128 height 27
click at [1032, 122] on div "Previous Next" at bounding box center [1055, 121] width 128 height 27
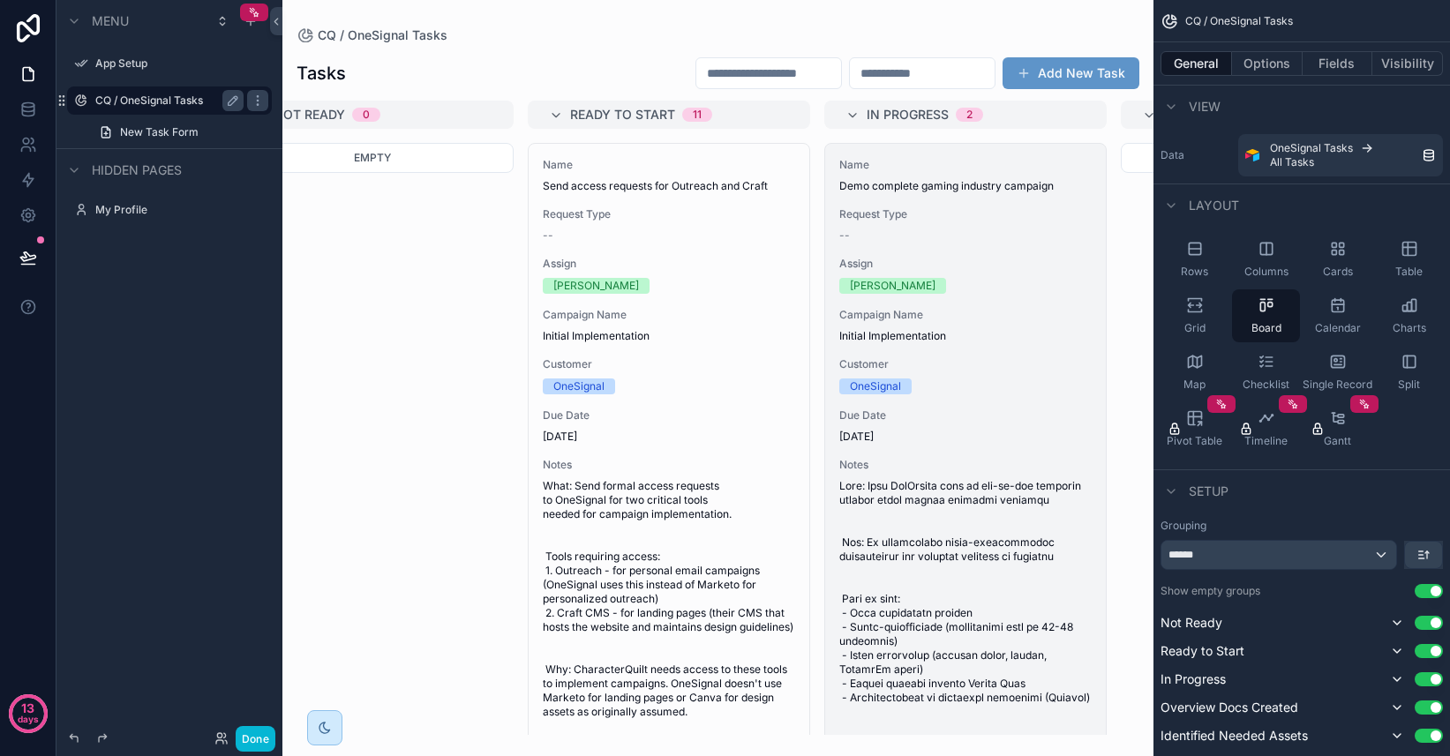
scroll to position [0, 66]
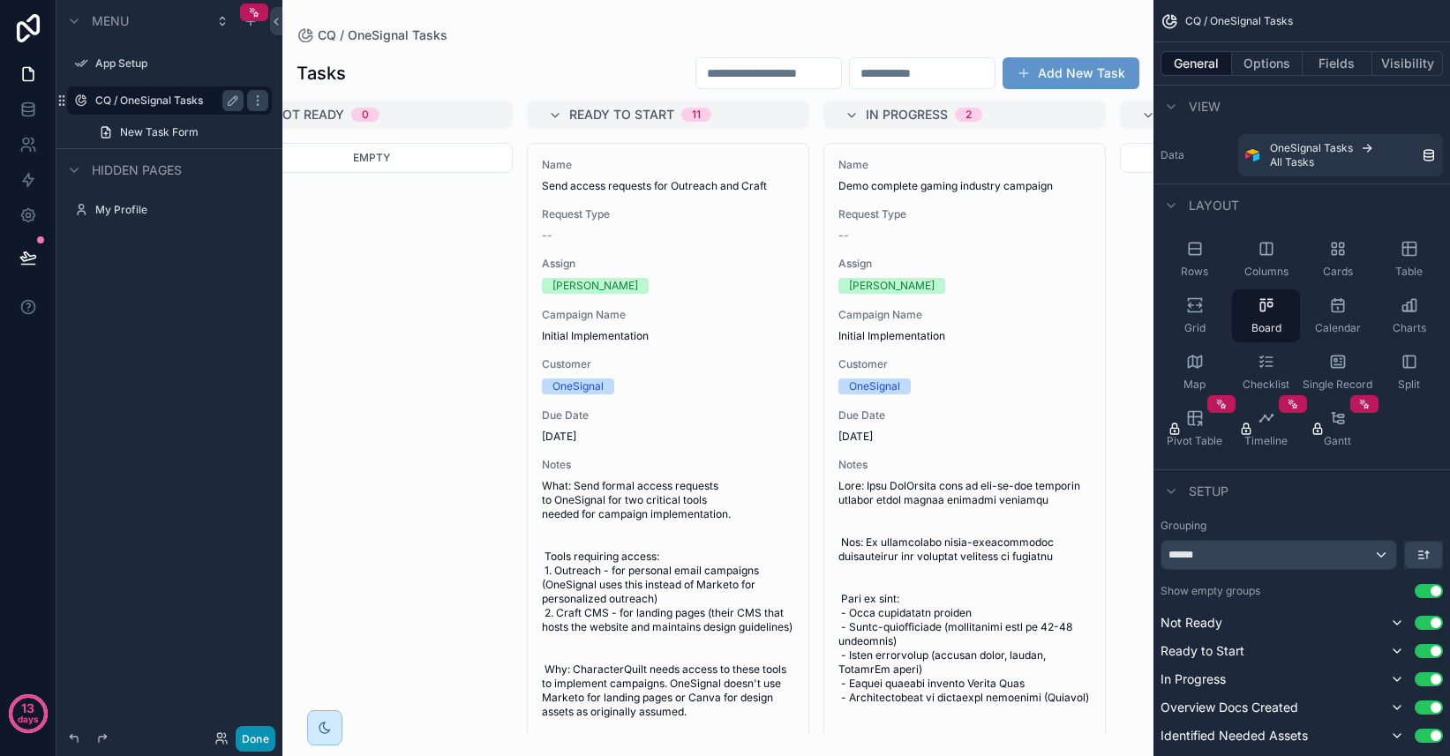
click at [256, 739] on button "Done" at bounding box center [256, 739] width 40 height 26
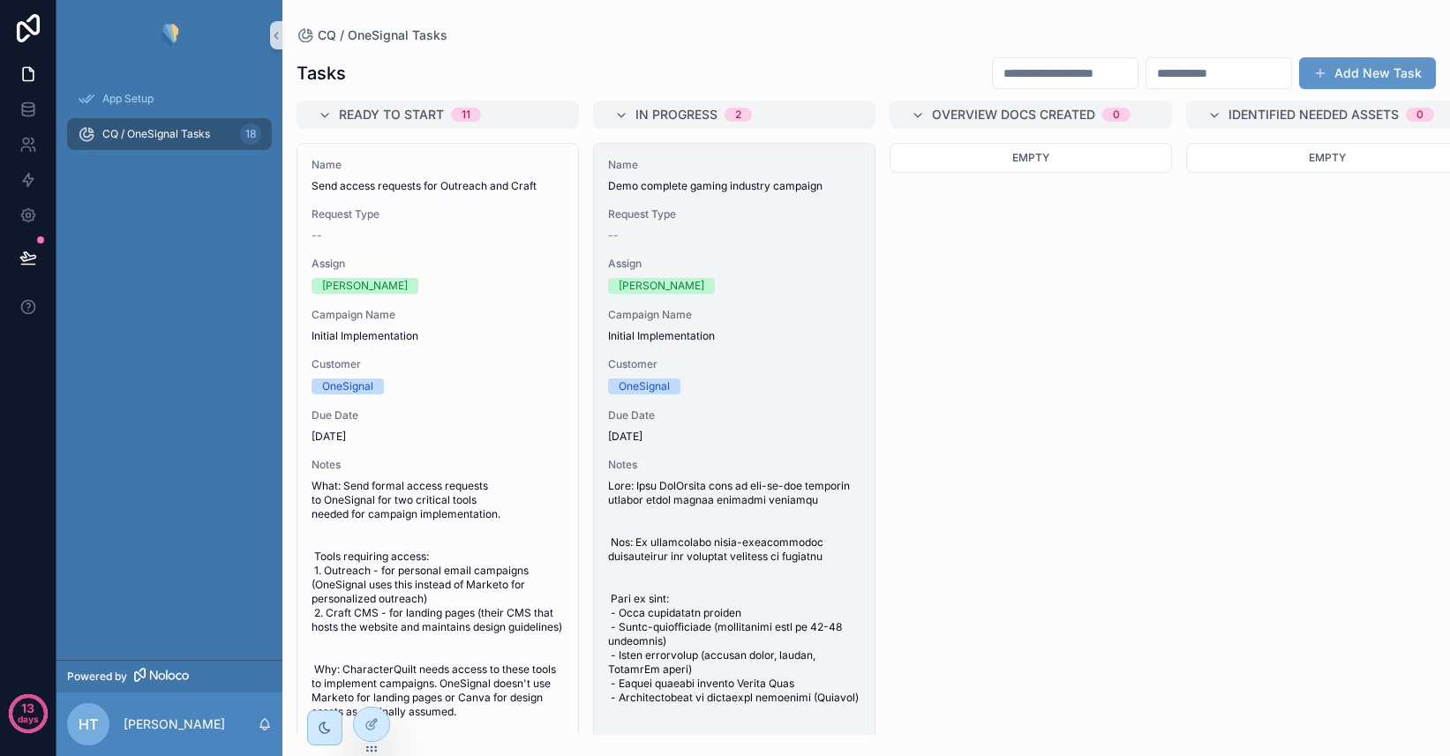
scroll to position [0, 291]
